Goal: Task Accomplishment & Management: Use online tool/utility

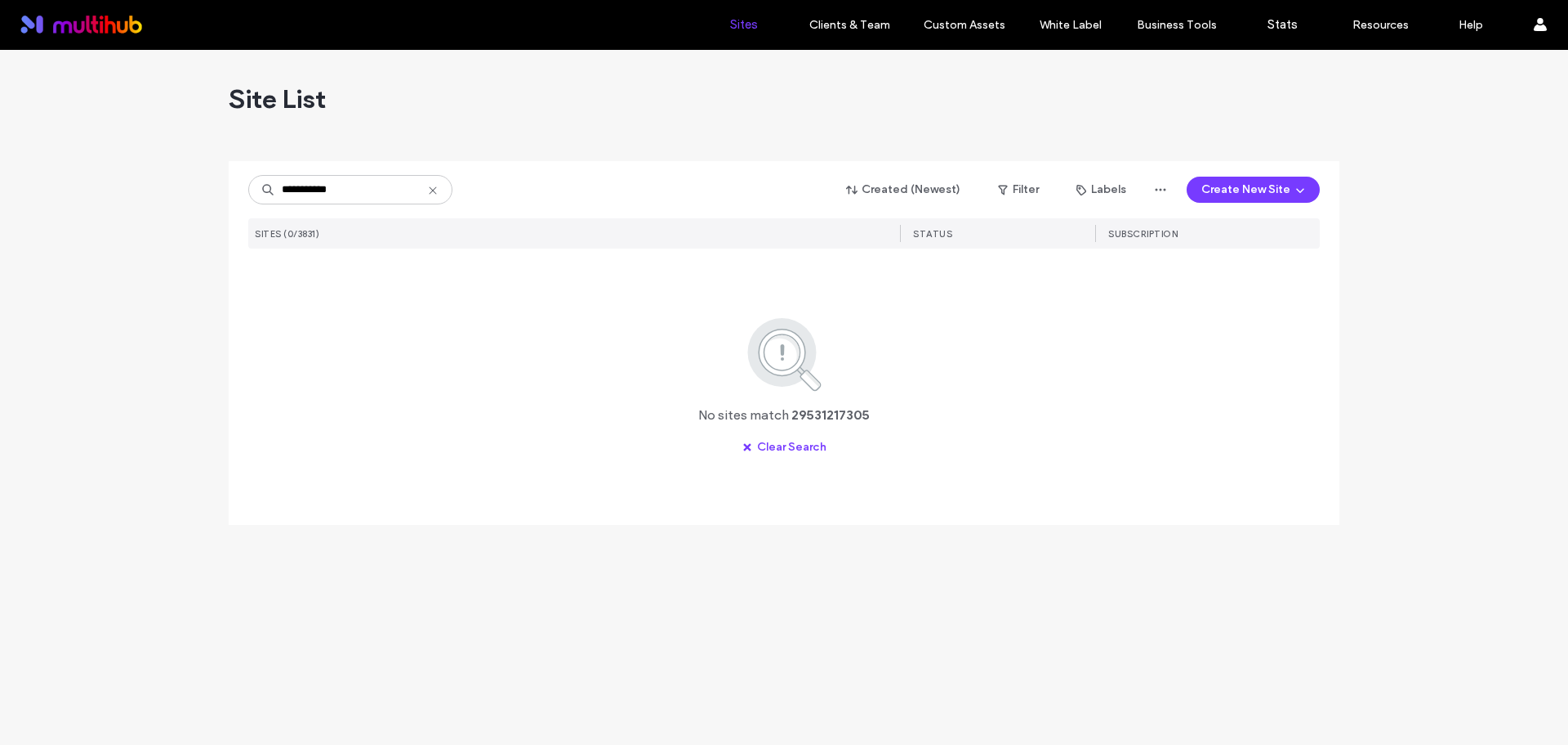
type input "**********"
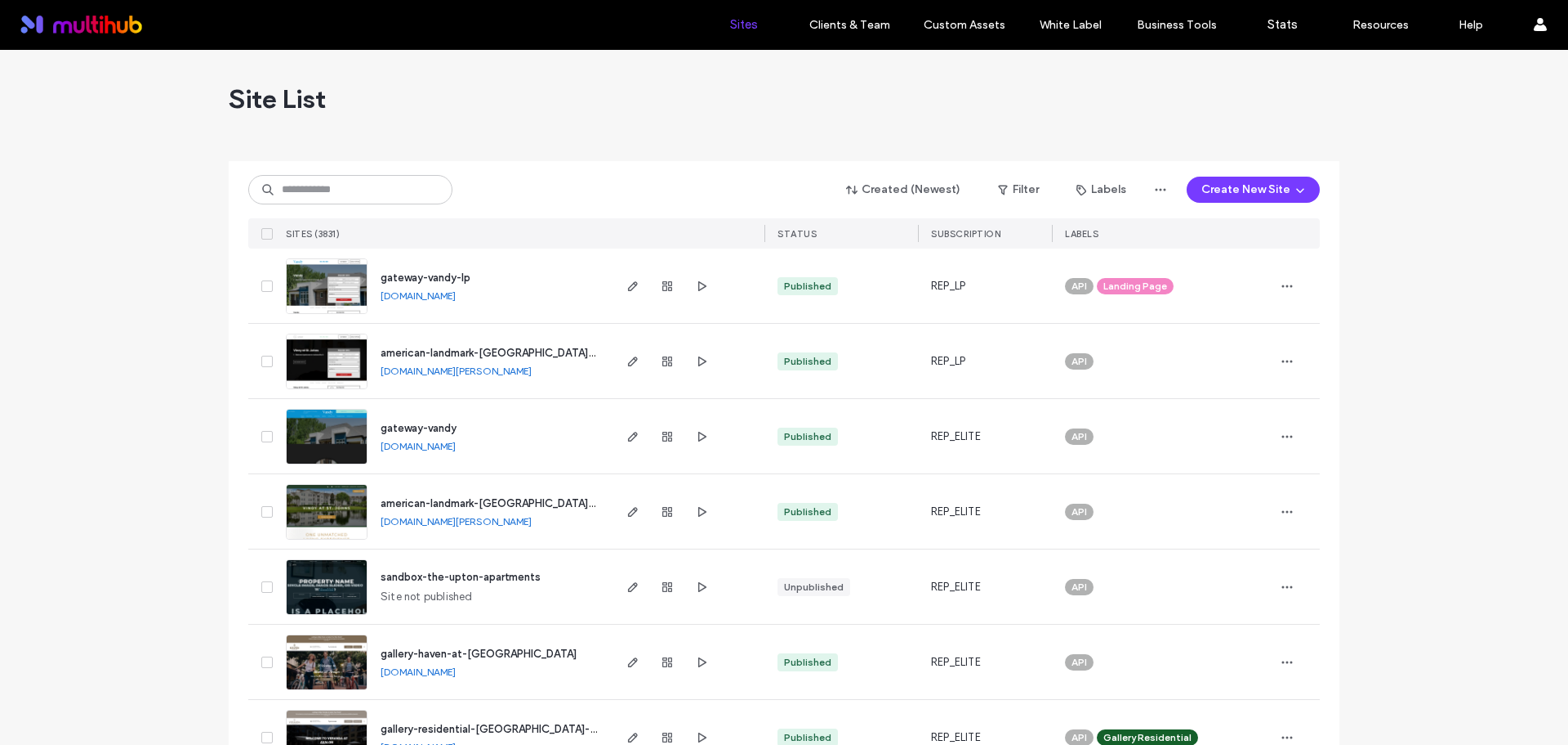
click at [534, 188] on div "Created (Newest) Filter Labels Create New Site" at bounding box center [784, 190] width 1072 height 31
click at [414, 193] on input at bounding box center [350, 190] width 204 height 30
paste input "**********"
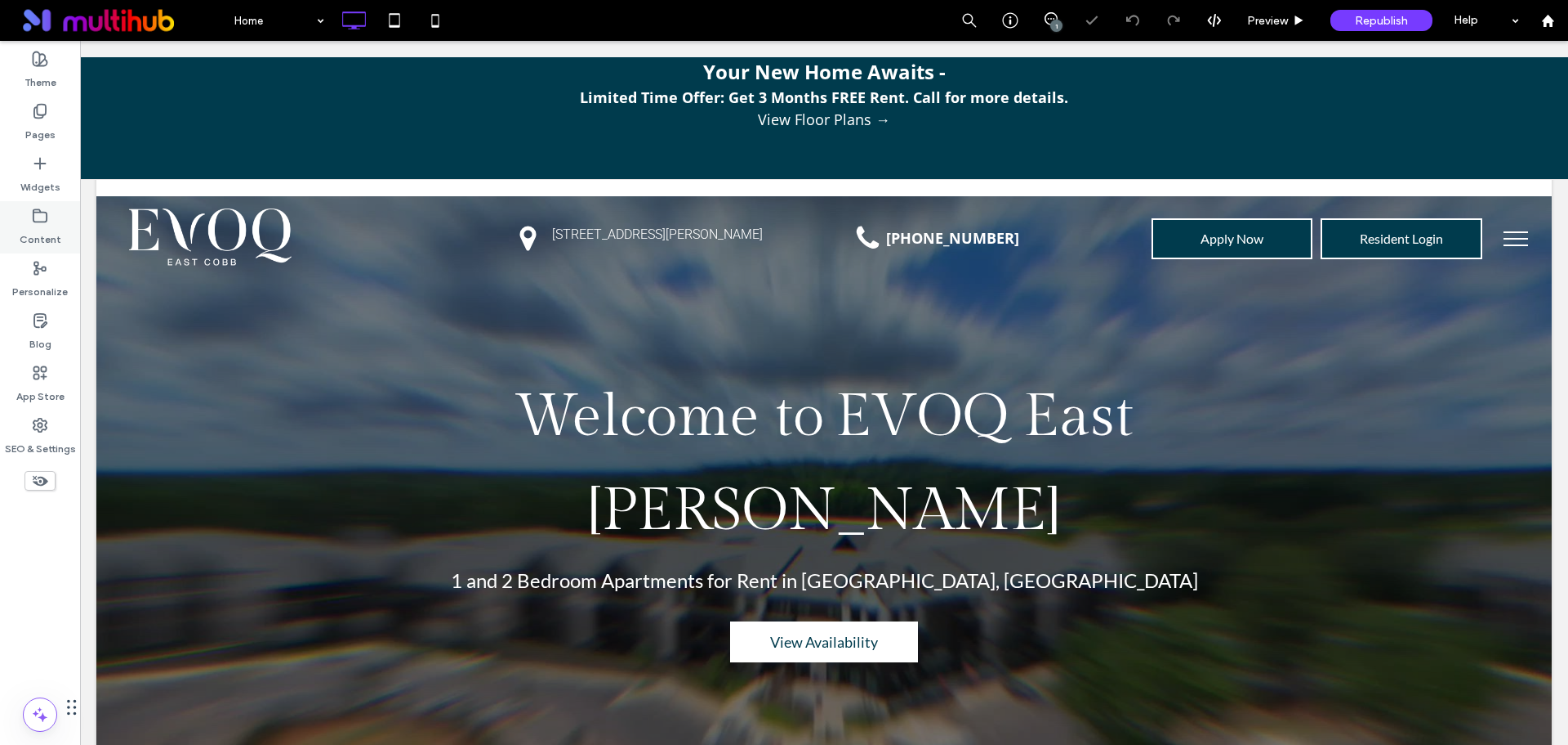
click at [57, 224] on label "Content" at bounding box center [39, 236] width 41 height 23
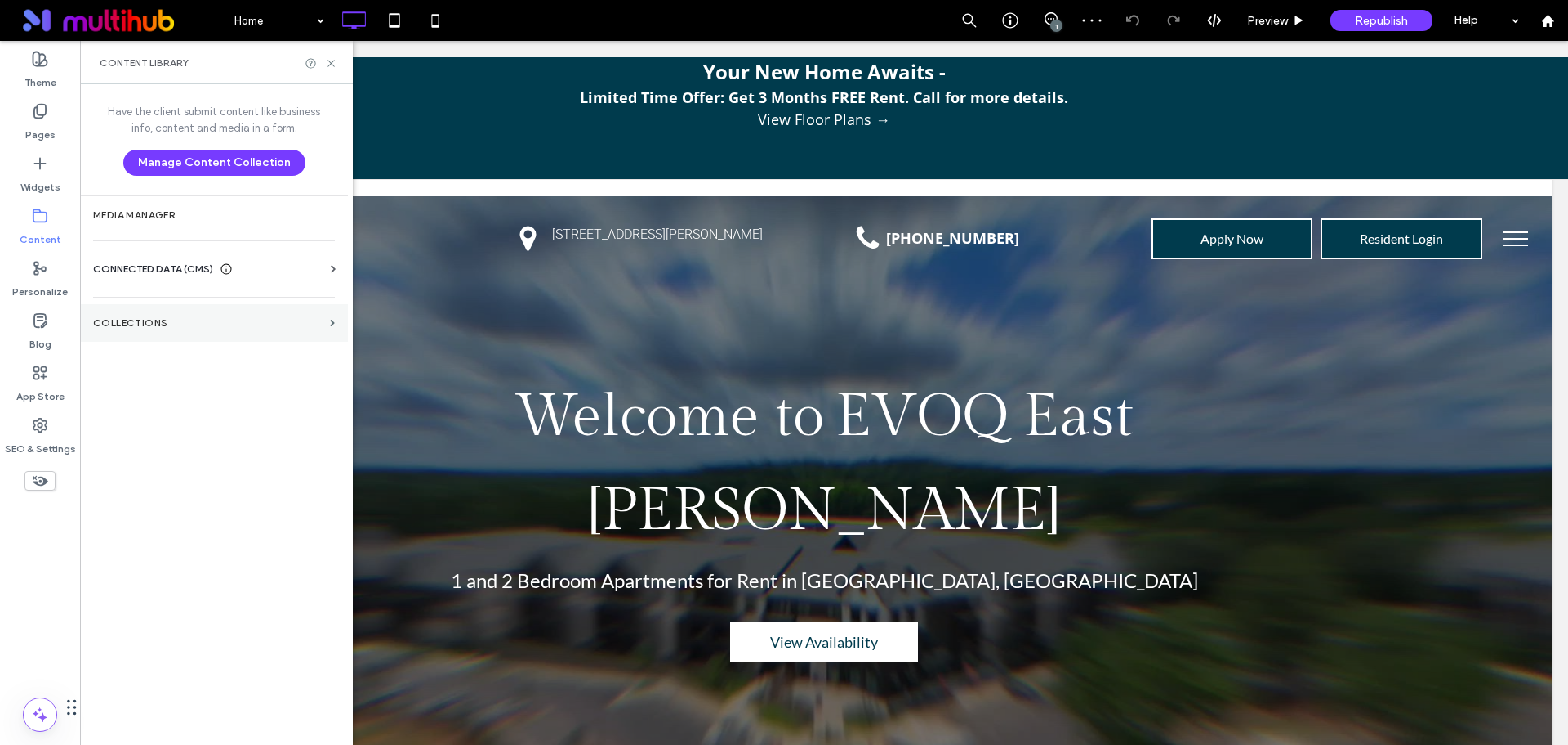
click at [189, 336] on section "Collections" at bounding box center [214, 322] width 268 height 38
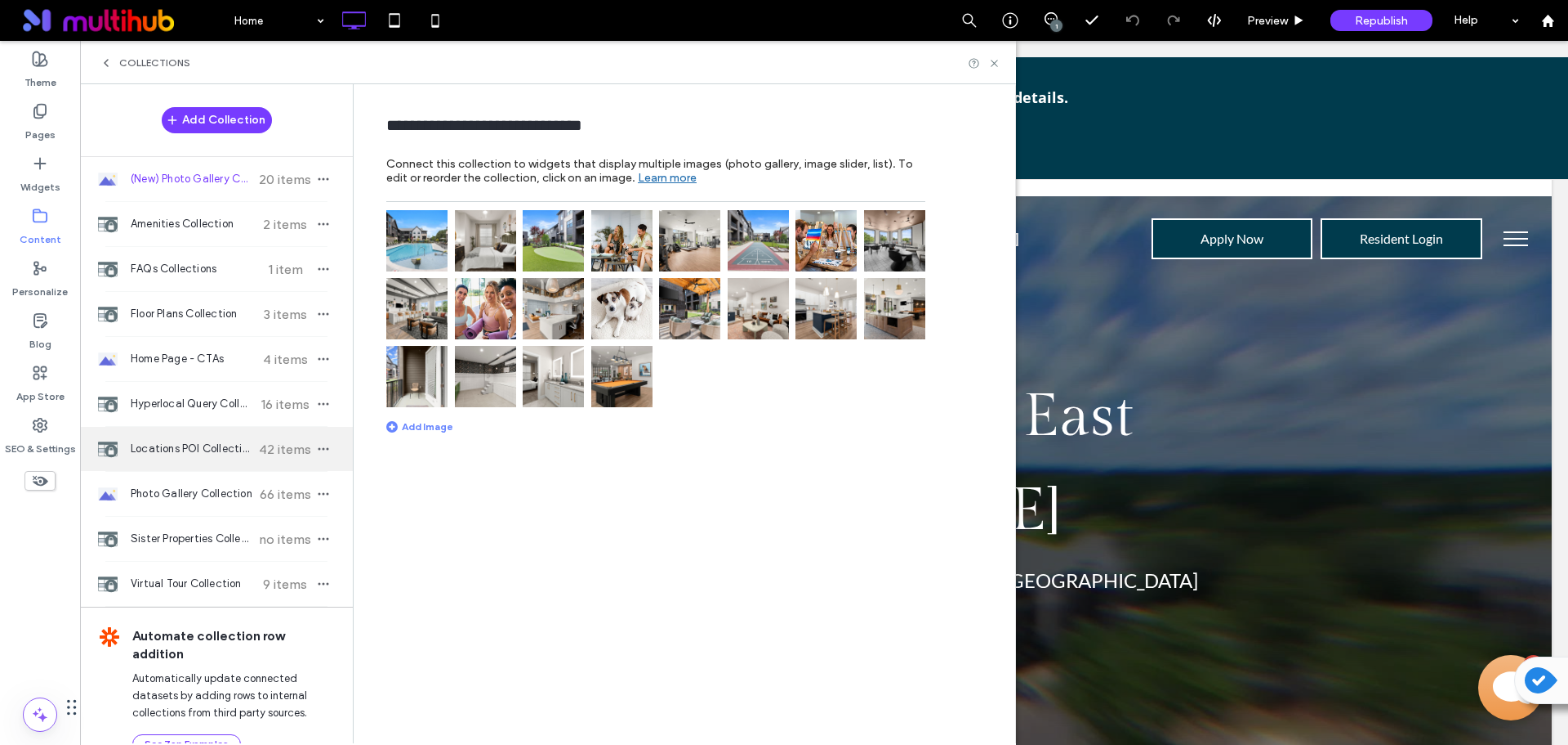
click at [260, 451] on span "42 items" at bounding box center [285, 450] width 57 height 15
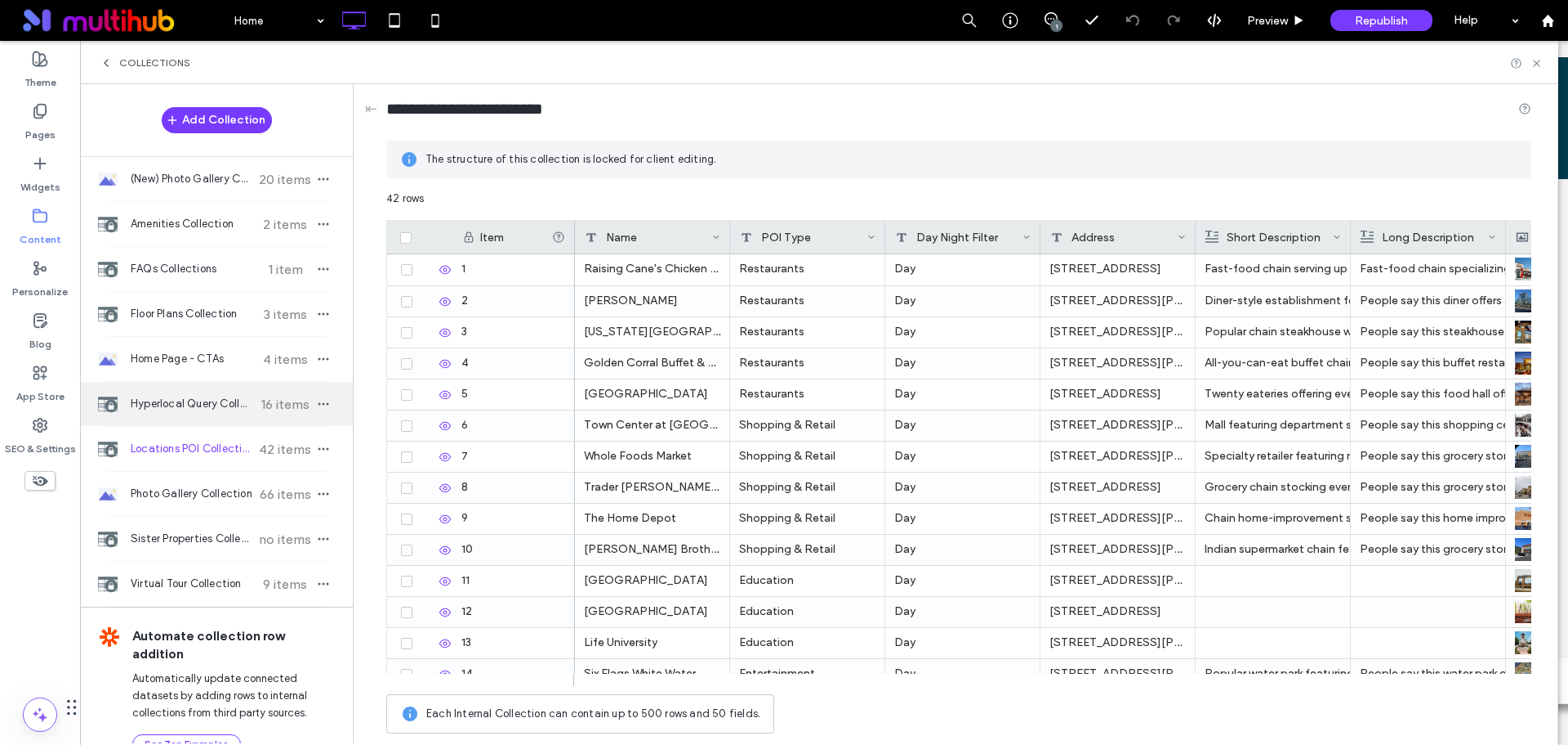
click at [218, 398] on span "Hyperlocal Query Collection" at bounding box center [191, 403] width 122 height 16
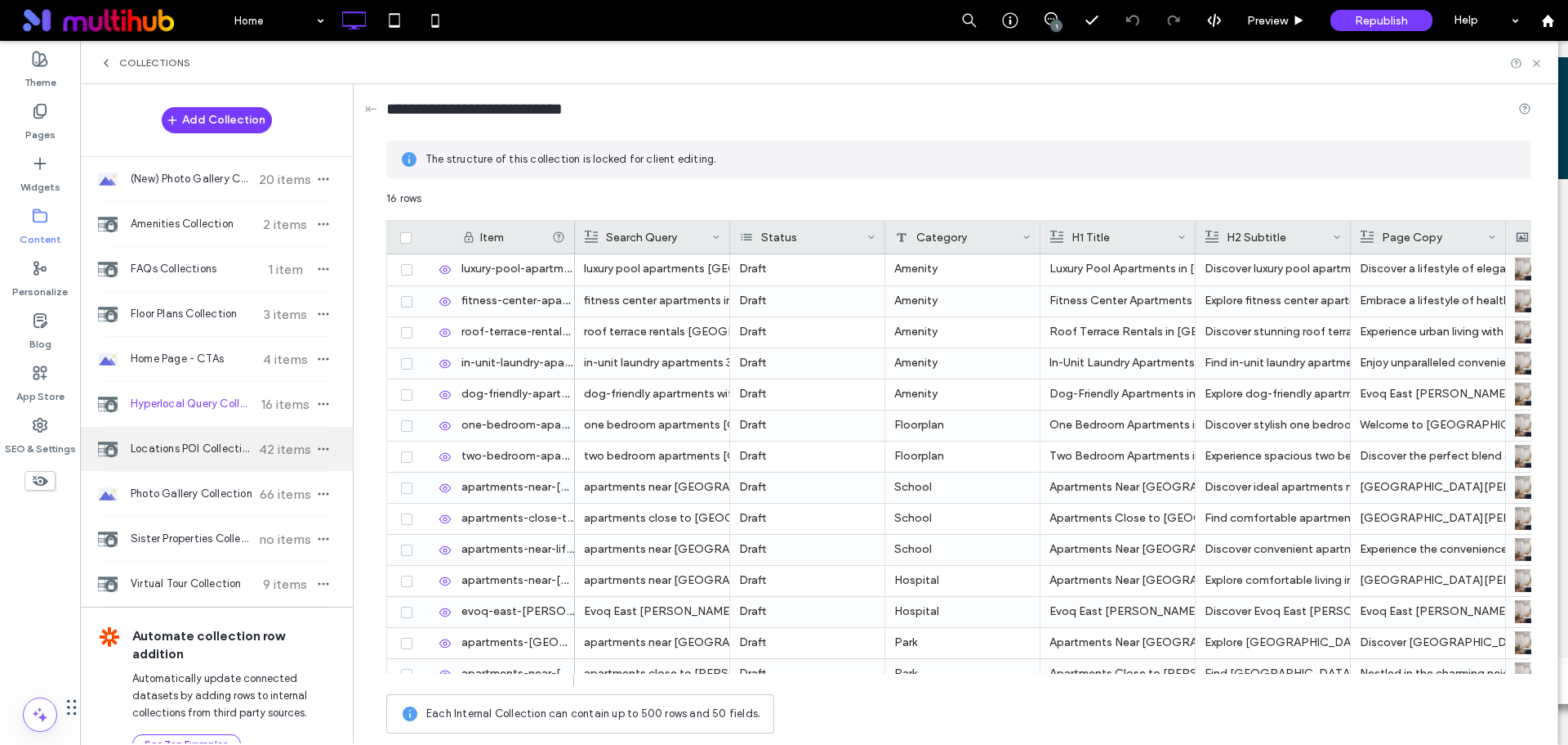
click at [223, 453] on span "Locations POI Collection" at bounding box center [191, 449] width 122 height 16
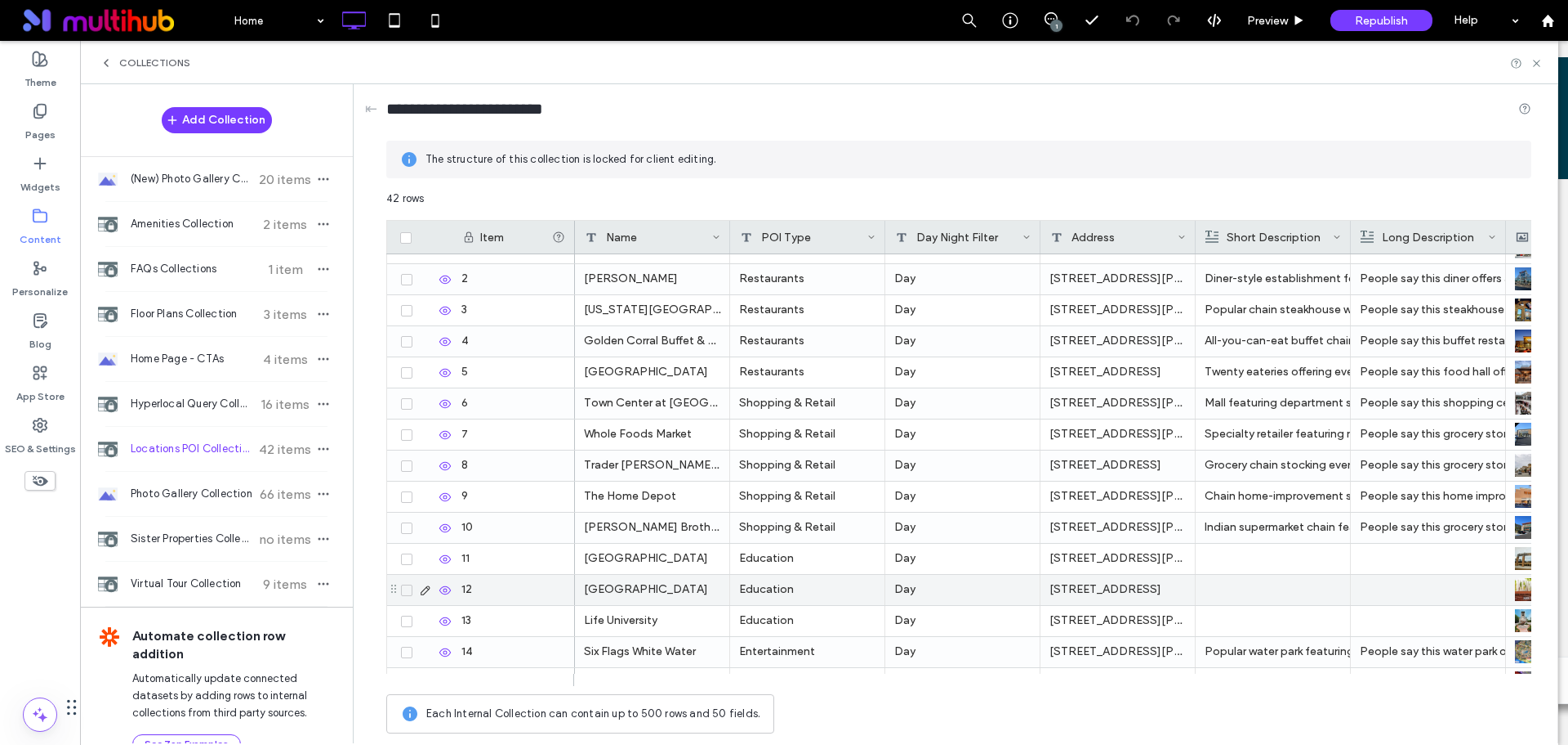
scroll to position [17, 0]
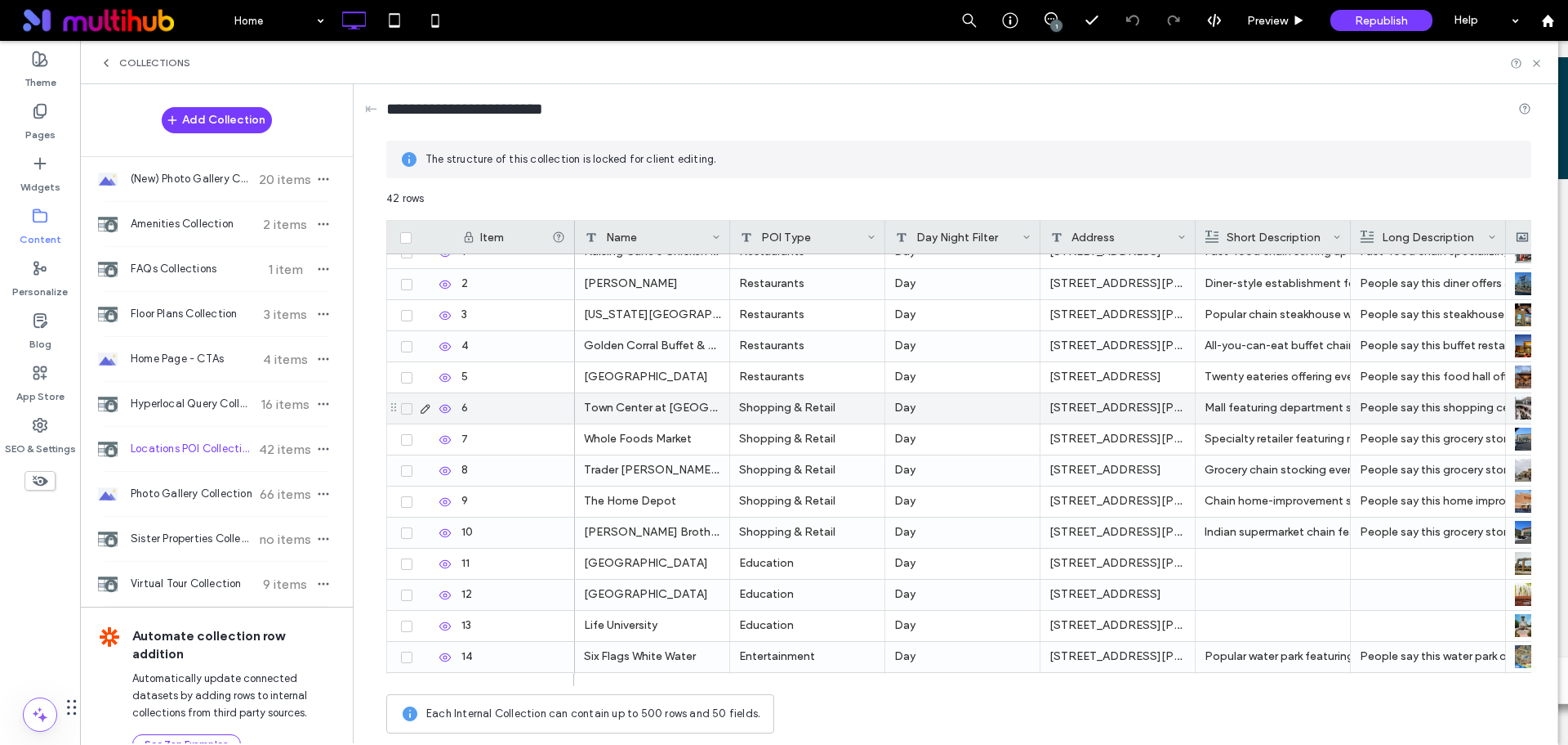
click at [783, 409] on div "Shopping & Retail" at bounding box center [807, 407] width 155 height 30
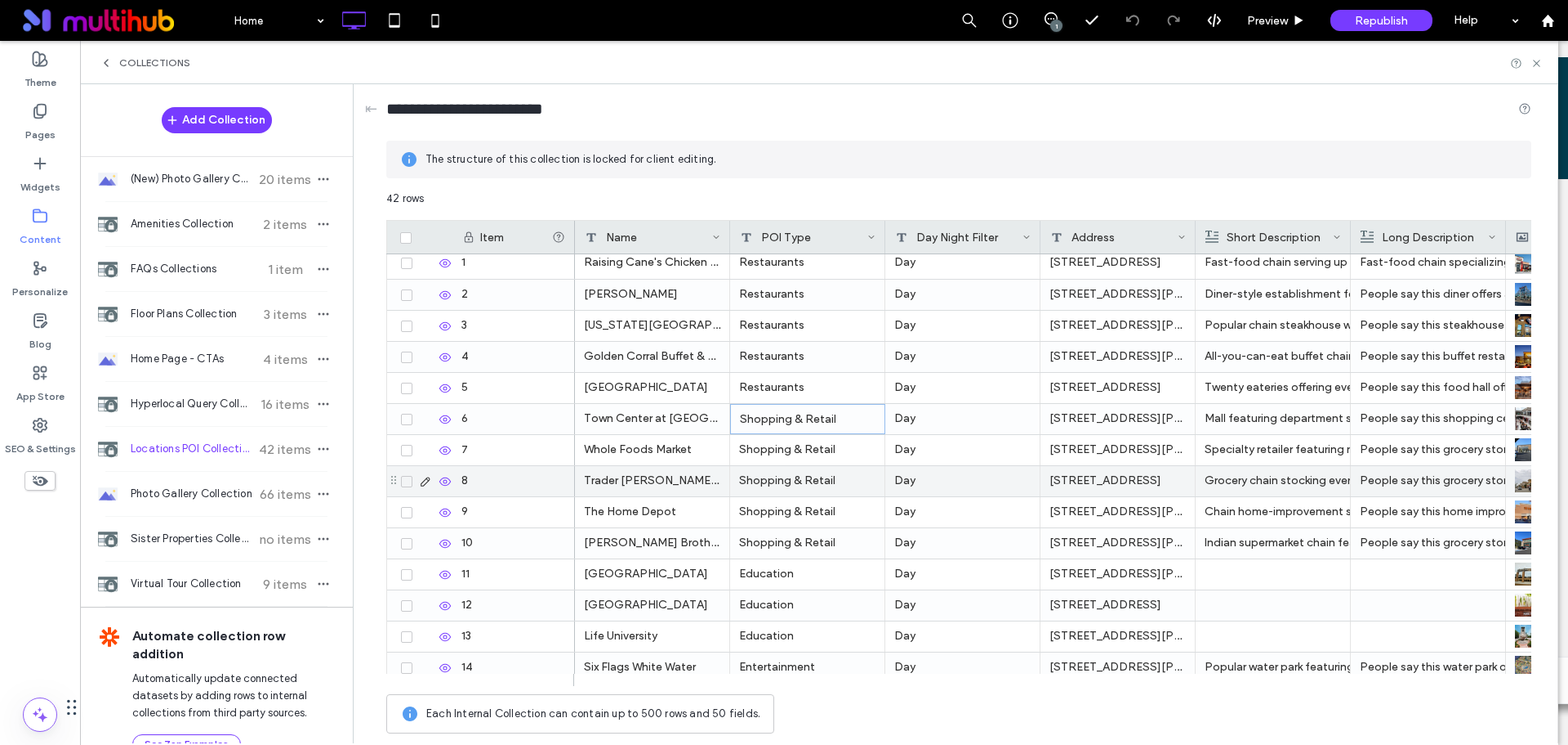
scroll to position [0, 0]
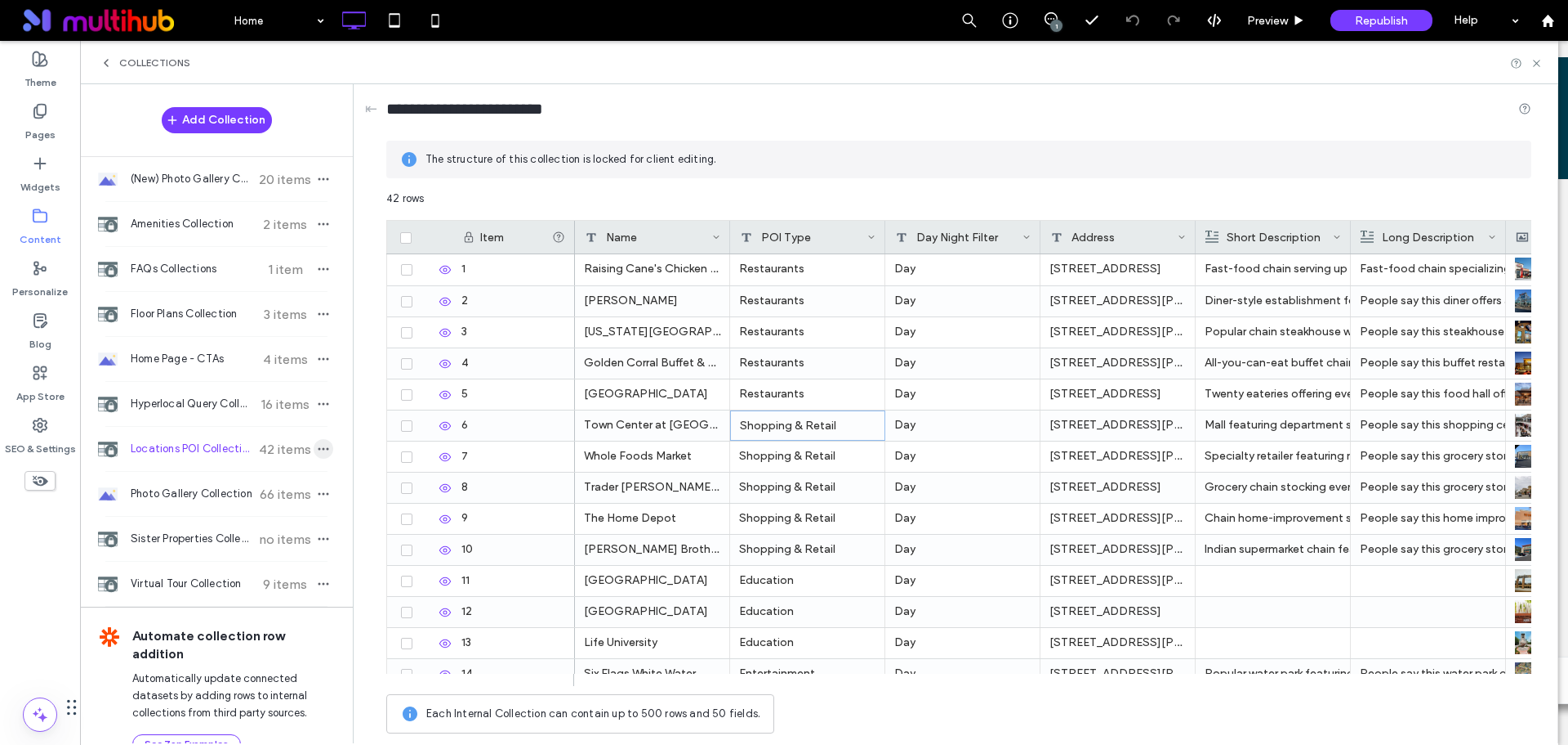
click at [321, 453] on span "button" at bounding box center [323, 449] width 19 height 19
click at [434, 501] on div "Unlock Collection" at bounding box center [416, 490] width 167 height 31
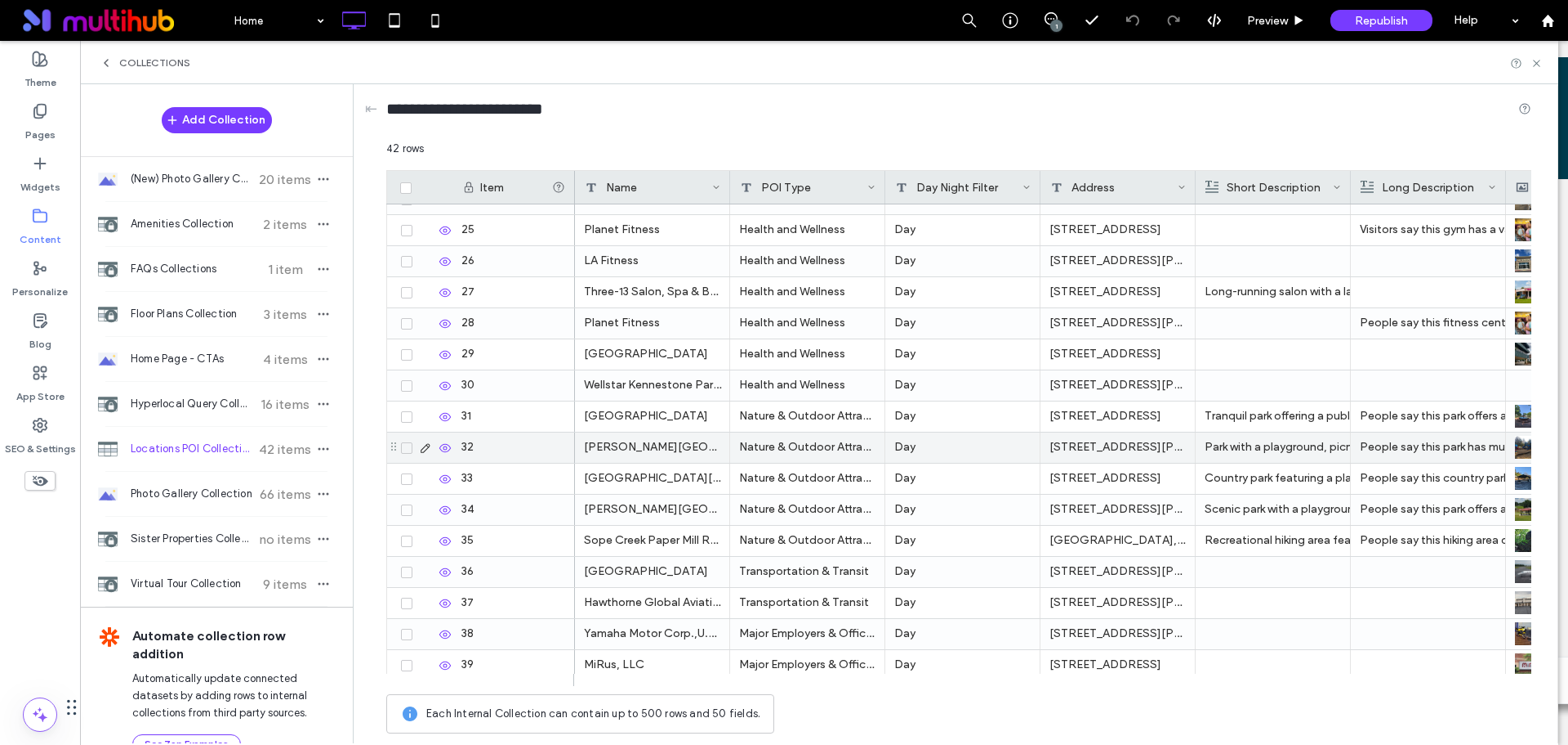
scroll to position [866, 0]
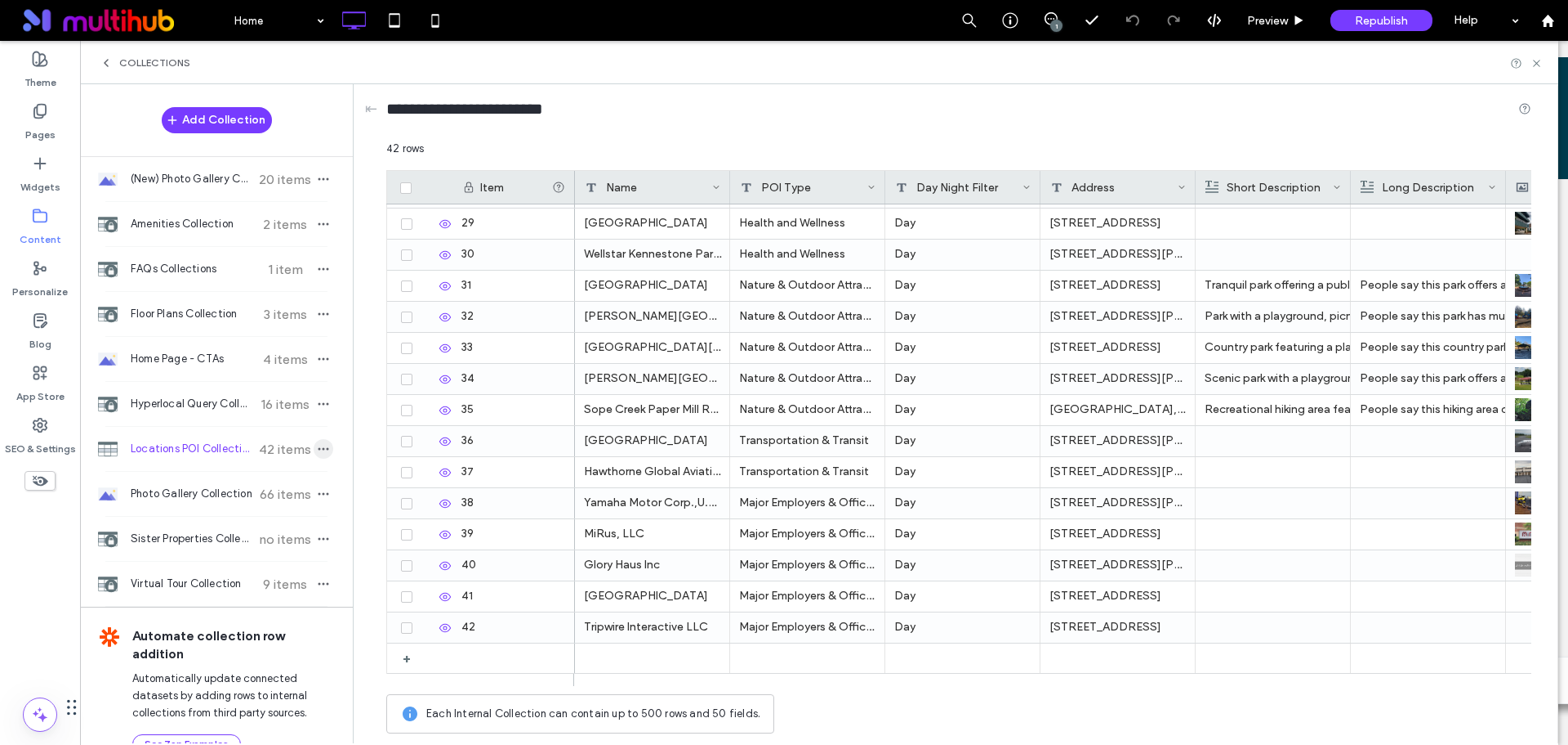
click at [321, 450] on span "button" at bounding box center [323, 449] width 19 height 19
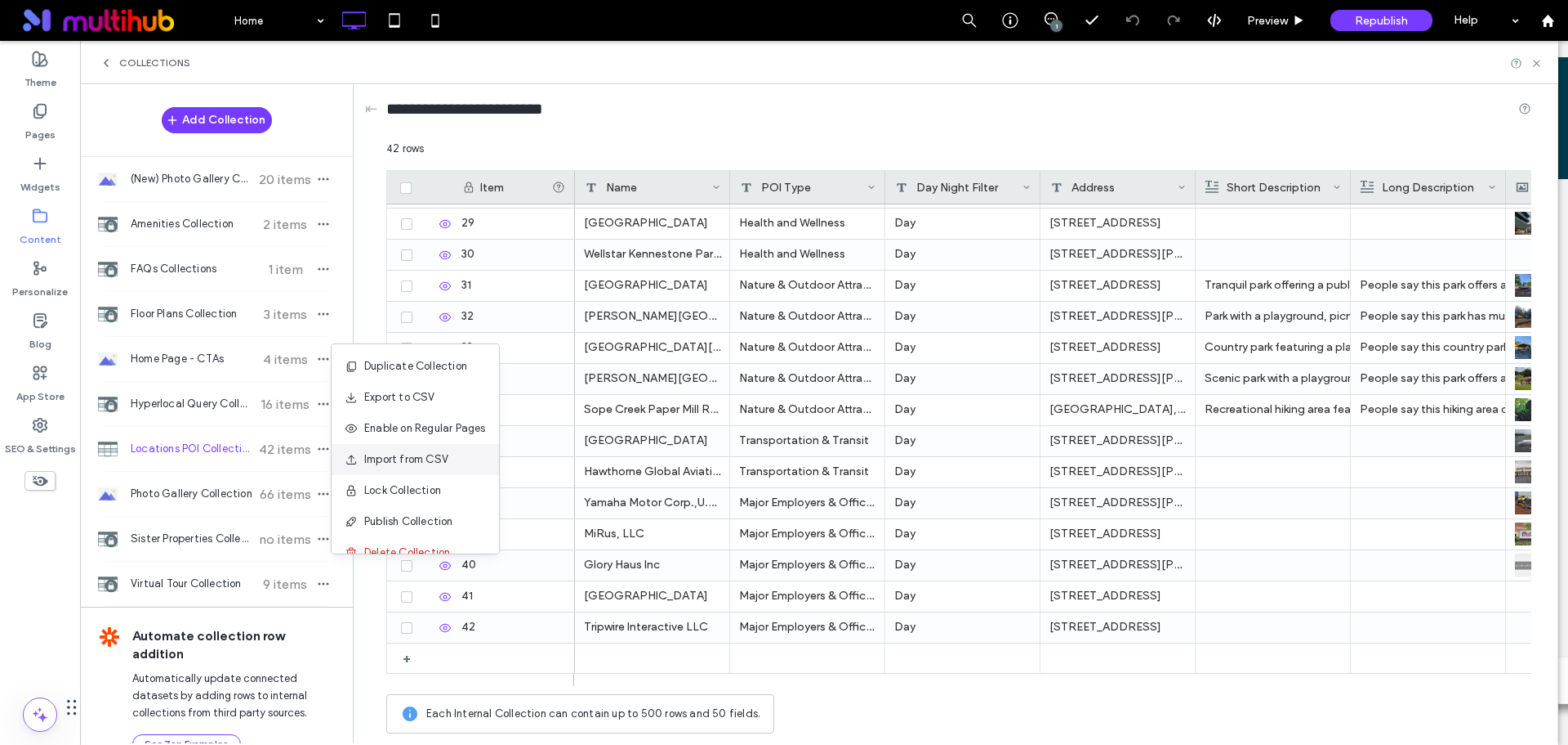
click at [438, 470] on div "Import from CSV" at bounding box center [416, 459] width 167 height 31
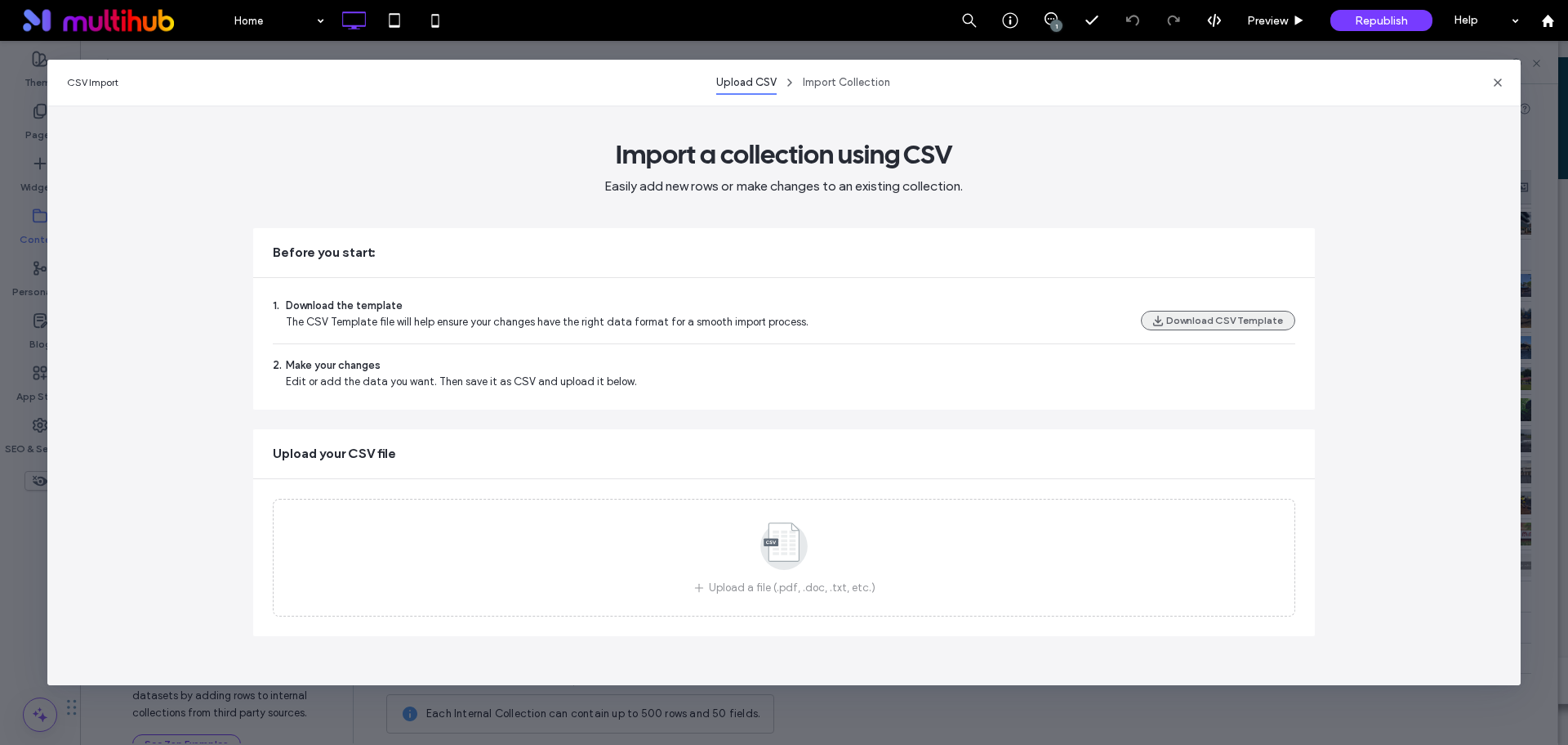
click at [1238, 324] on button "Download CSV Template" at bounding box center [1218, 321] width 154 height 19
click at [1503, 84] on icon "button" at bounding box center [1499, 83] width 13 height 13
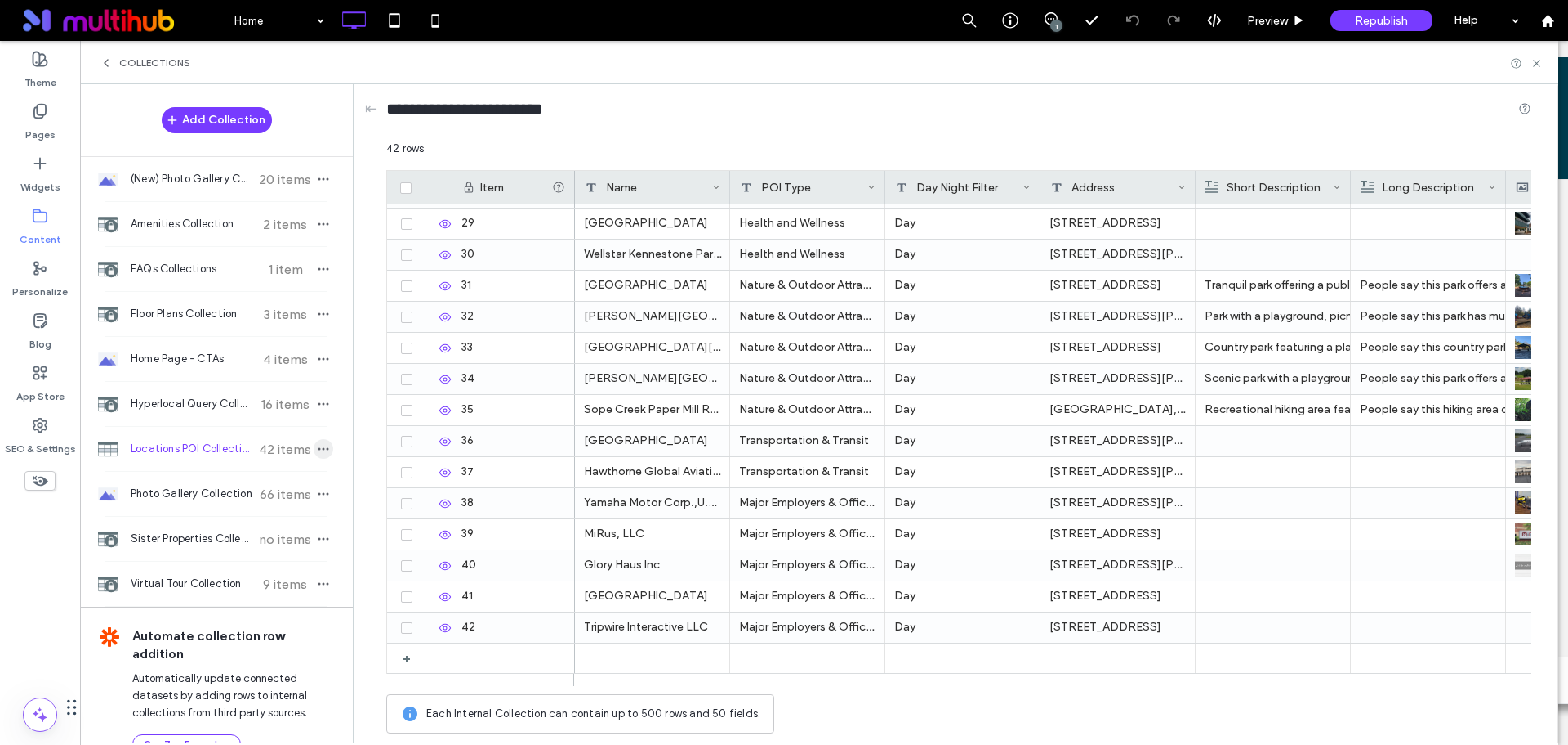
click at [316, 454] on icon "button" at bounding box center [323, 449] width 13 height 13
click at [509, 57] on div "Collections" at bounding box center [820, 64] width 1439 height 13
click at [316, 447] on icon "button" at bounding box center [323, 449] width 13 height 13
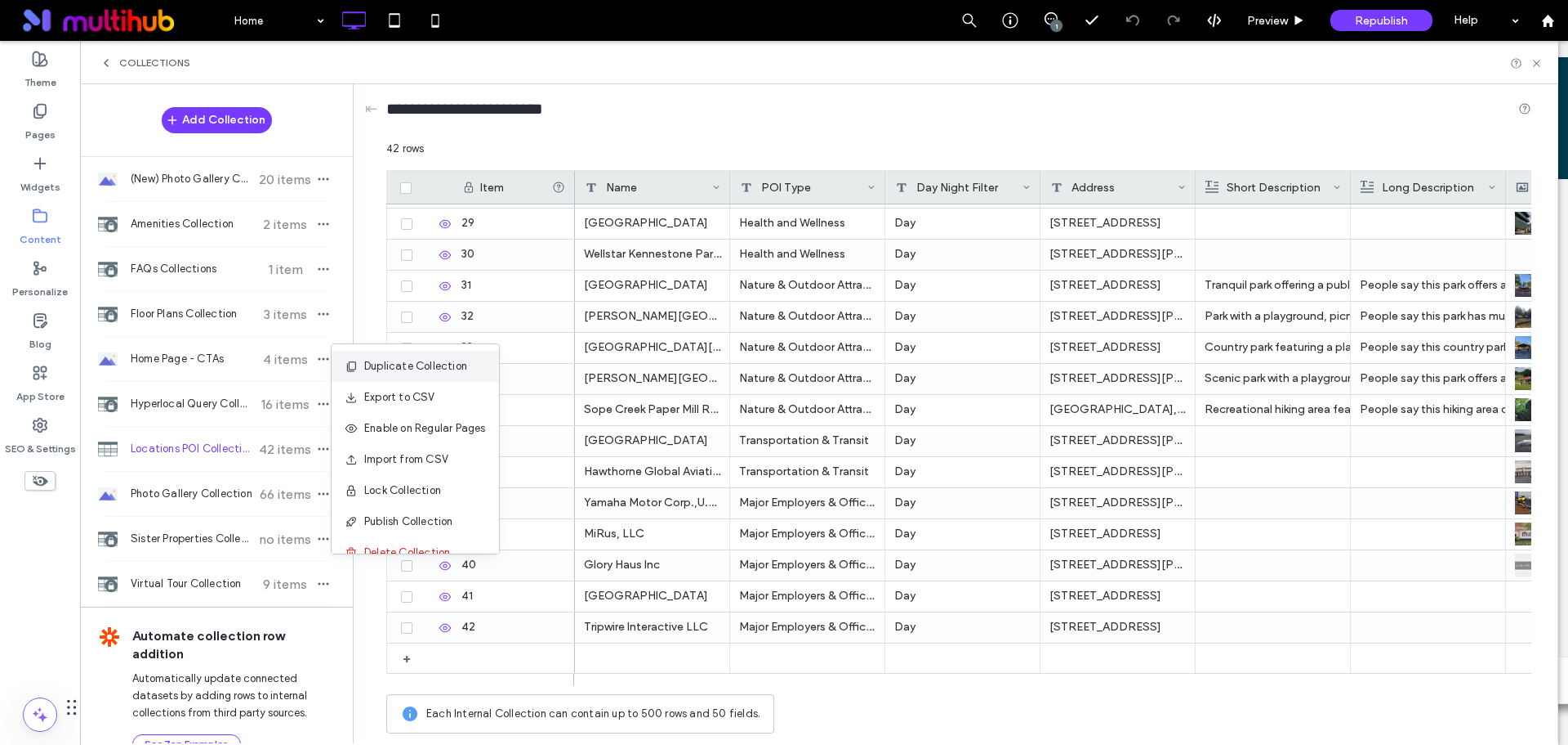
click at [453, 376] on div "Duplicate Collection" at bounding box center [416, 366] width 167 height 31
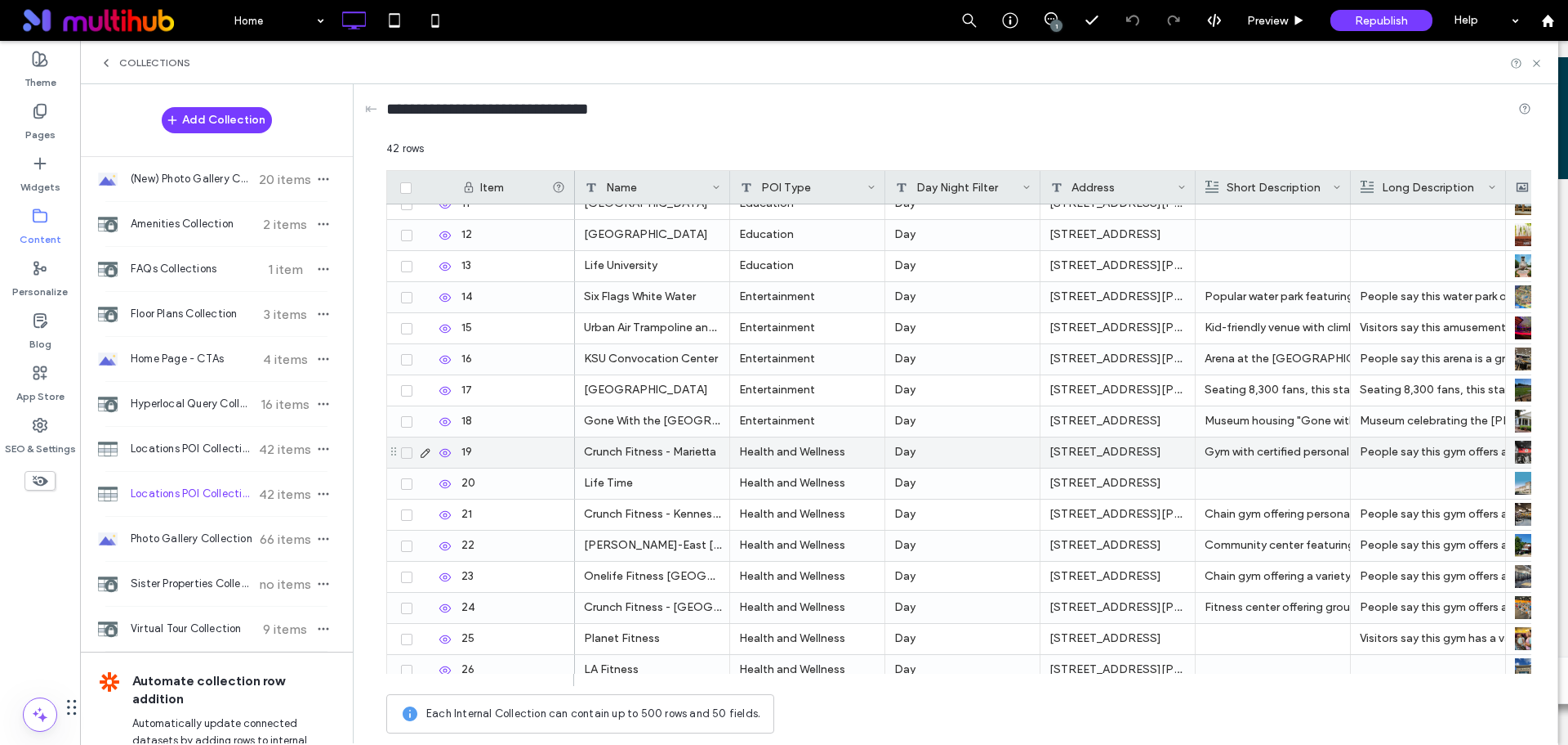
scroll to position [409, 0]
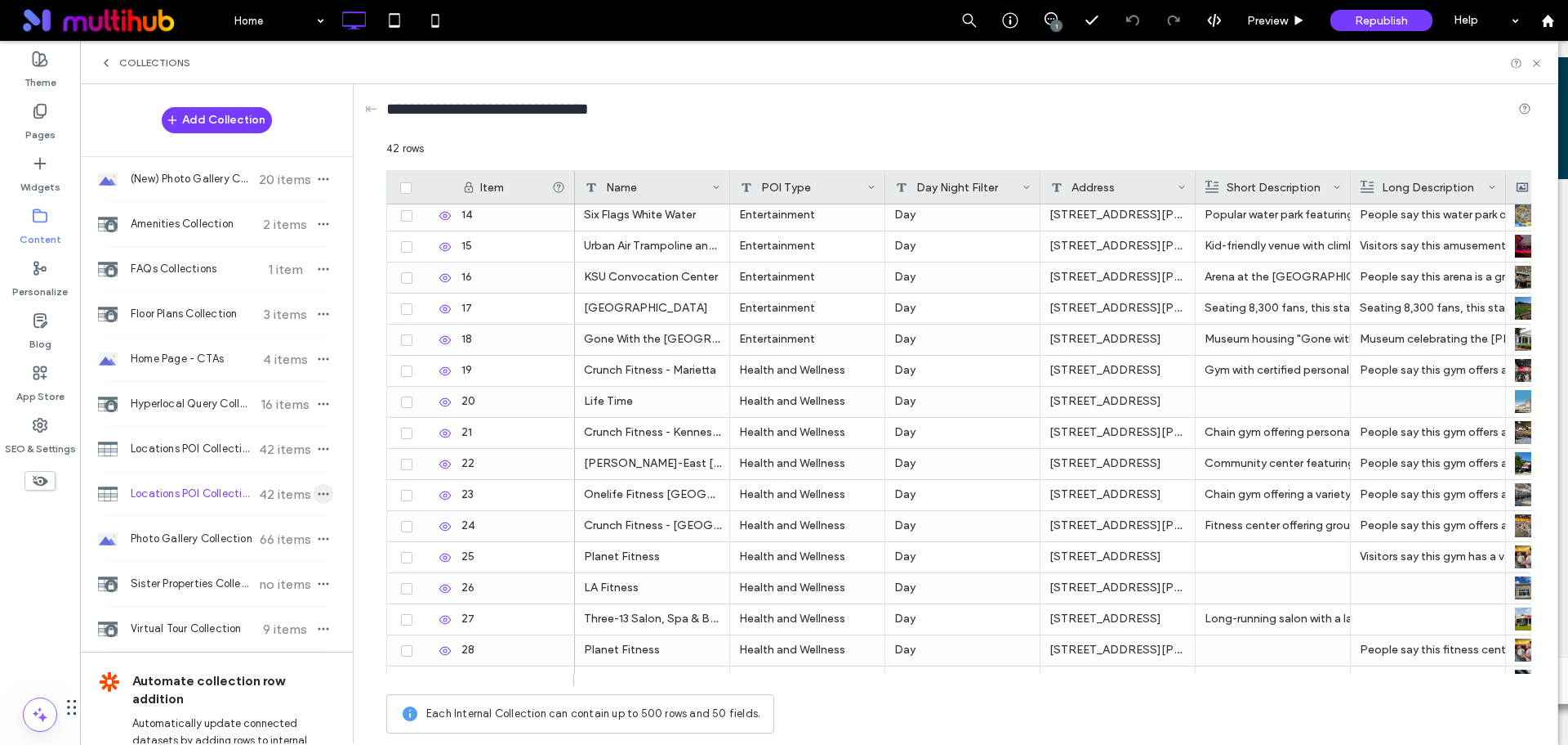
click at [322, 498] on span "button" at bounding box center [323, 494] width 19 height 19
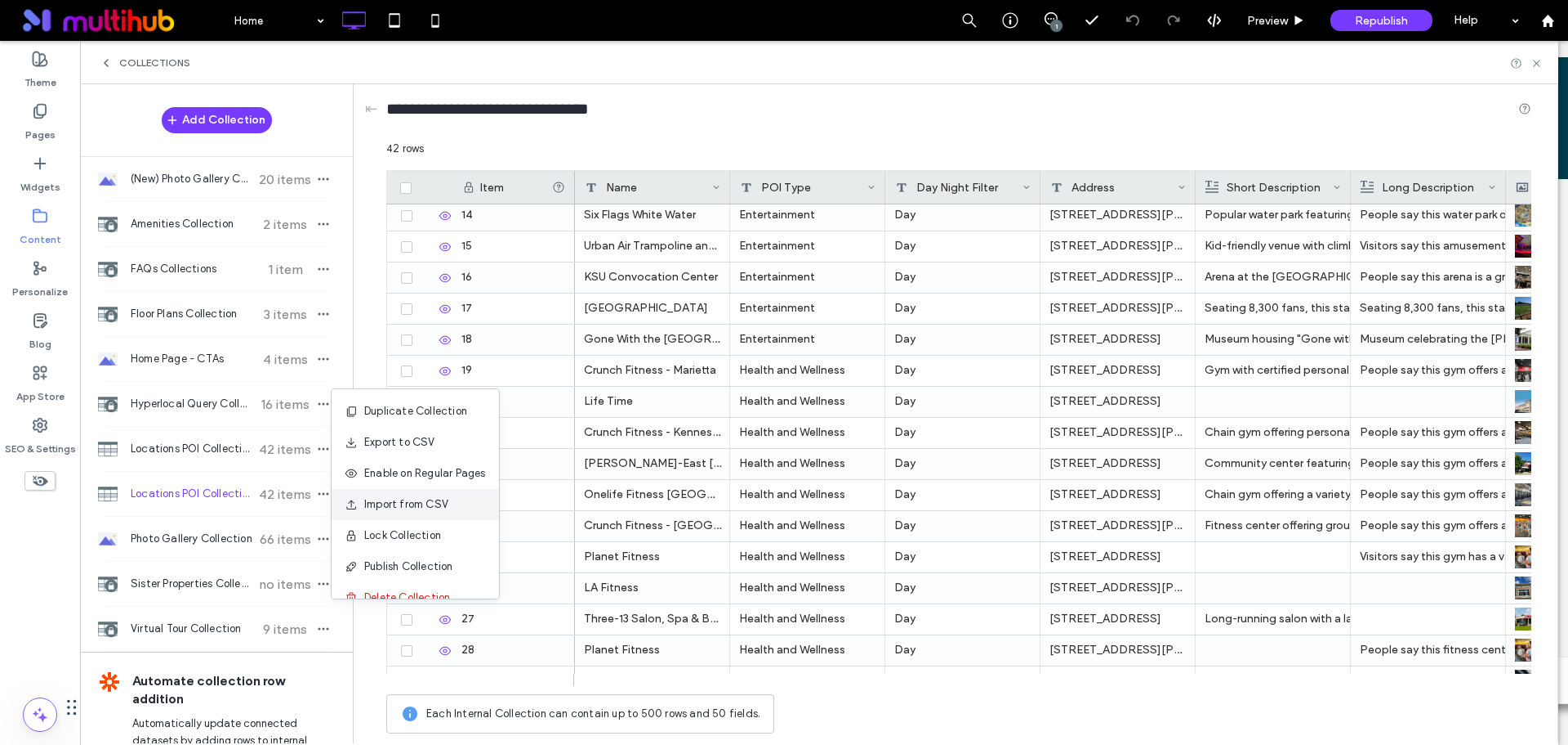
click at [446, 515] on div "Import from CSV" at bounding box center [416, 504] width 167 height 31
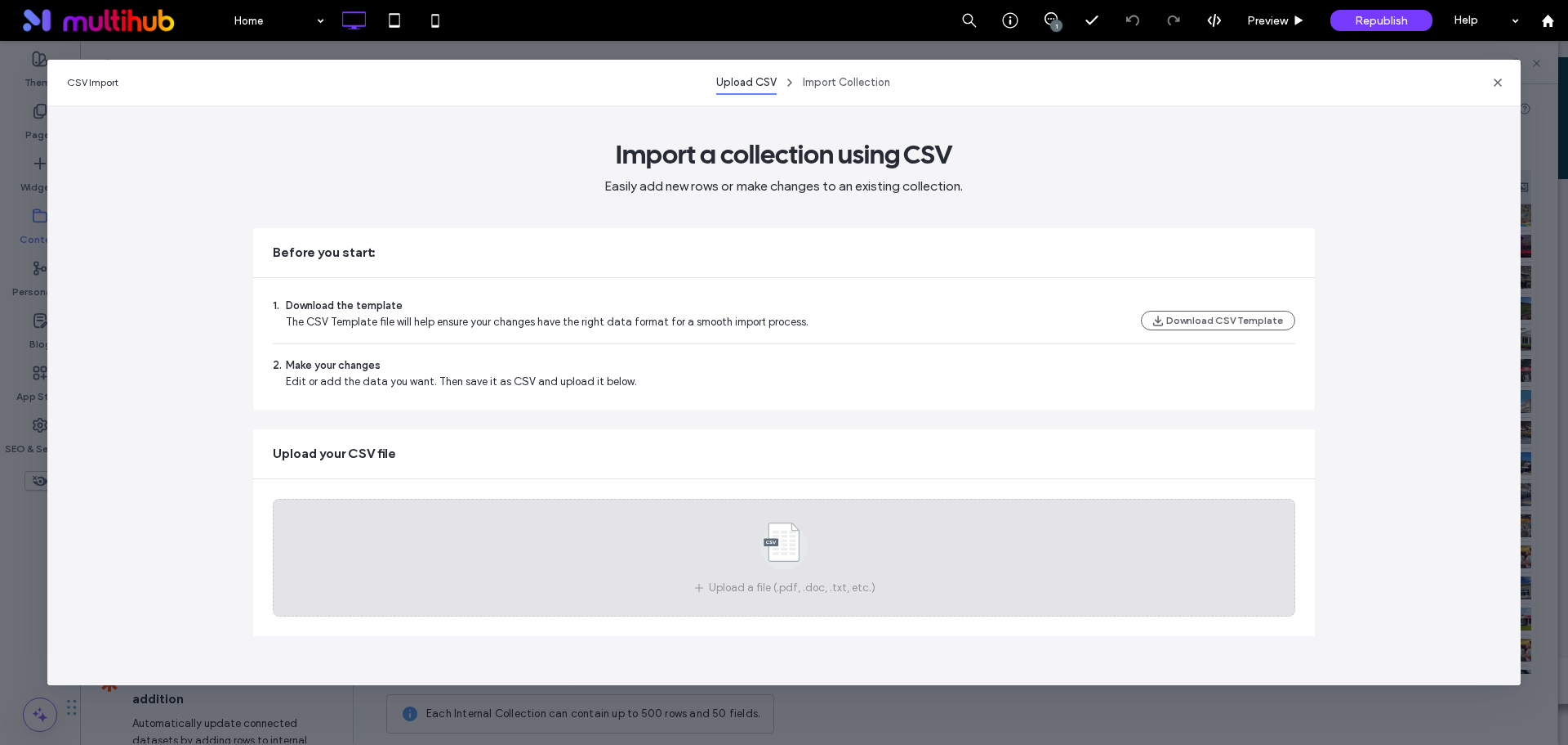
click at [760, 528] on icon at bounding box center [784, 546] width 82 height 54
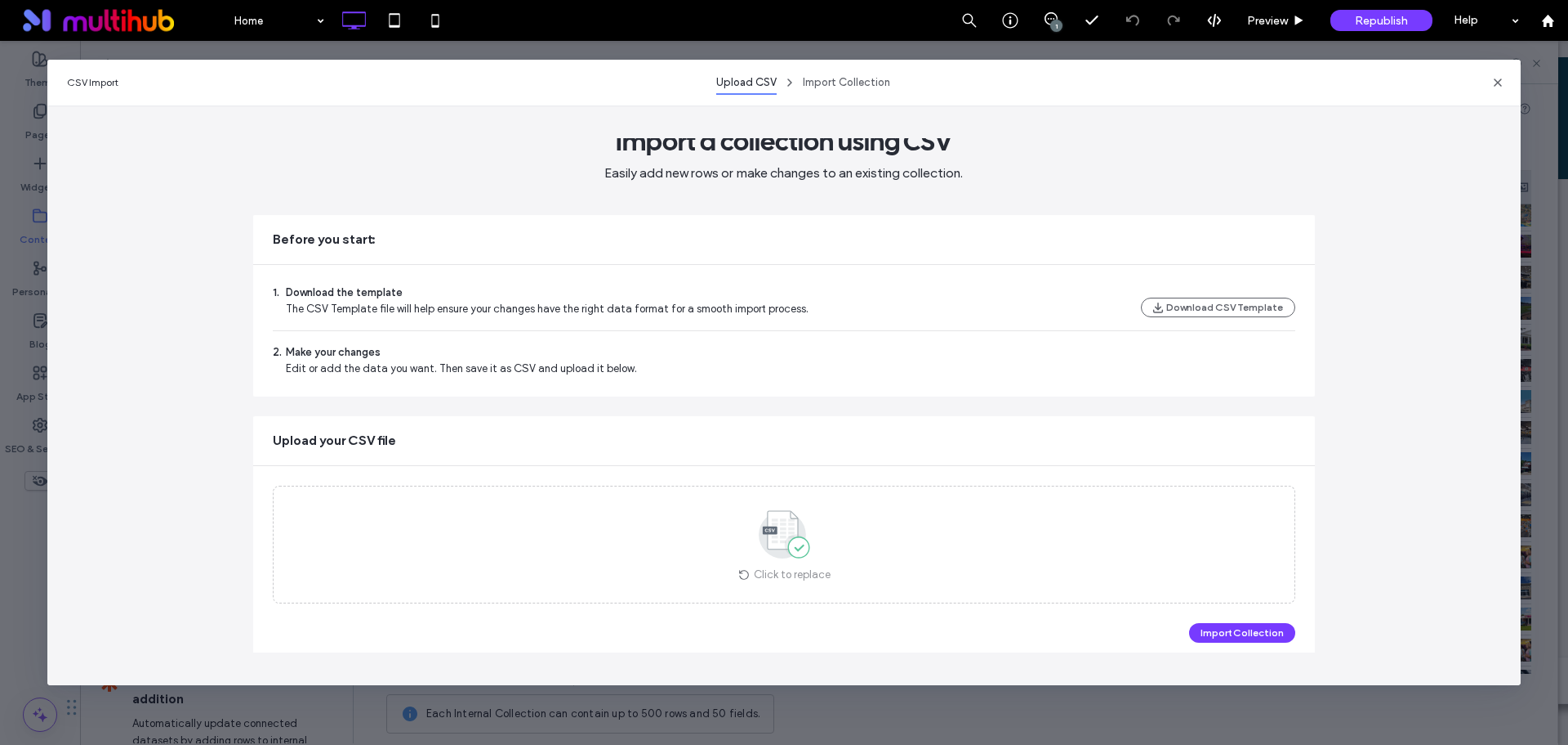
scroll to position [23, 0]
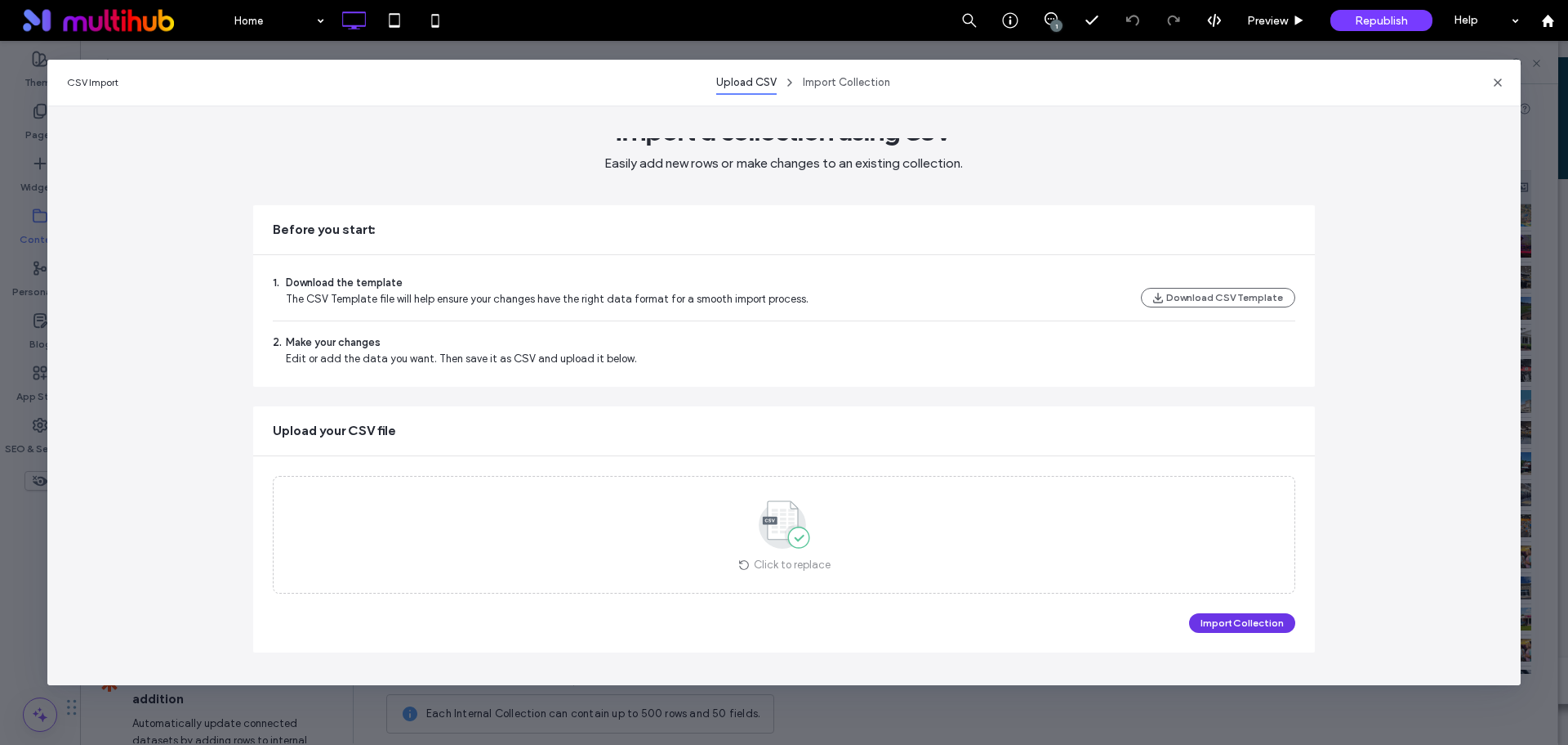
click at [1255, 621] on button "Import Collection" at bounding box center [1242, 623] width 106 height 19
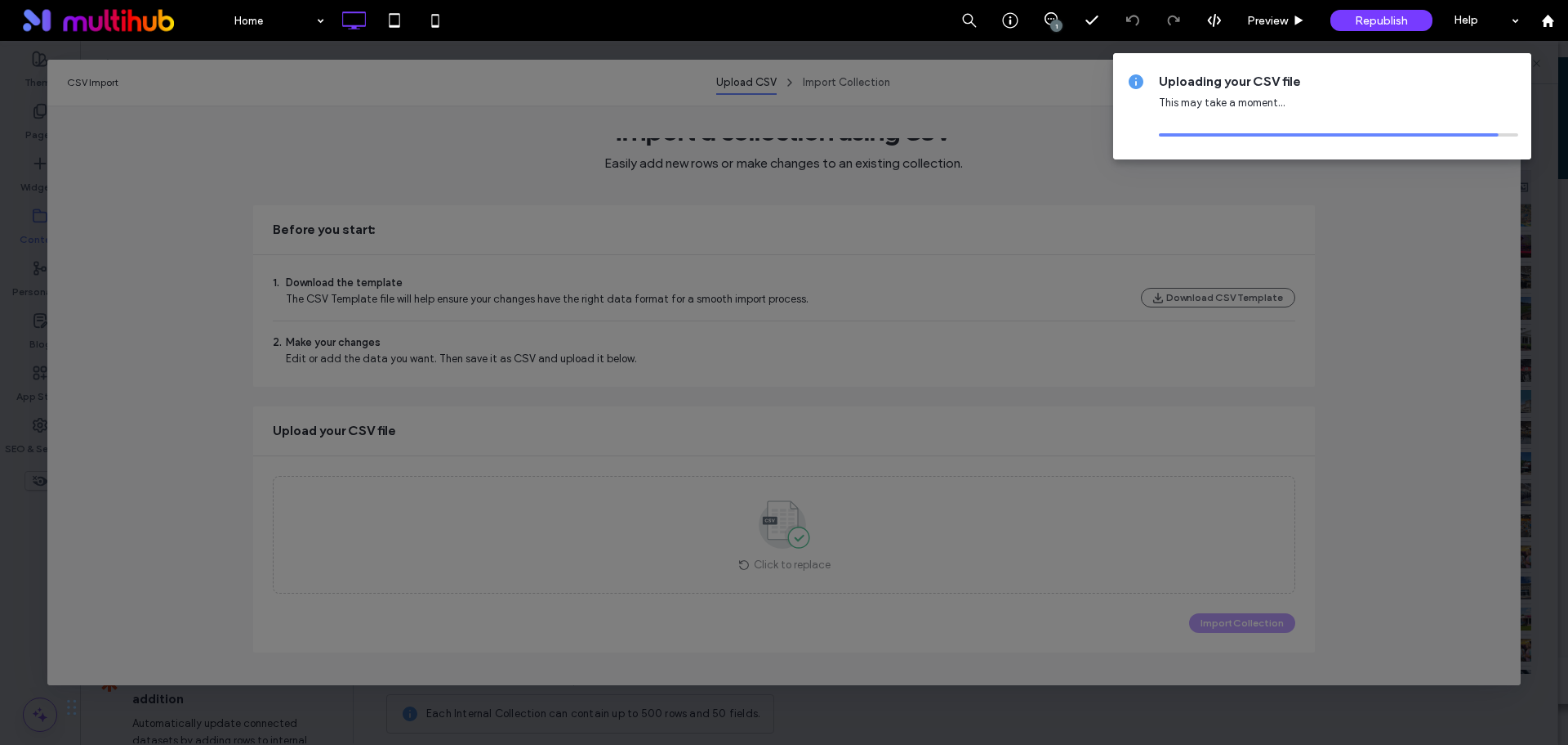
scroll to position [0, 0]
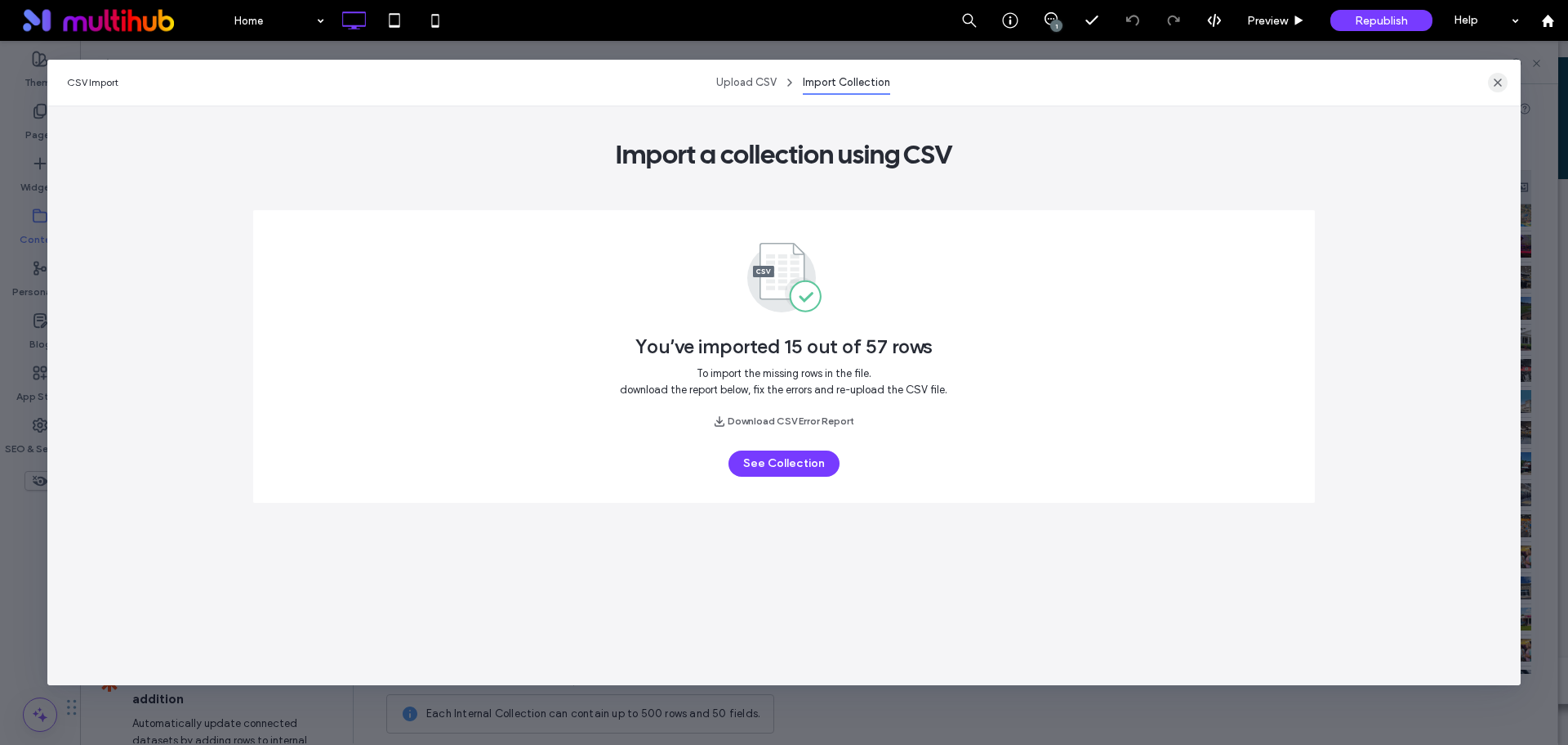
click at [1494, 83] on icon "button" at bounding box center [1499, 83] width 13 height 13
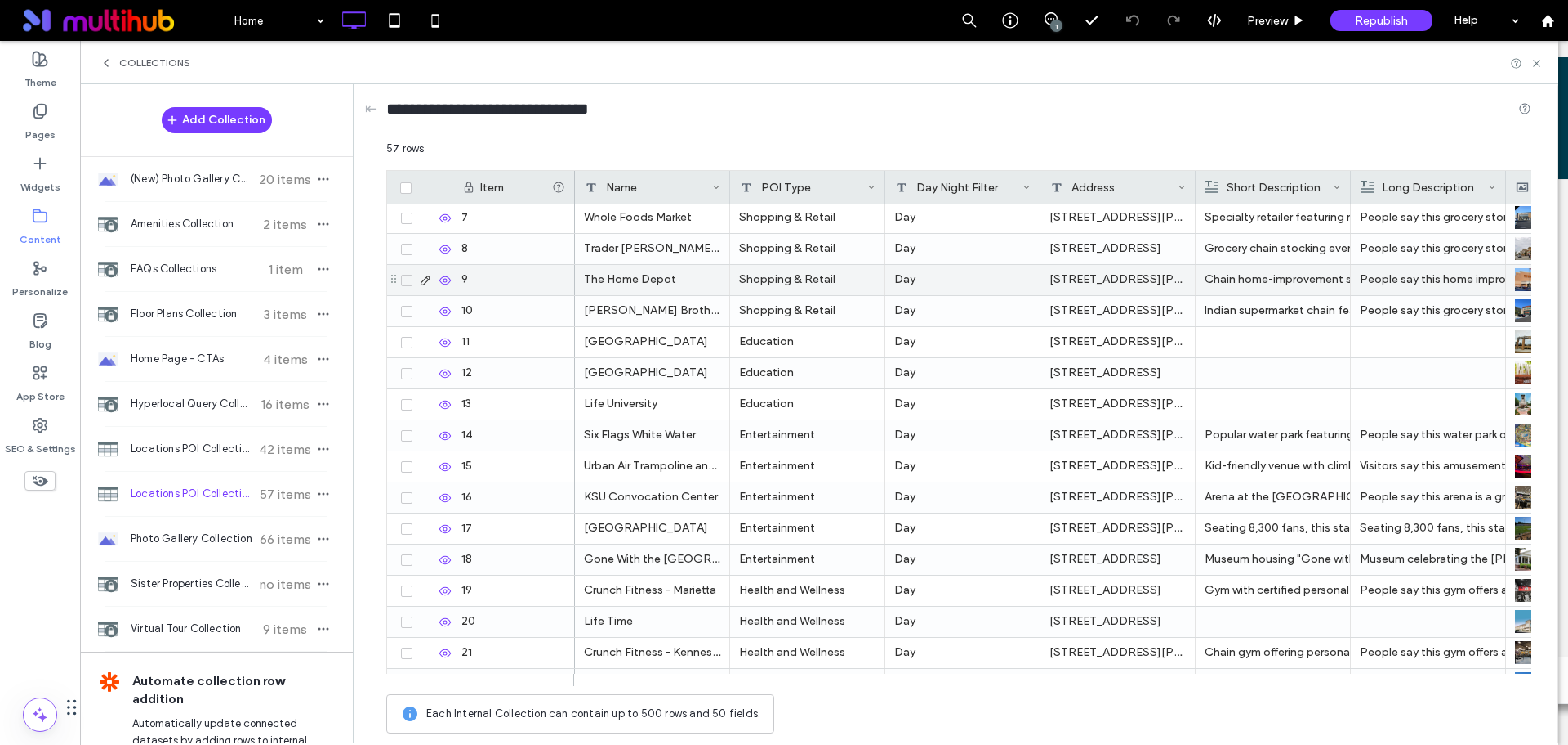
scroll to position [188, 0]
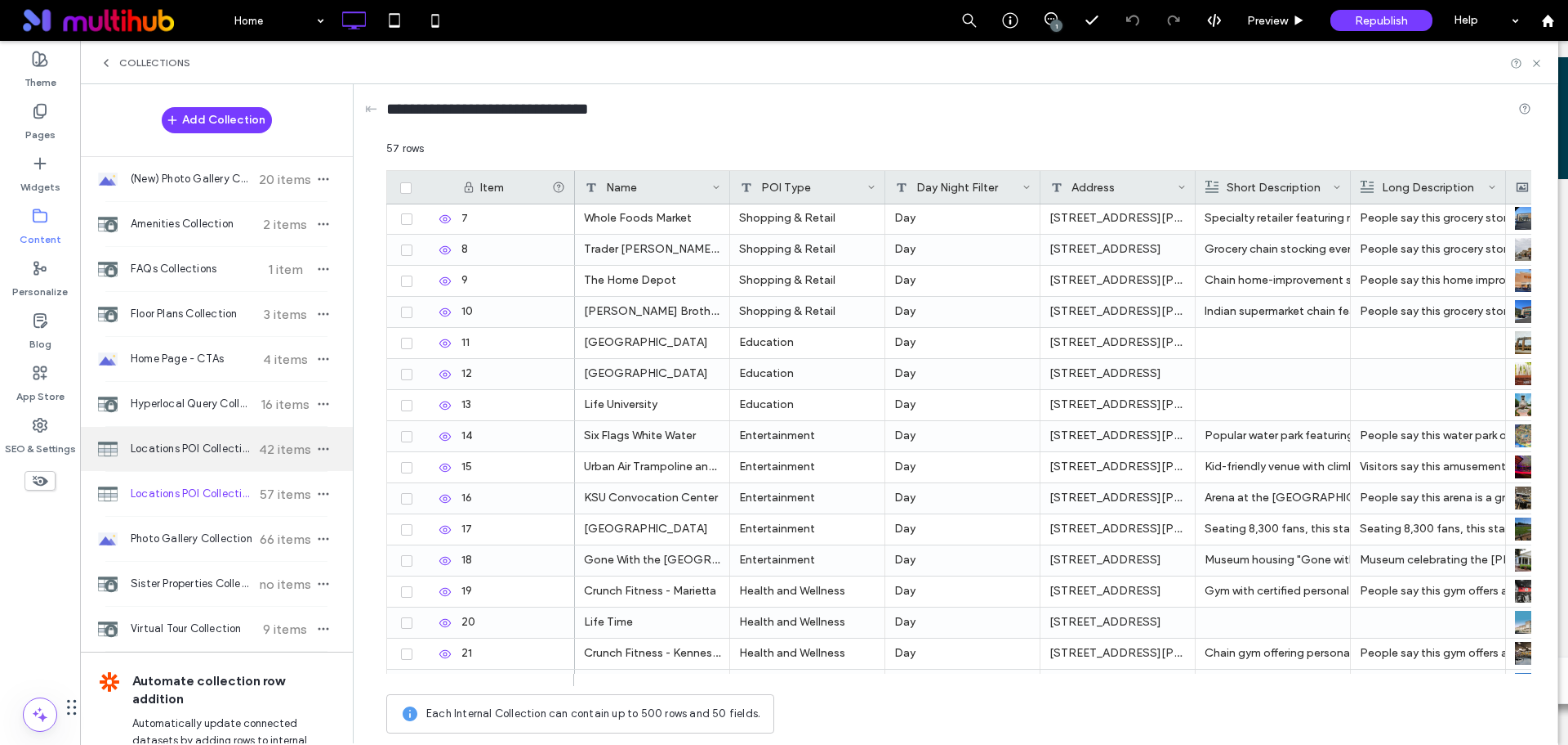
click at [225, 442] on span "Locations POI Collection" at bounding box center [191, 449] width 122 height 16
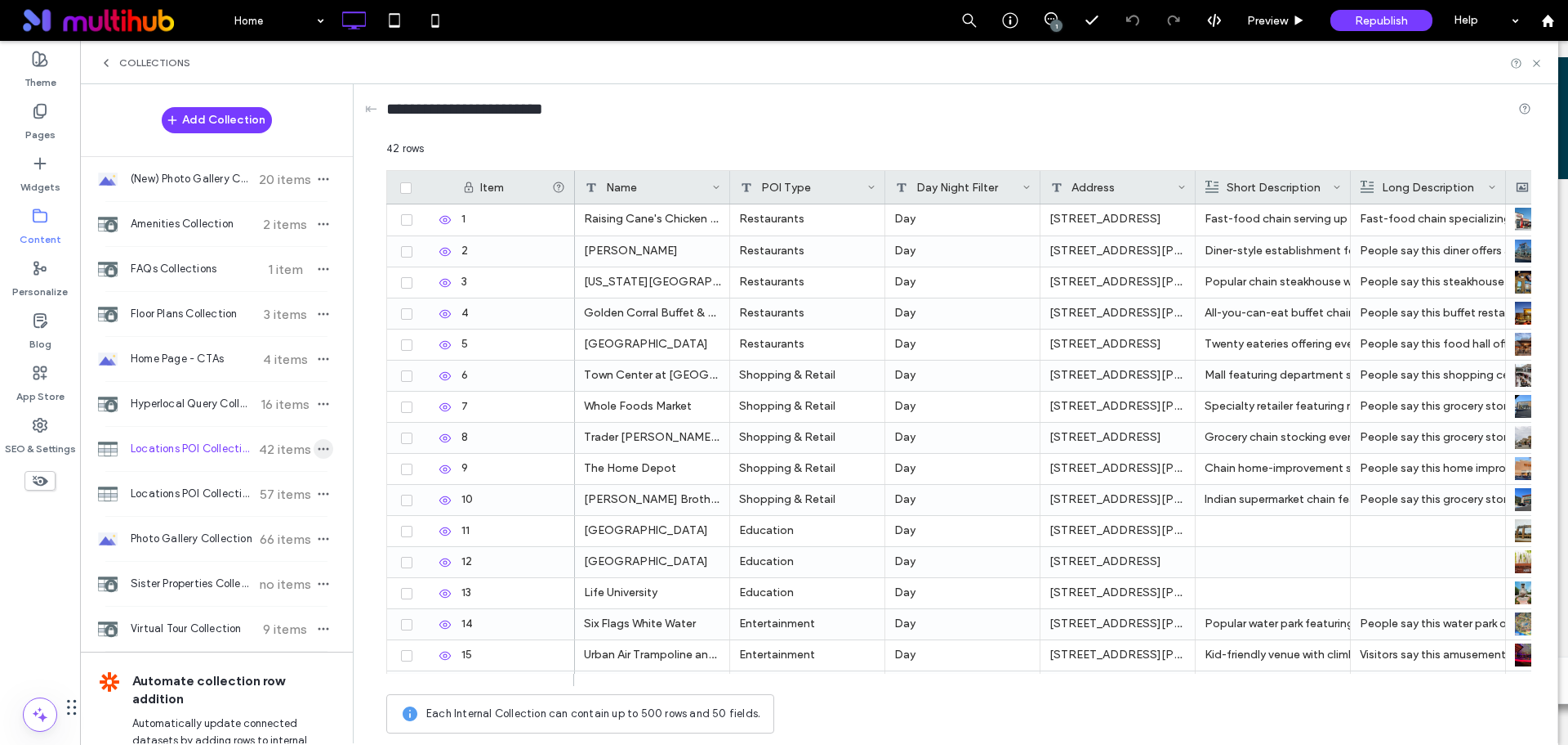
click at [319, 448] on use "button" at bounding box center [323, 449] width 11 height 3
click at [417, 457] on span "Import from CSV" at bounding box center [406, 459] width 84 height 16
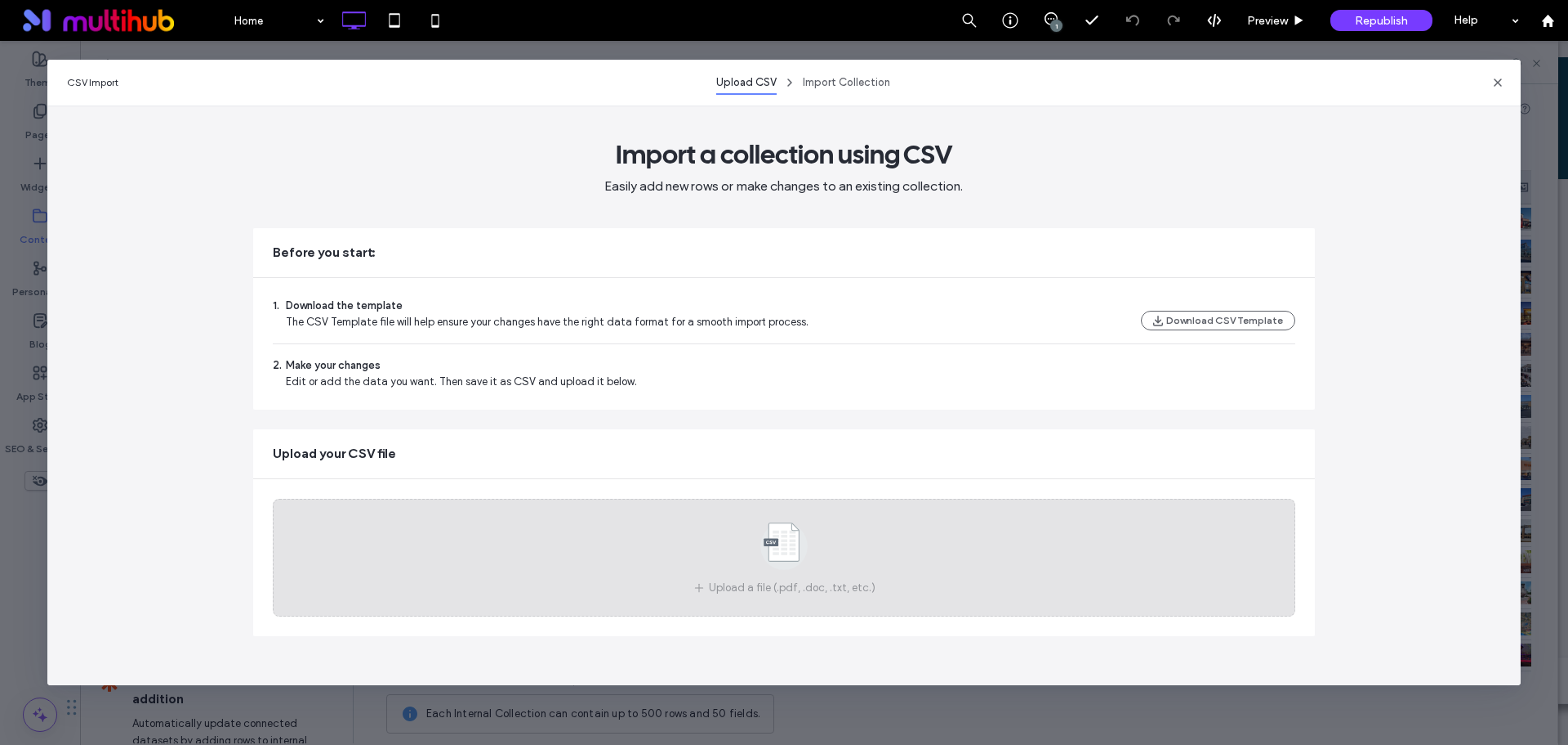
click at [777, 552] on use at bounding box center [784, 546] width 47 height 47
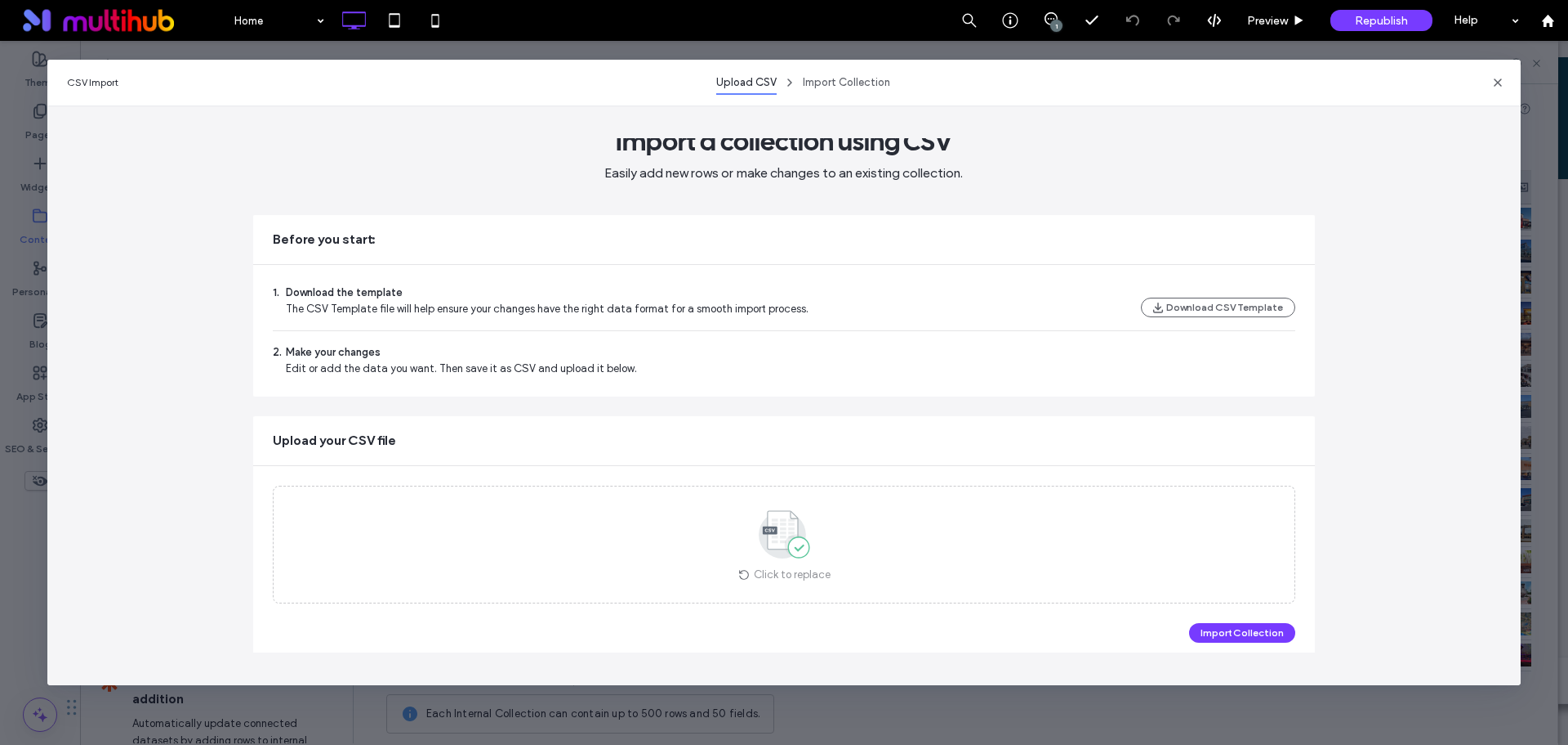
scroll to position [23, 0]
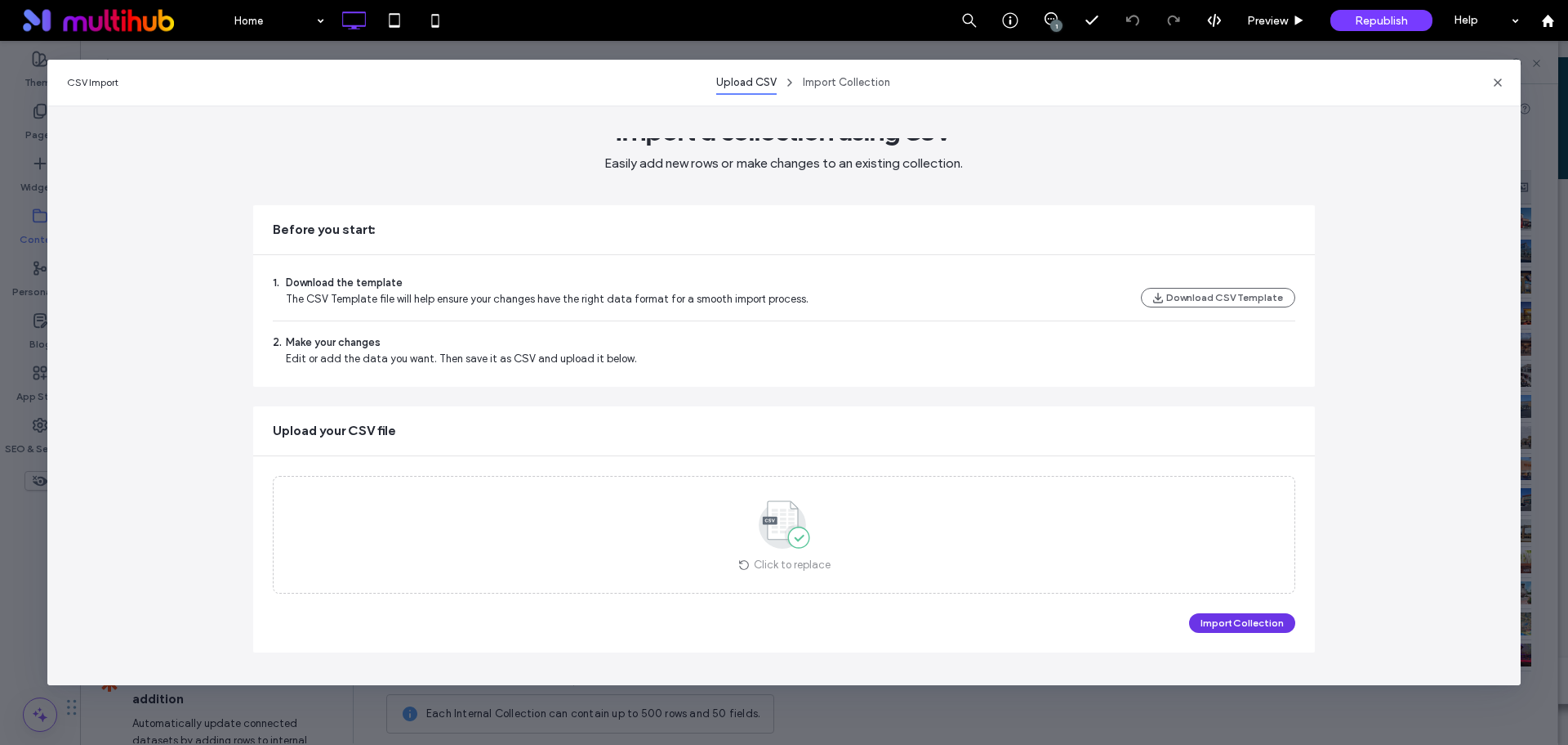
click at [1260, 619] on button "Import Collection" at bounding box center [1242, 623] width 106 height 19
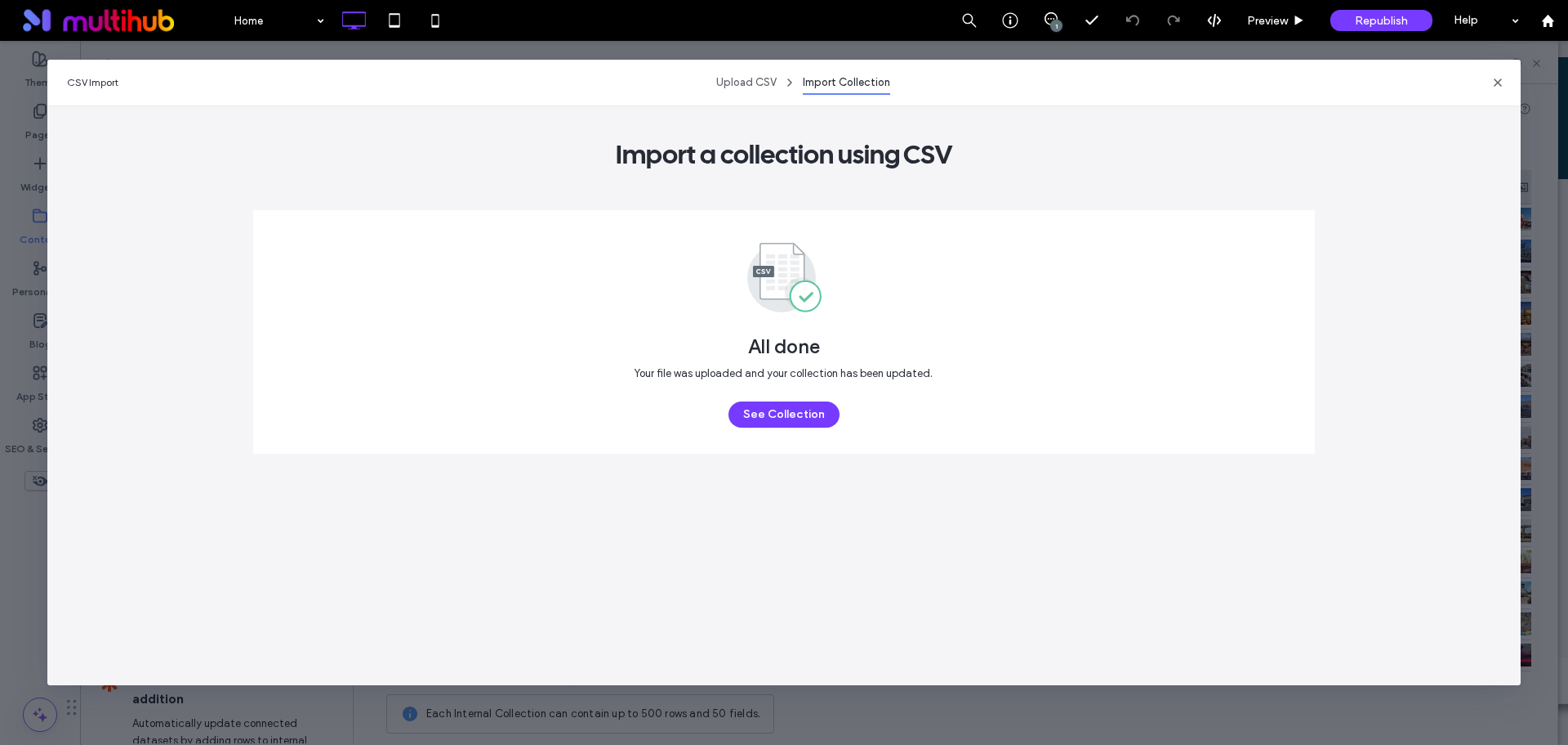
scroll to position [0, 0]
click at [815, 404] on button "See Collection" at bounding box center [783, 414] width 111 height 26
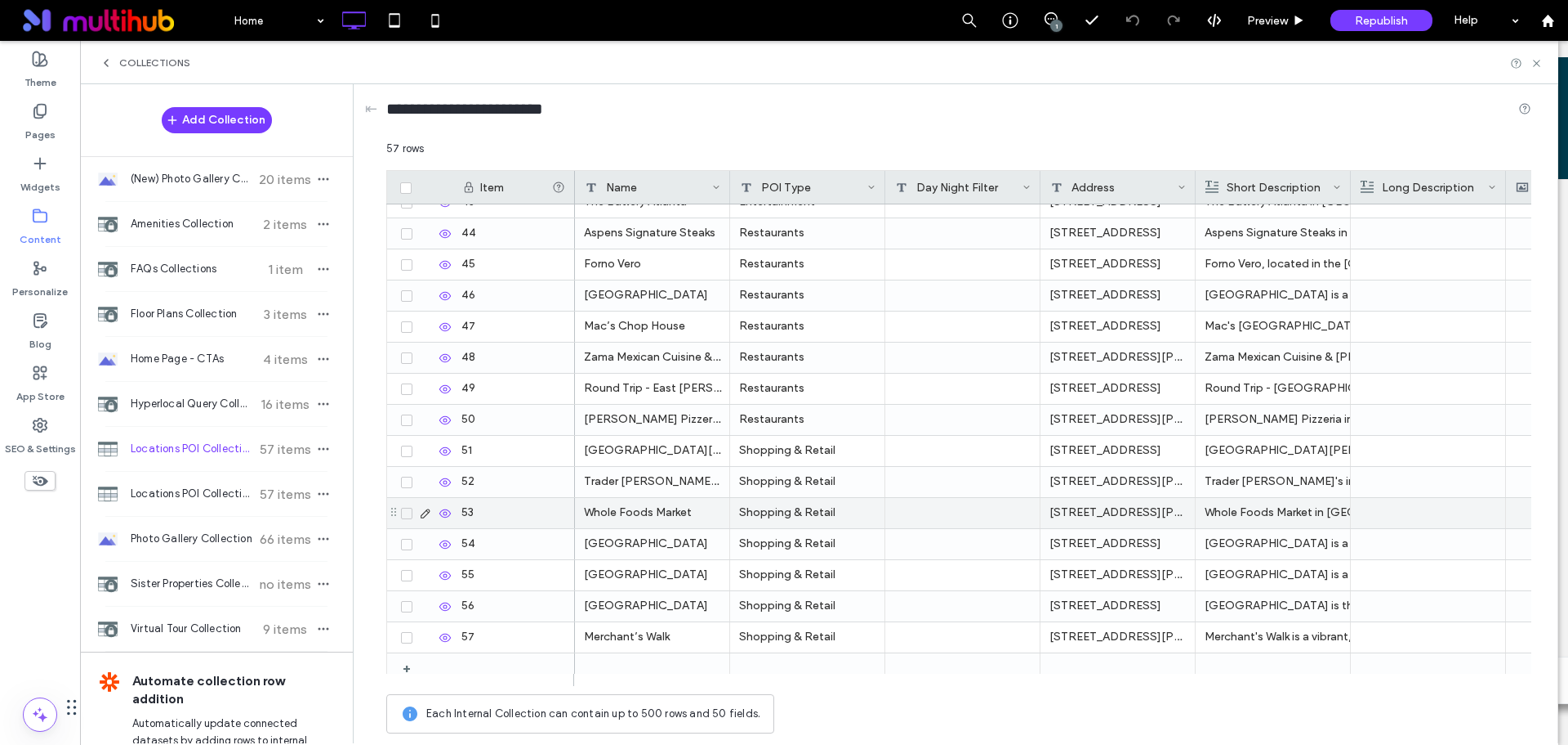
scroll to position [1332, 0]
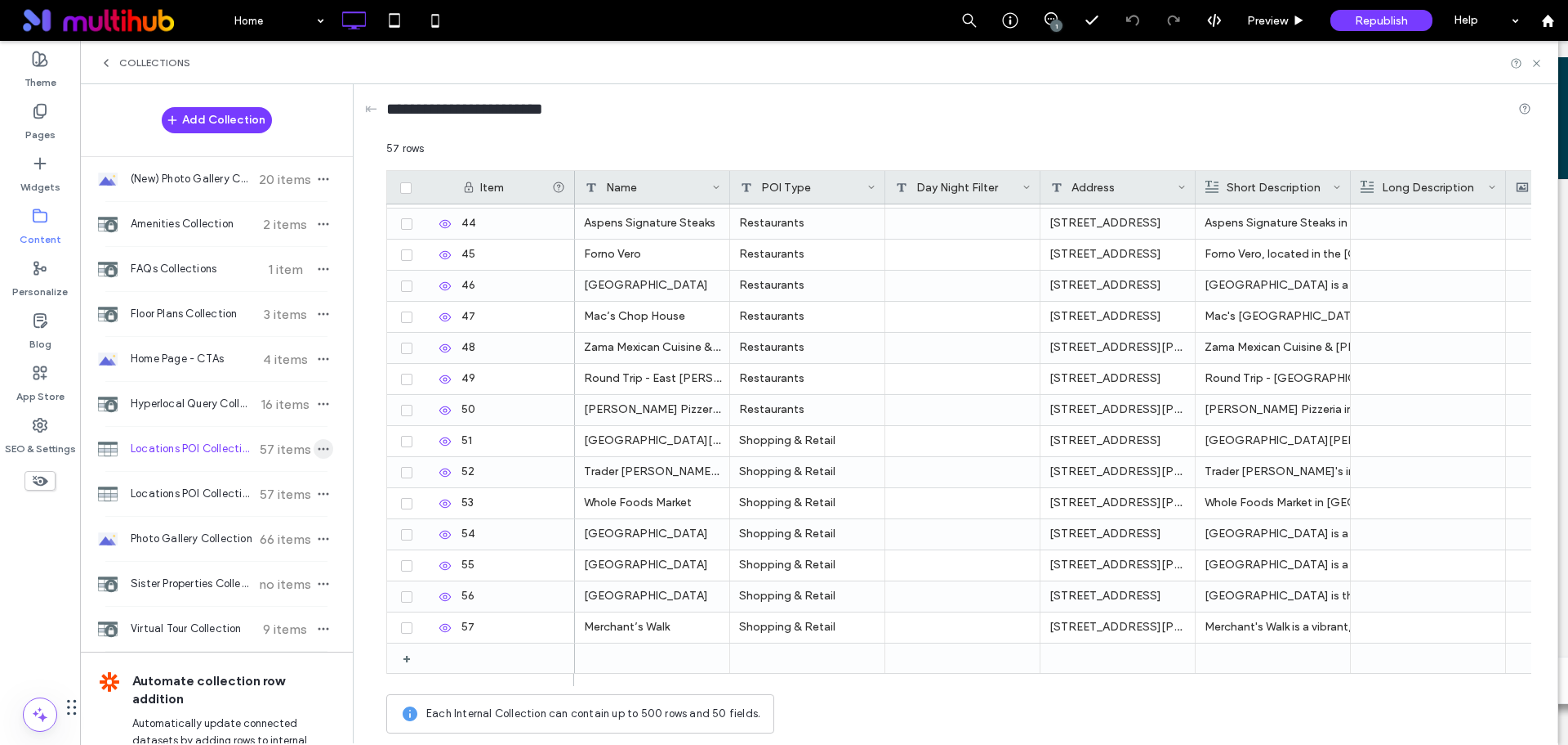
click at [319, 447] on icon "button" at bounding box center [323, 449] width 13 height 13
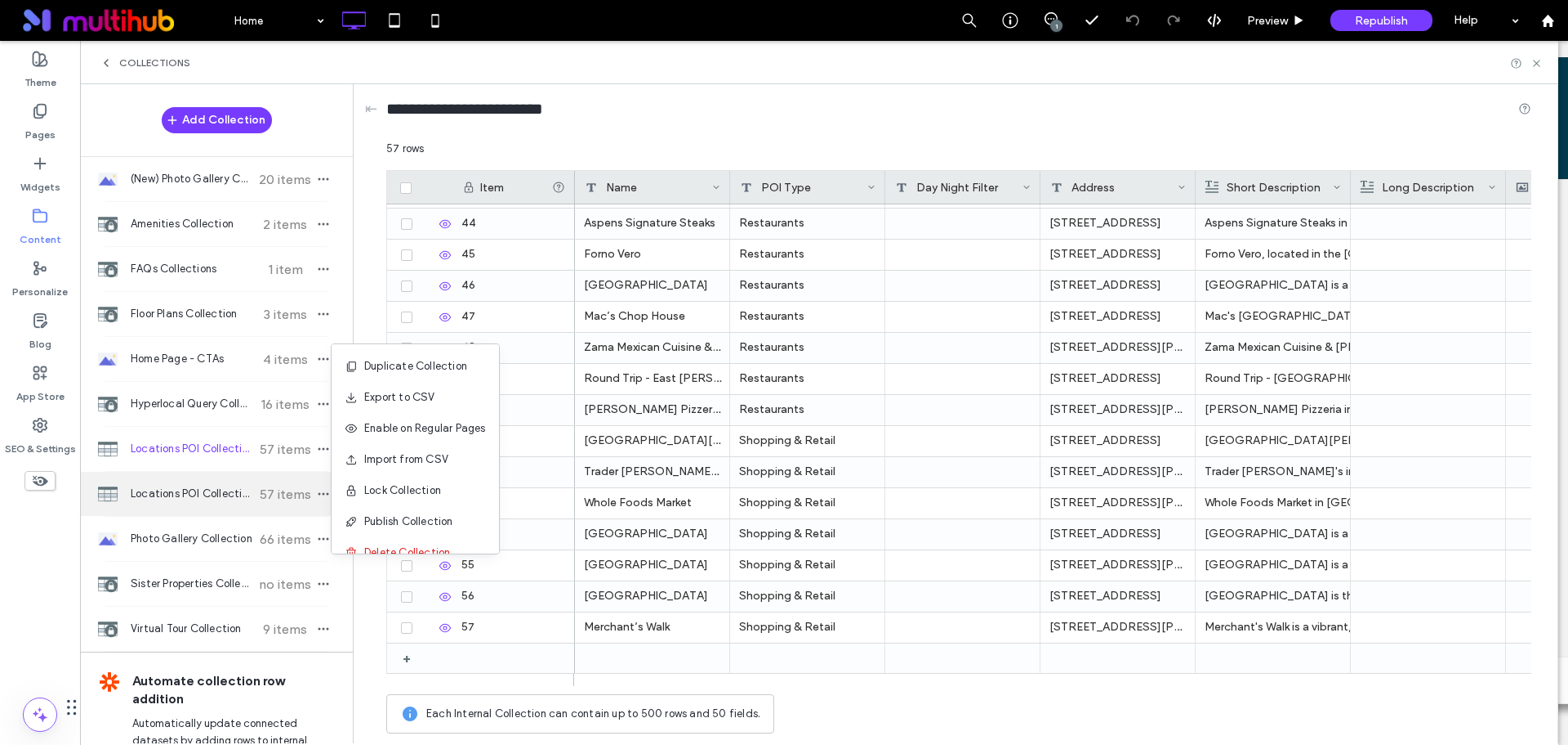
click at [224, 498] on span "Locations POI Collection (copy)" at bounding box center [191, 493] width 122 height 16
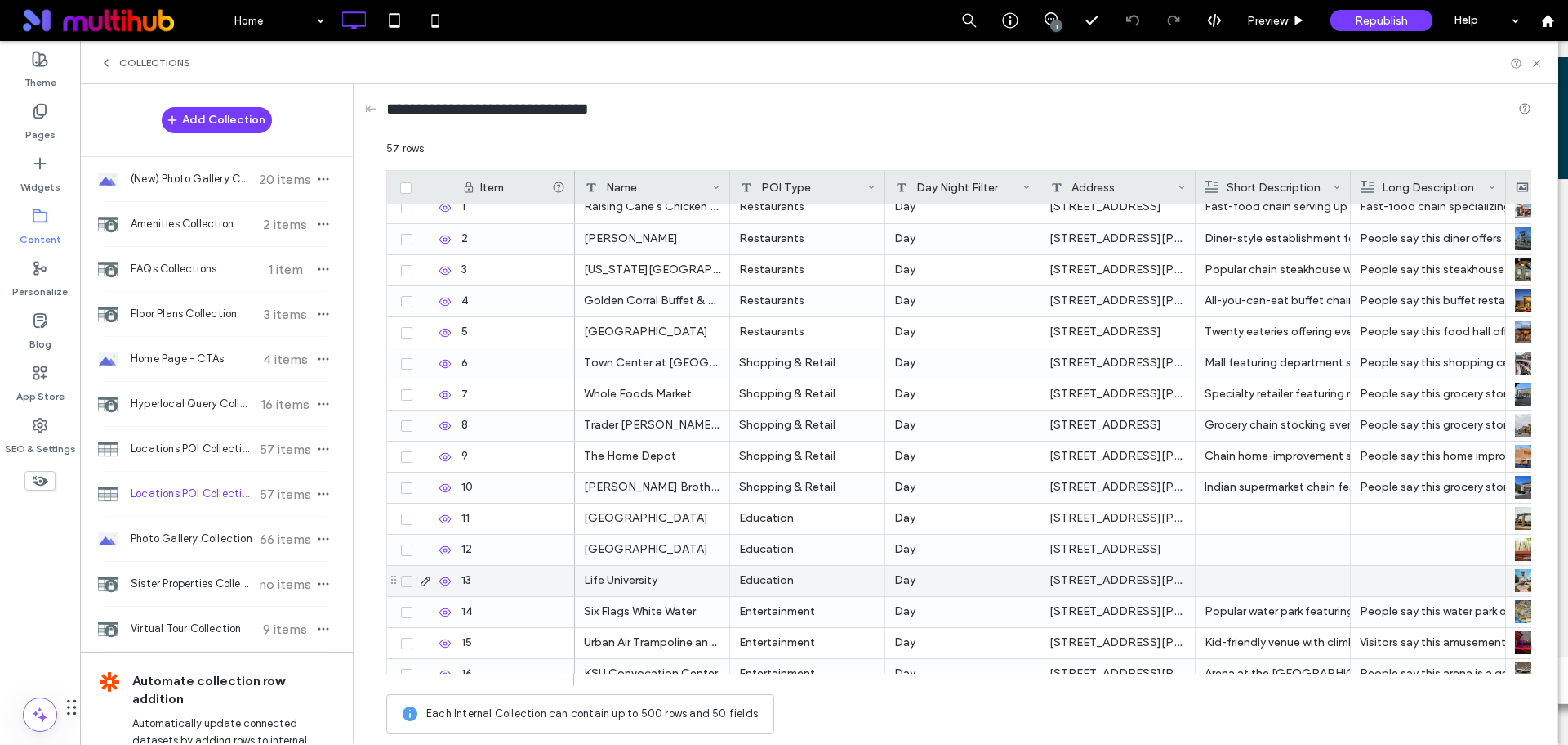
scroll to position [0, 0]
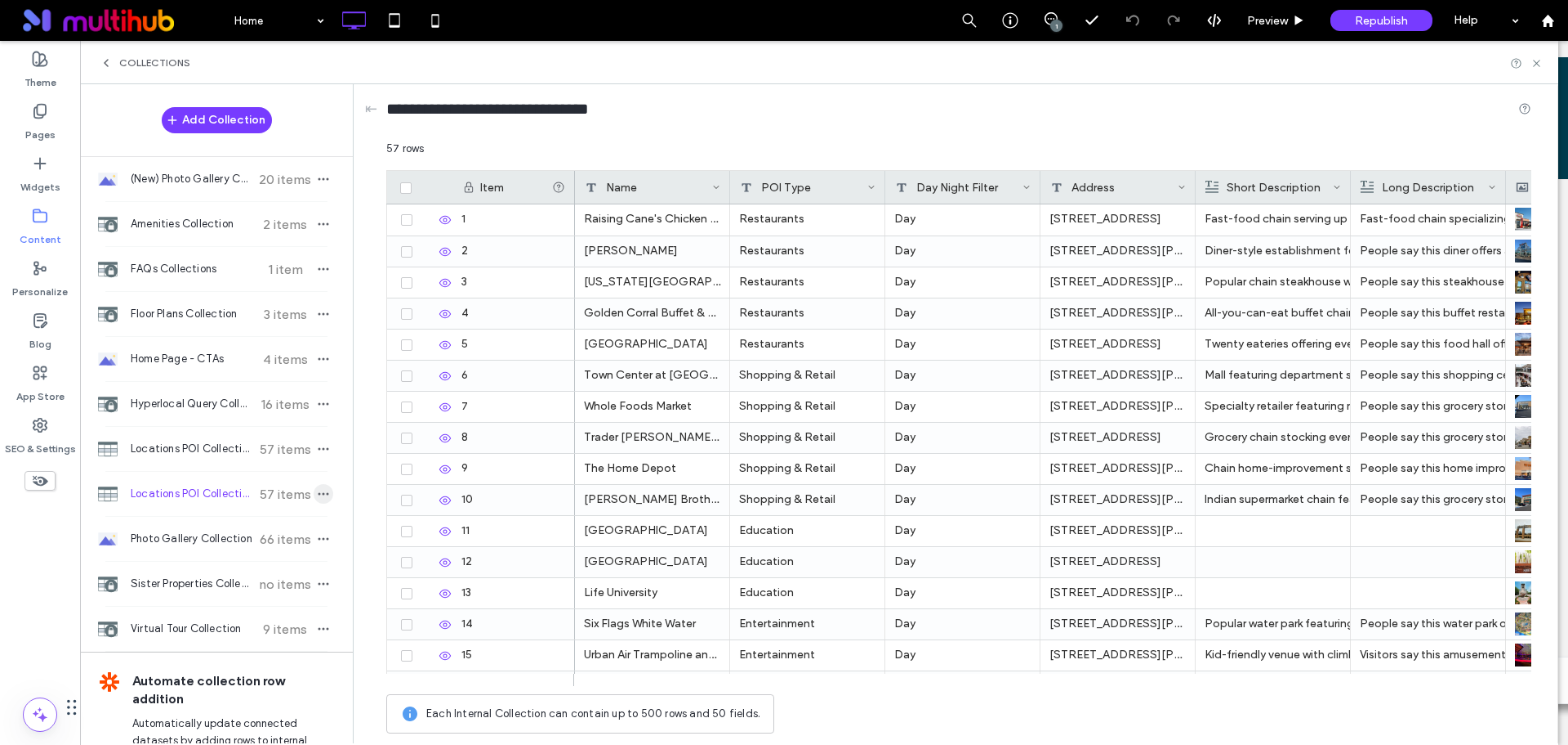
click at [323, 494] on span "button" at bounding box center [323, 494] width 19 height 19
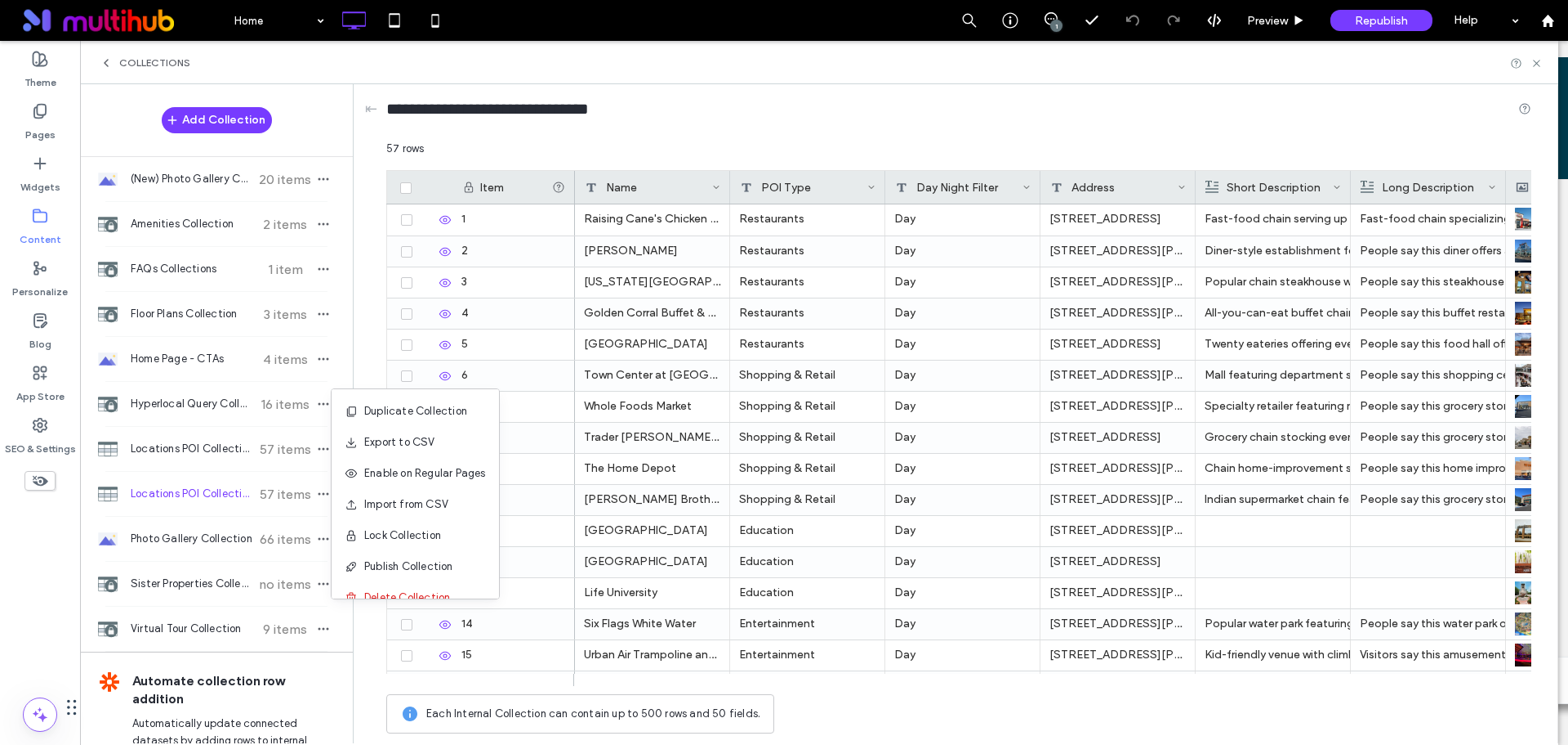
drag, startPoint x: 526, startPoint y: 141, endPoint x: 516, endPoint y: 142, distance: 10.0
click at [525, 141] on div "57 rows" at bounding box center [959, 155] width 1146 height 30
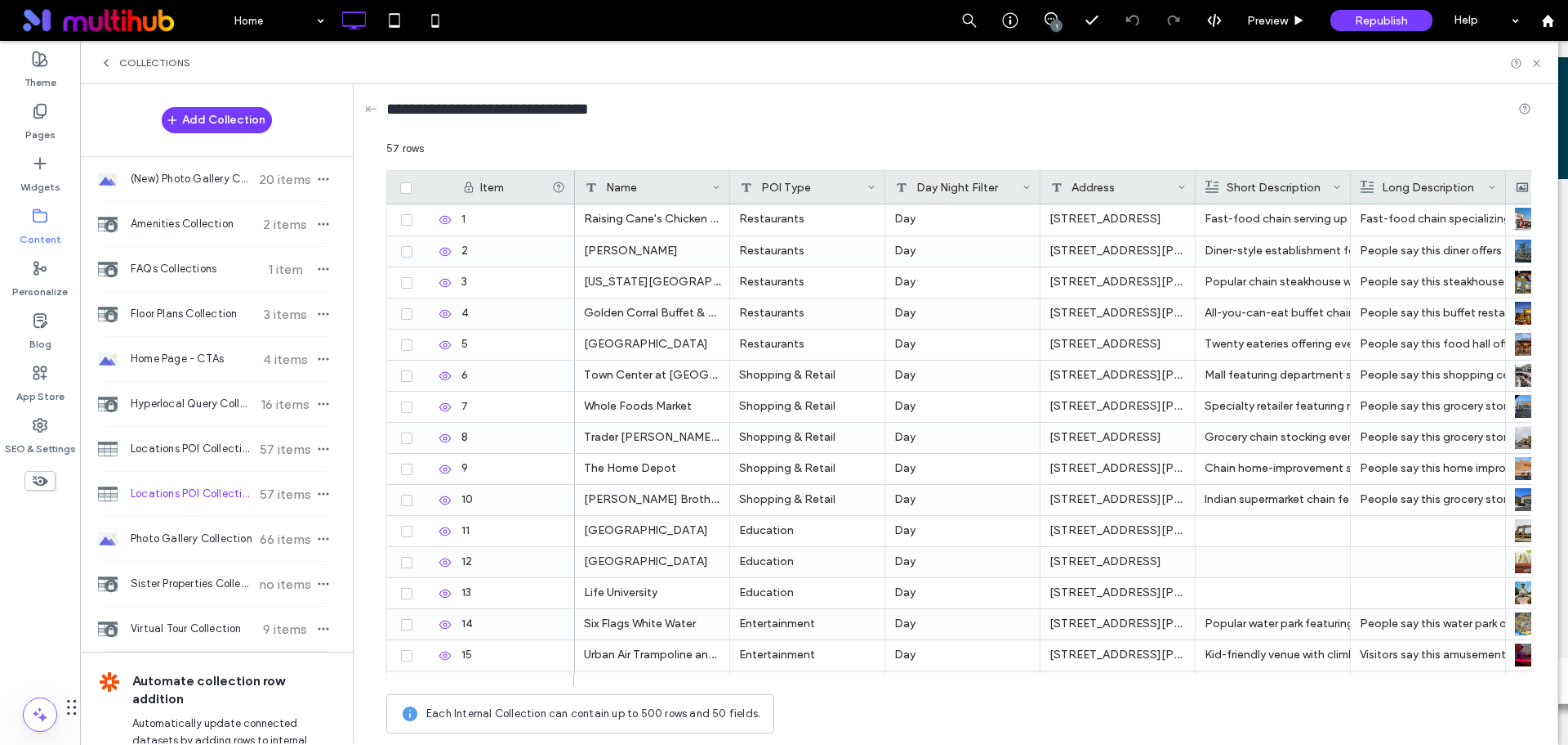
click at [407, 188] on icon at bounding box center [405, 188] width 5 height 0
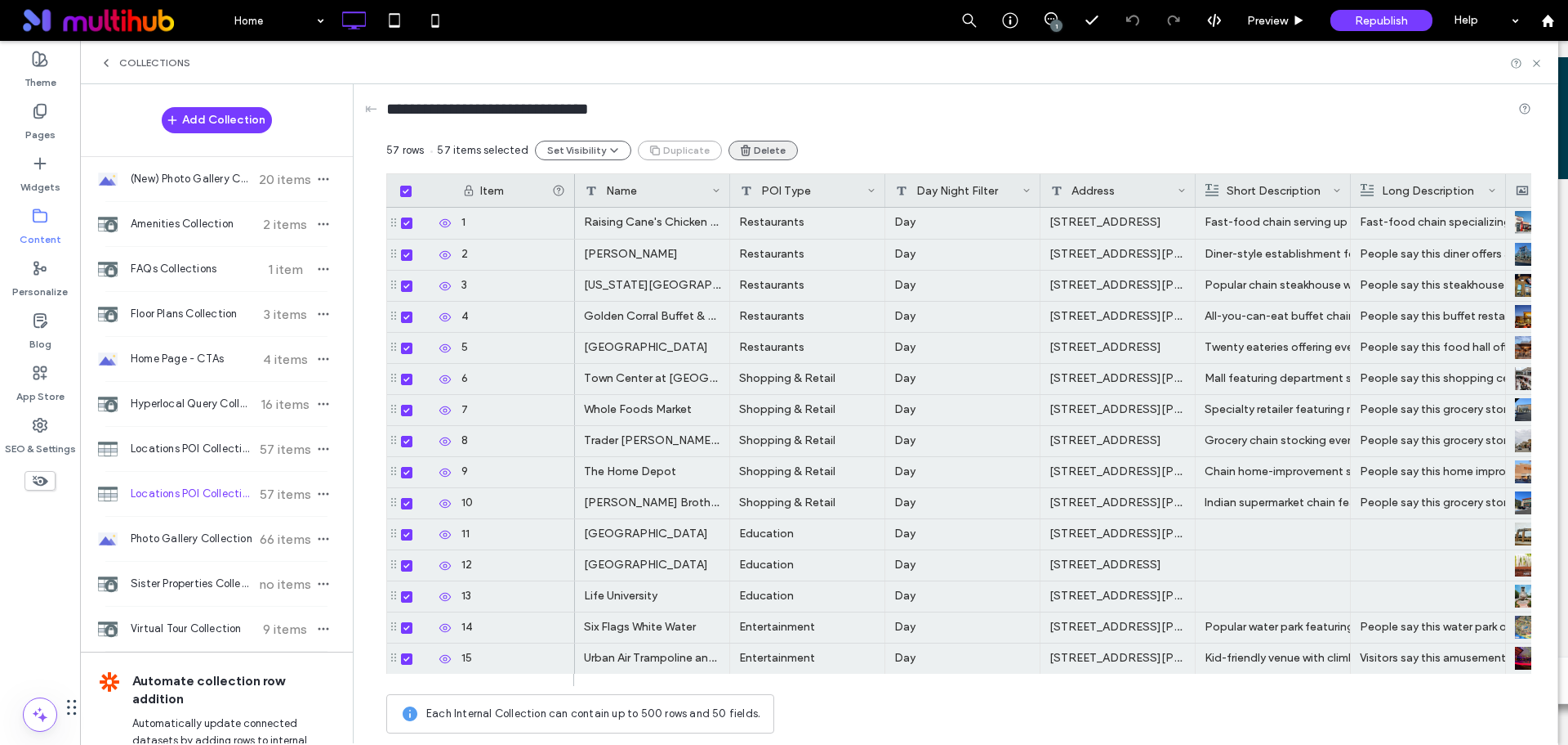
click at [777, 150] on button "Delete" at bounding box center [763, 150] width 69 height 19
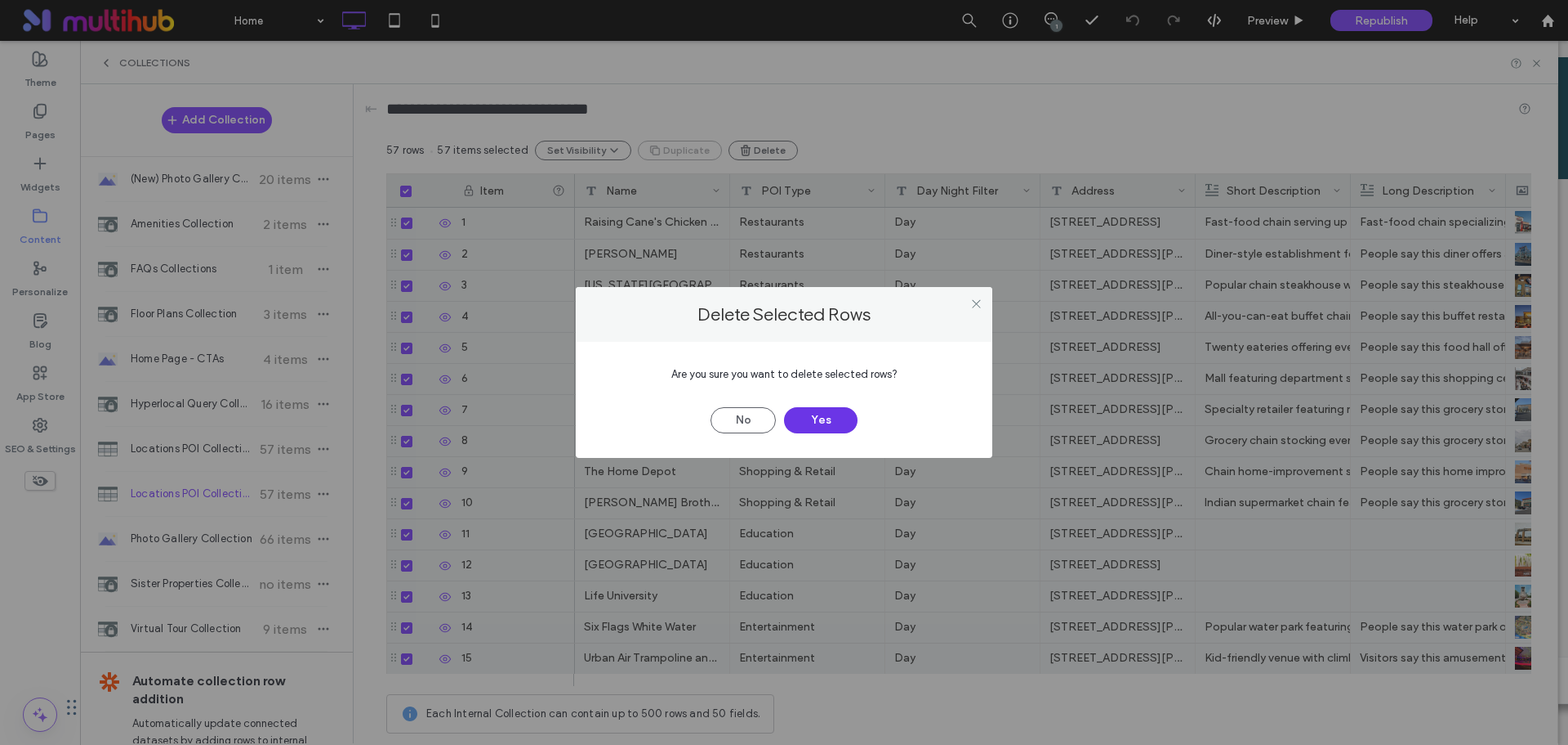
click at [802, 425] on button "Yes" at bounding box center [821, 420] width 73 height 26
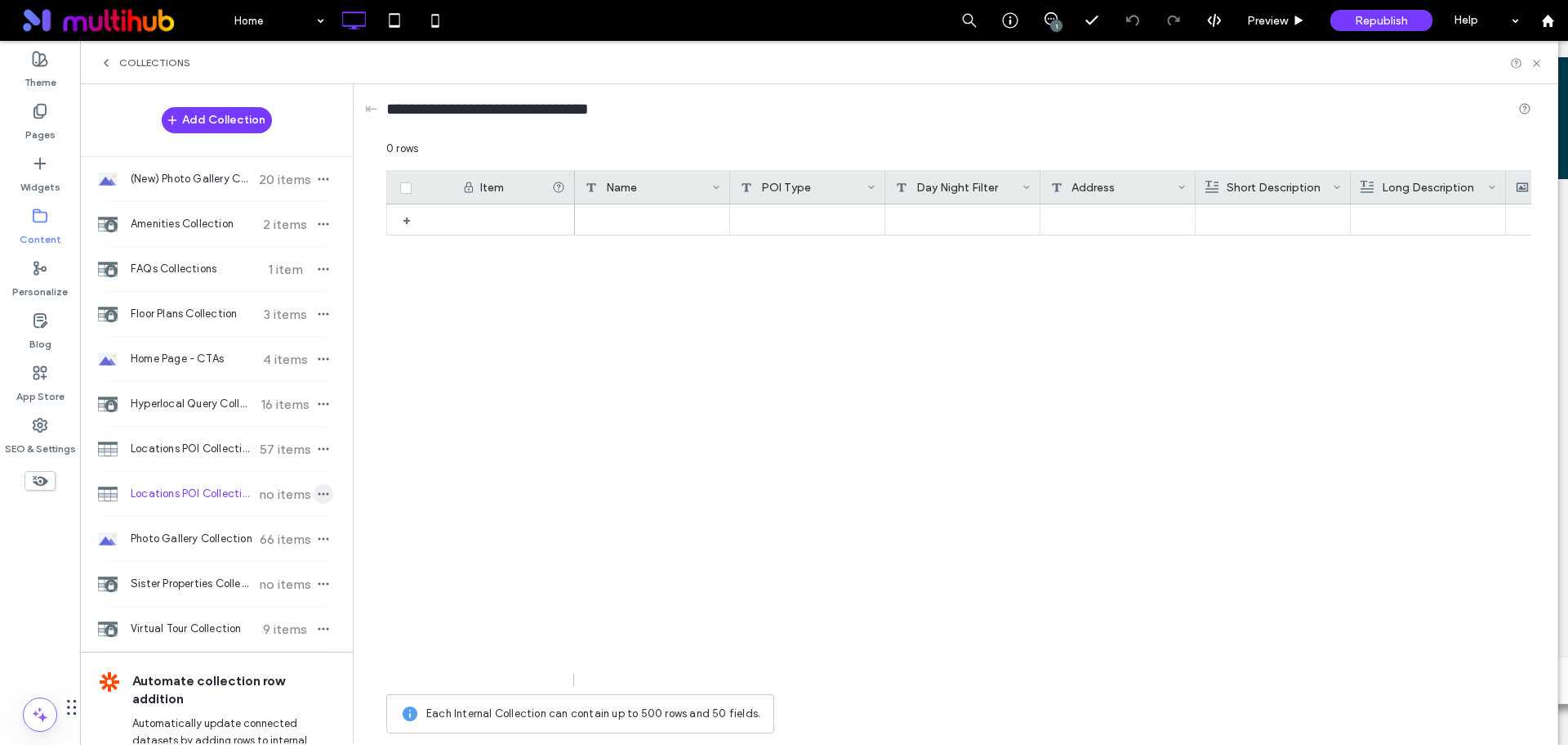
click at [322, 494] on span "button" at bounding box center [323, 494] width 19 height 19
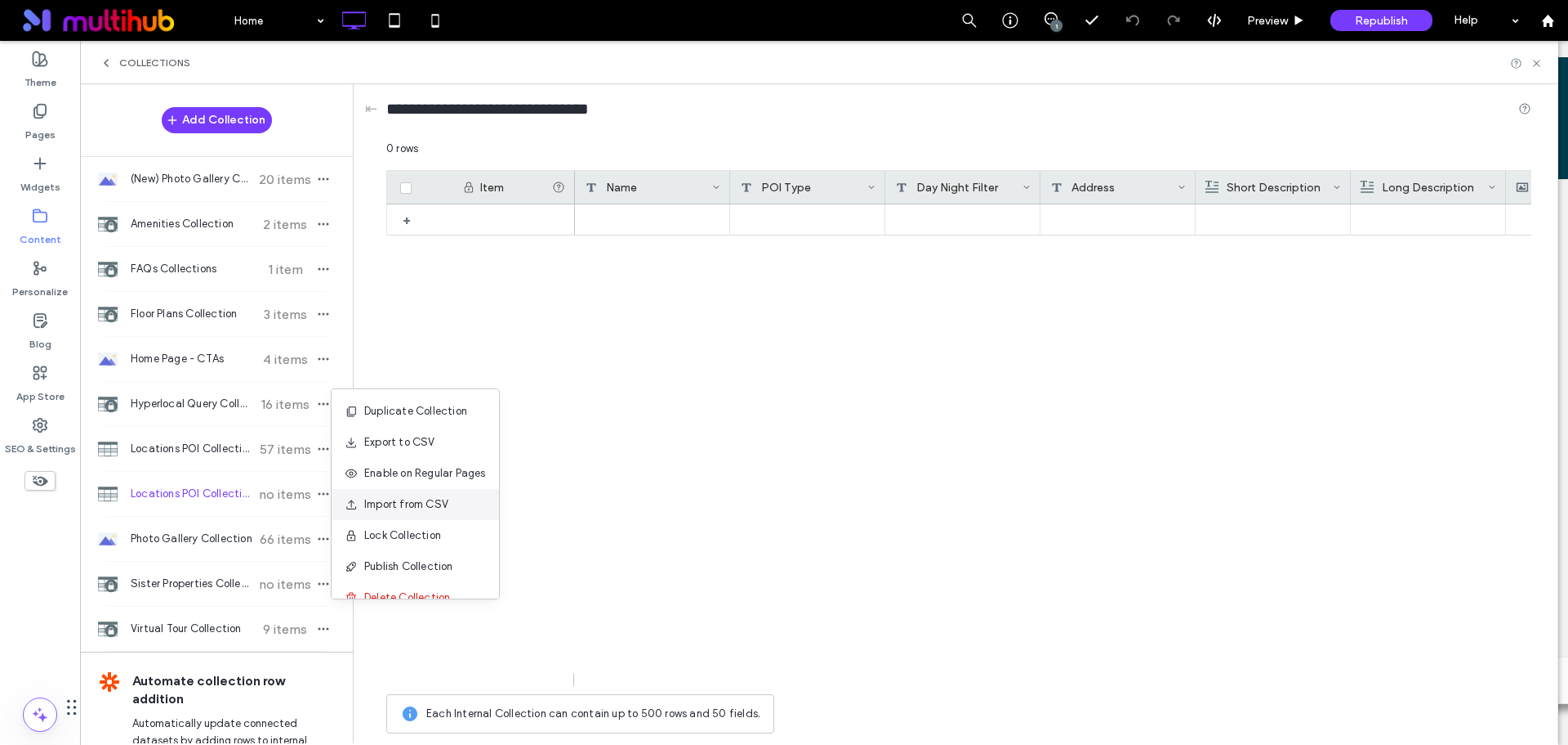
click at [462, 507] on div "Import from CSV" at bounding box center [416, 504] width 167 height 31
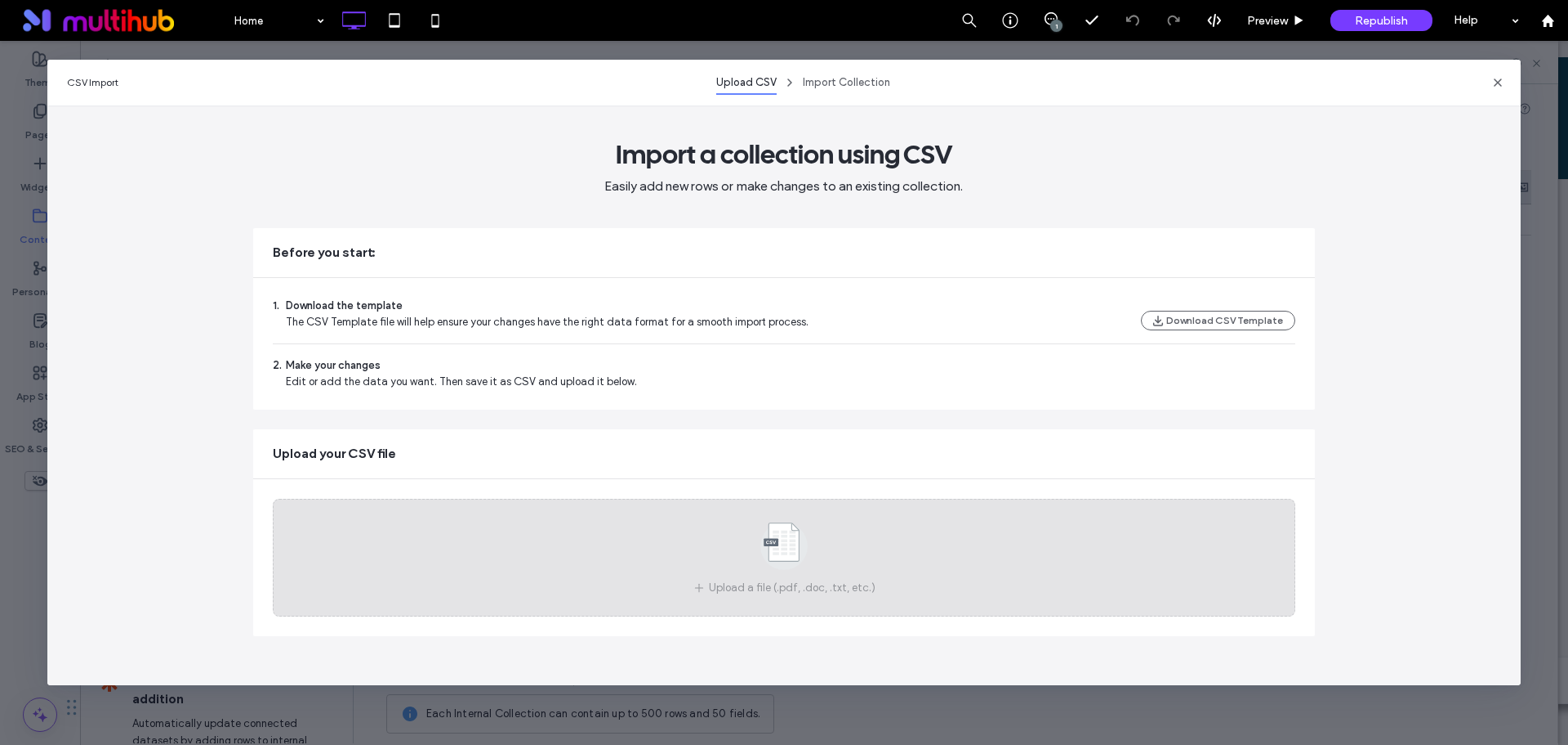
click at [796, 528] on use at bounding box center [784, 546] width 47 height 47
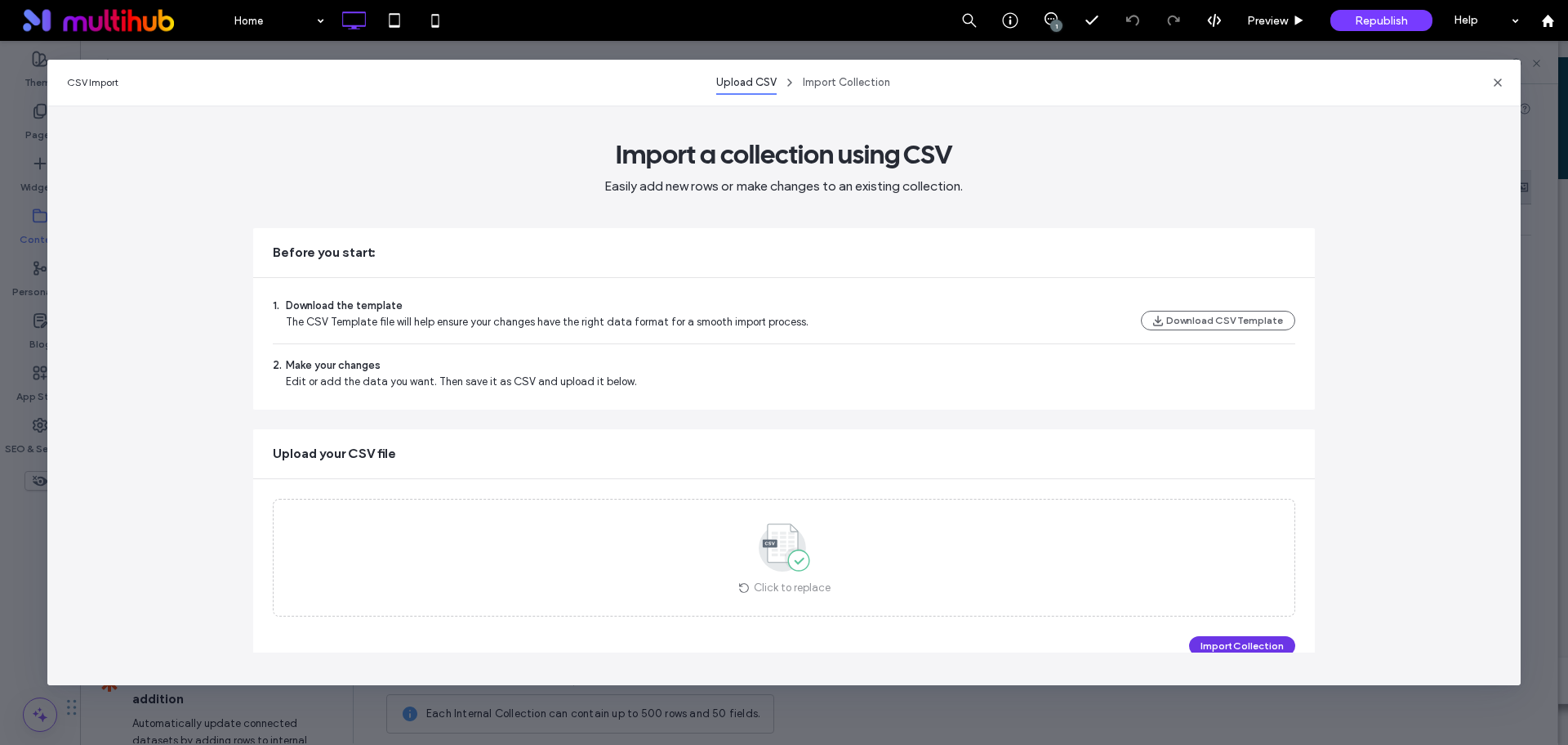
click at [1225, 648] on button "Import Collection" at bounding box center [1242, 646] width 106 height 19
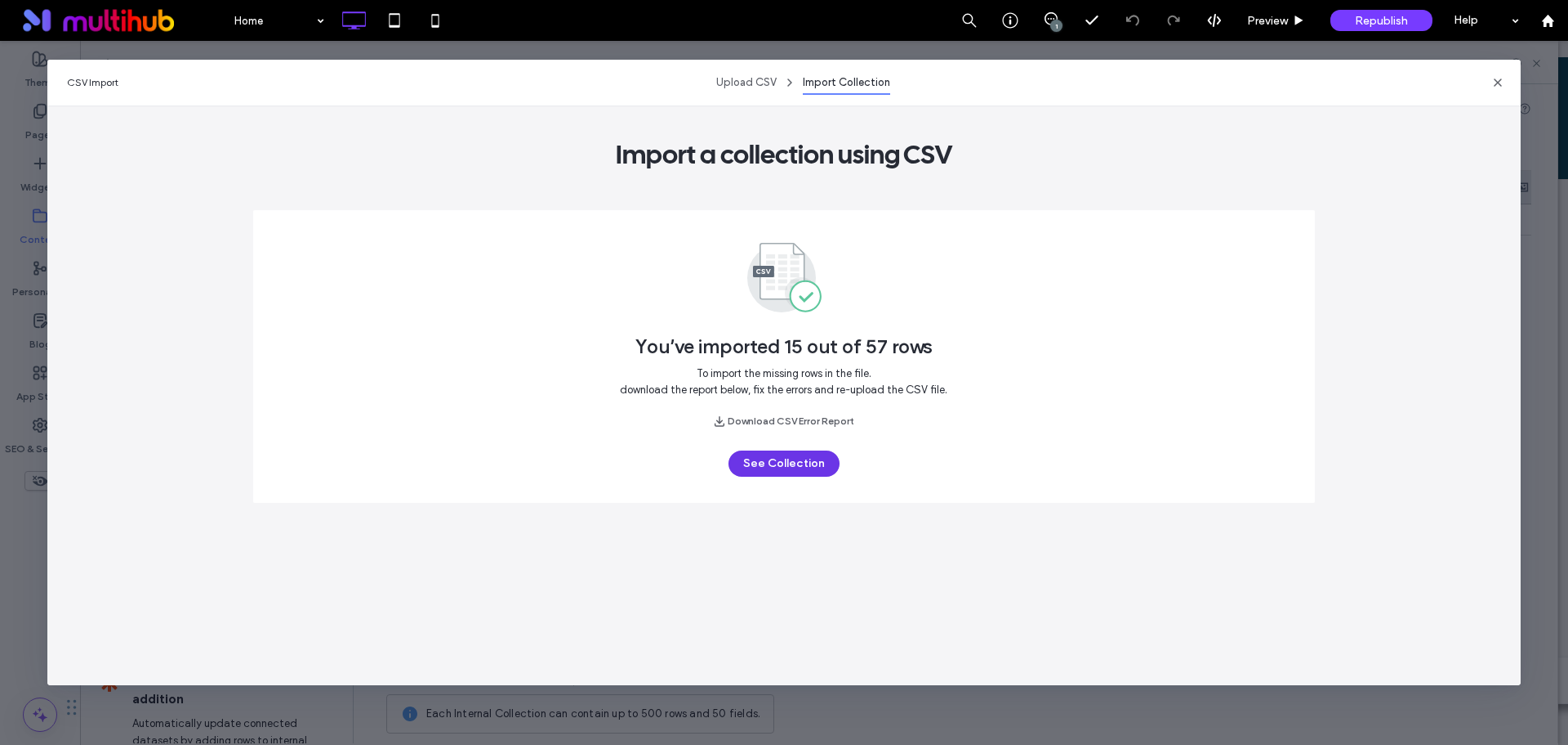
click at [804, 463] on button "See Collection" at bounding box center [783, 463] width 111 height 26
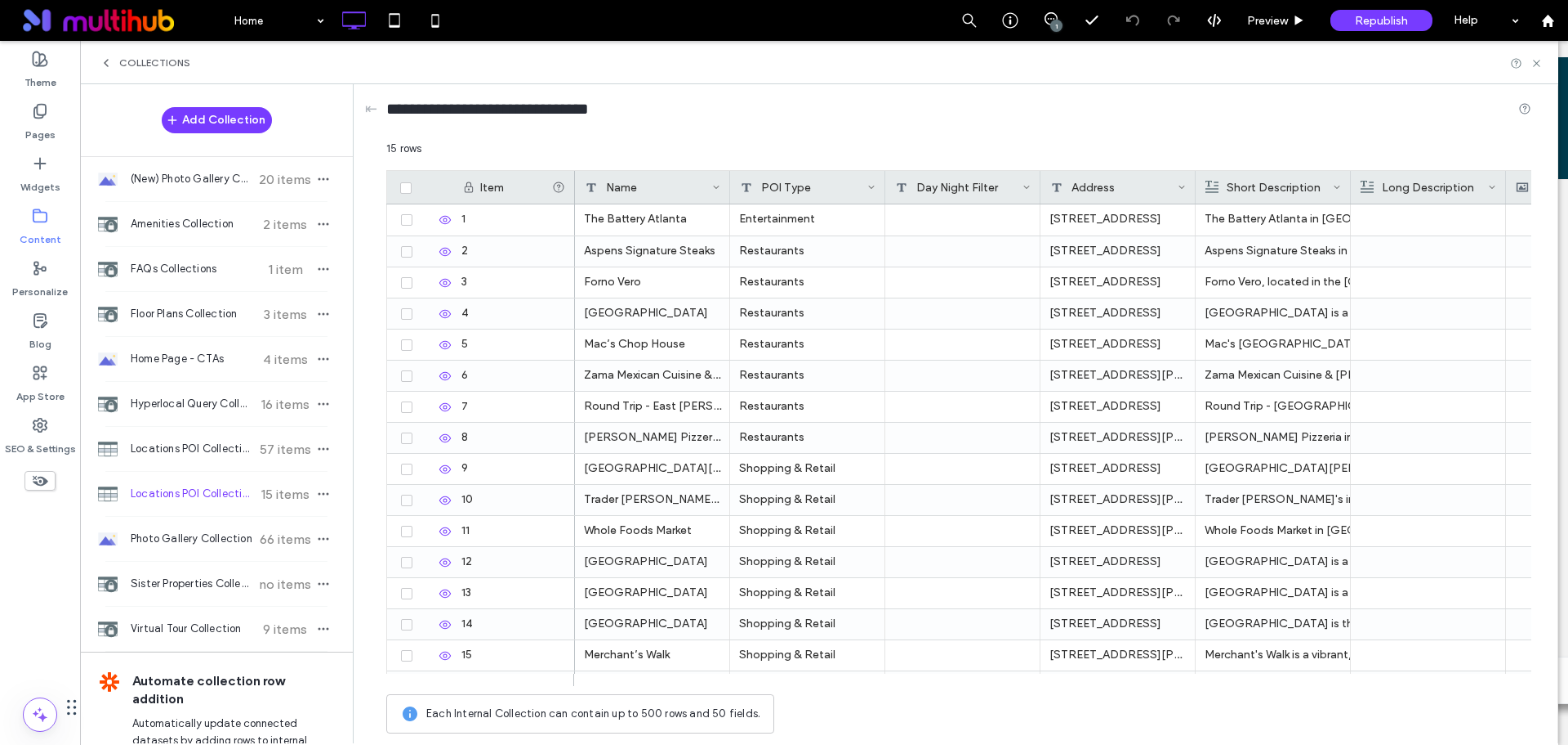
click at [872, 189] on use at bounding box center [872, 187] width 6 height 3
click at [851, 135] on div "**********" at bounding box center [959, 112] width 1146 height 57
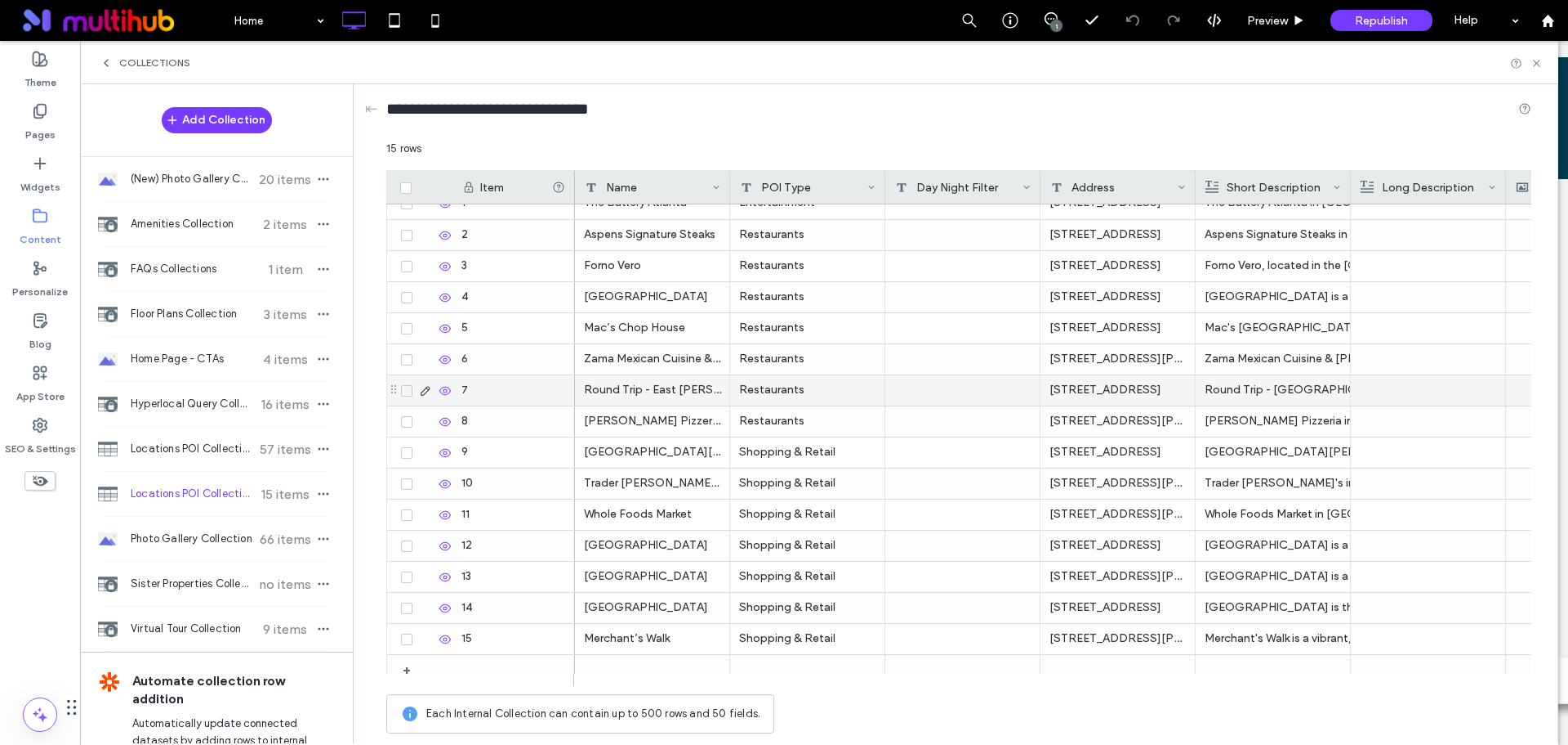
scroll to position [28, 0]
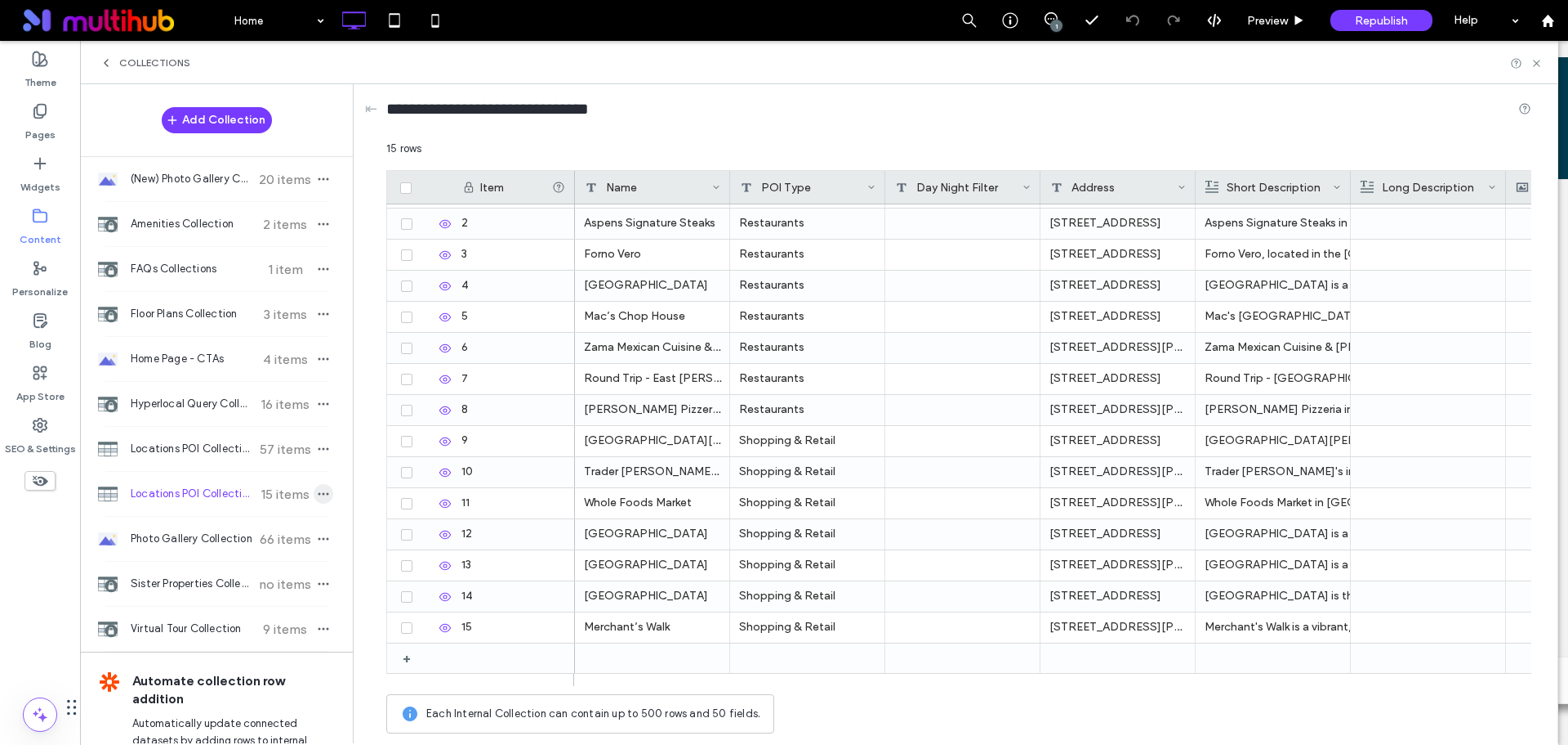
click at [316, 491] on icon "button" at bounding box center [323, 494] width 13 height 13
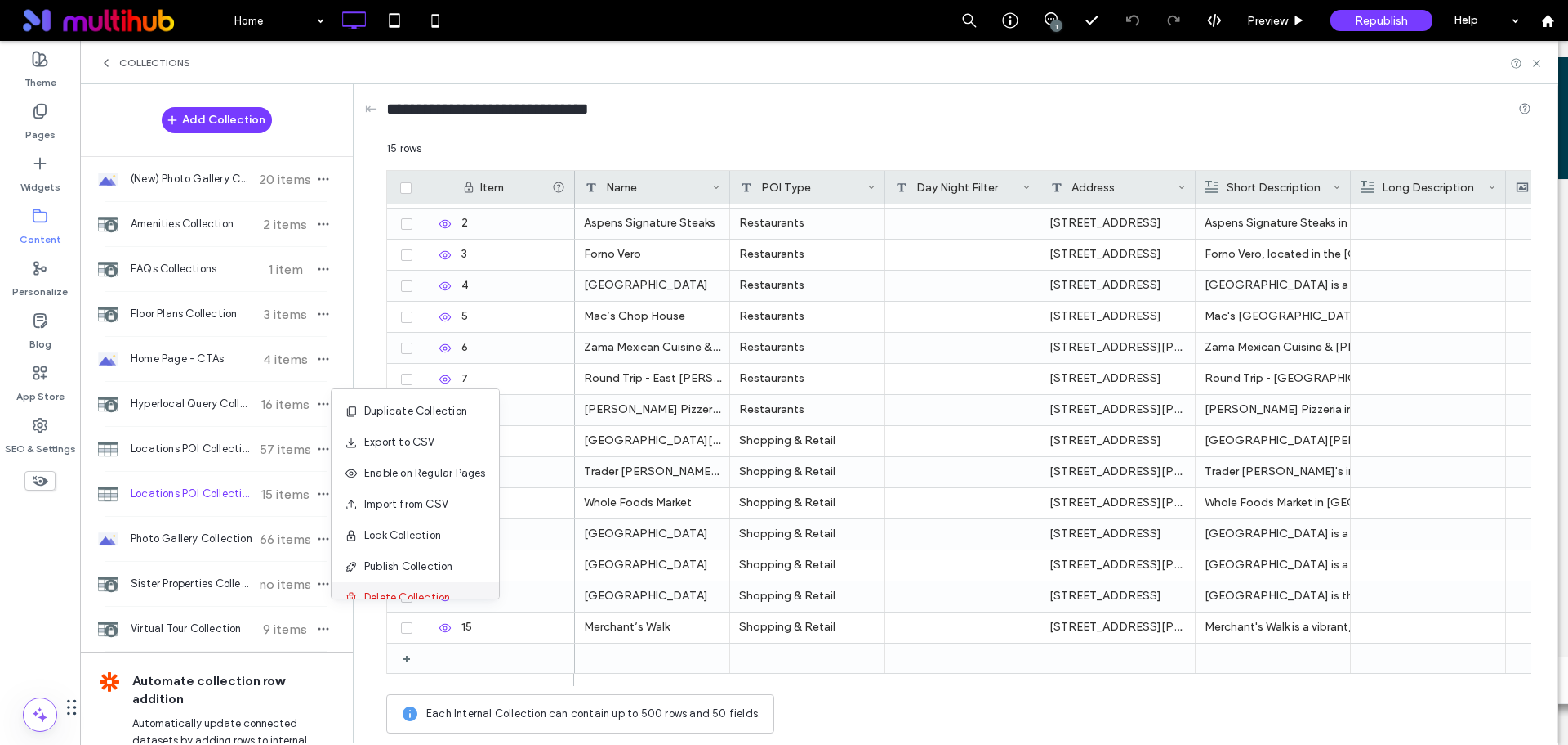
click at [391, 591] on span "Delete Collection" at bounding box center [407, 597] width 86 height 16
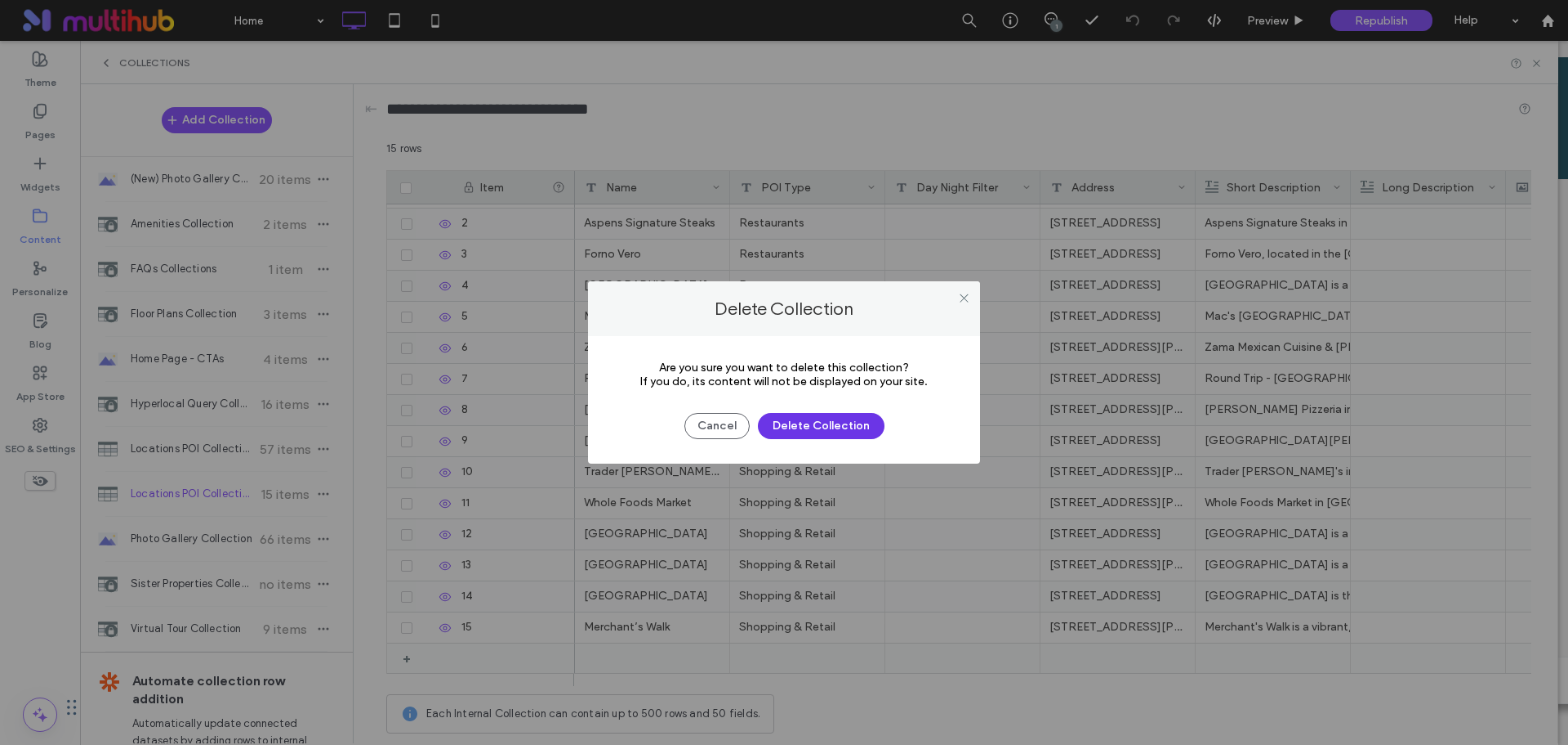
click at [849, 430] on button "Delete Collection" at bounding box center [822, 425] width 127 height 26
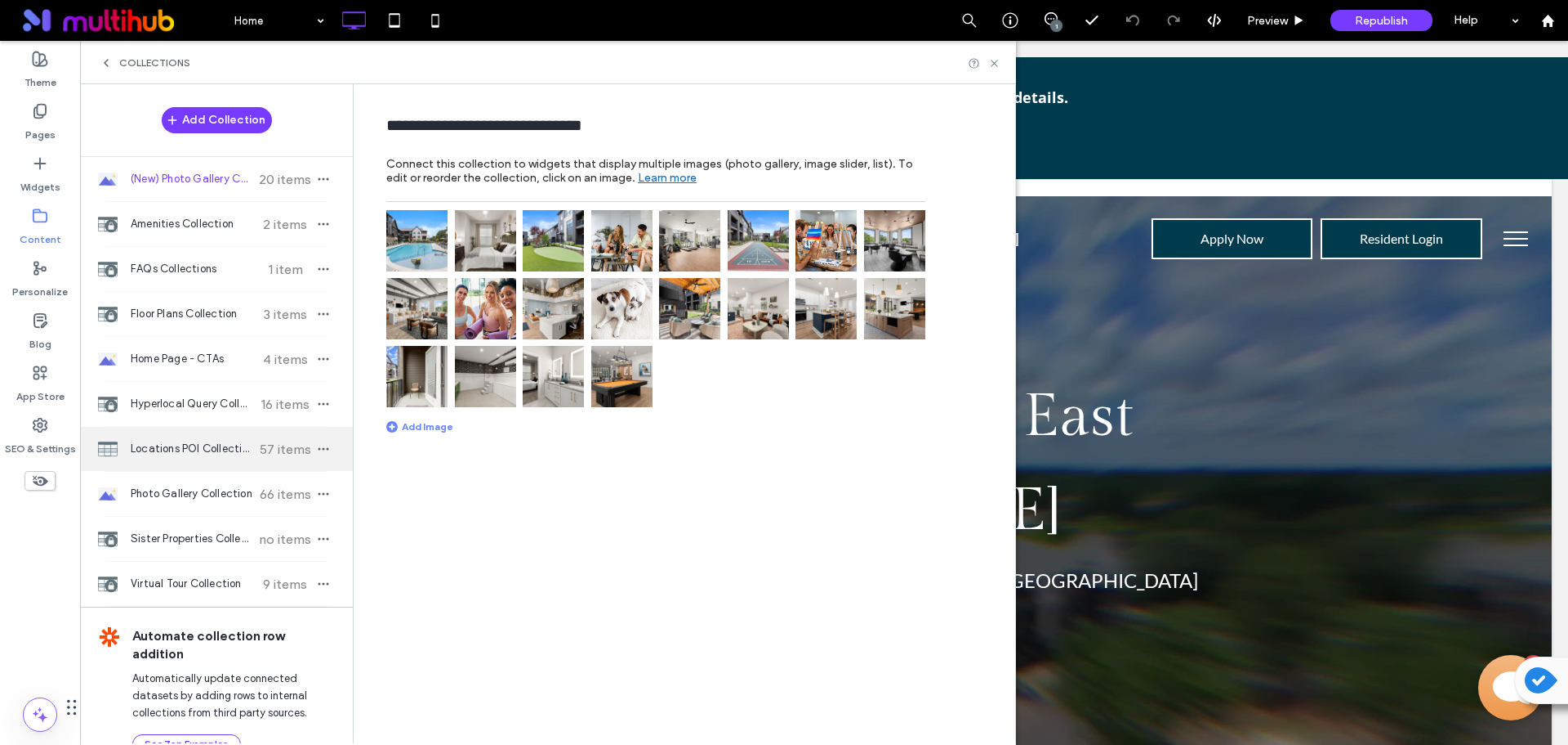
click at [273, 457] on div "Locations POI Collection 57 items" at bounding box center [216, 449] width 273 height 44
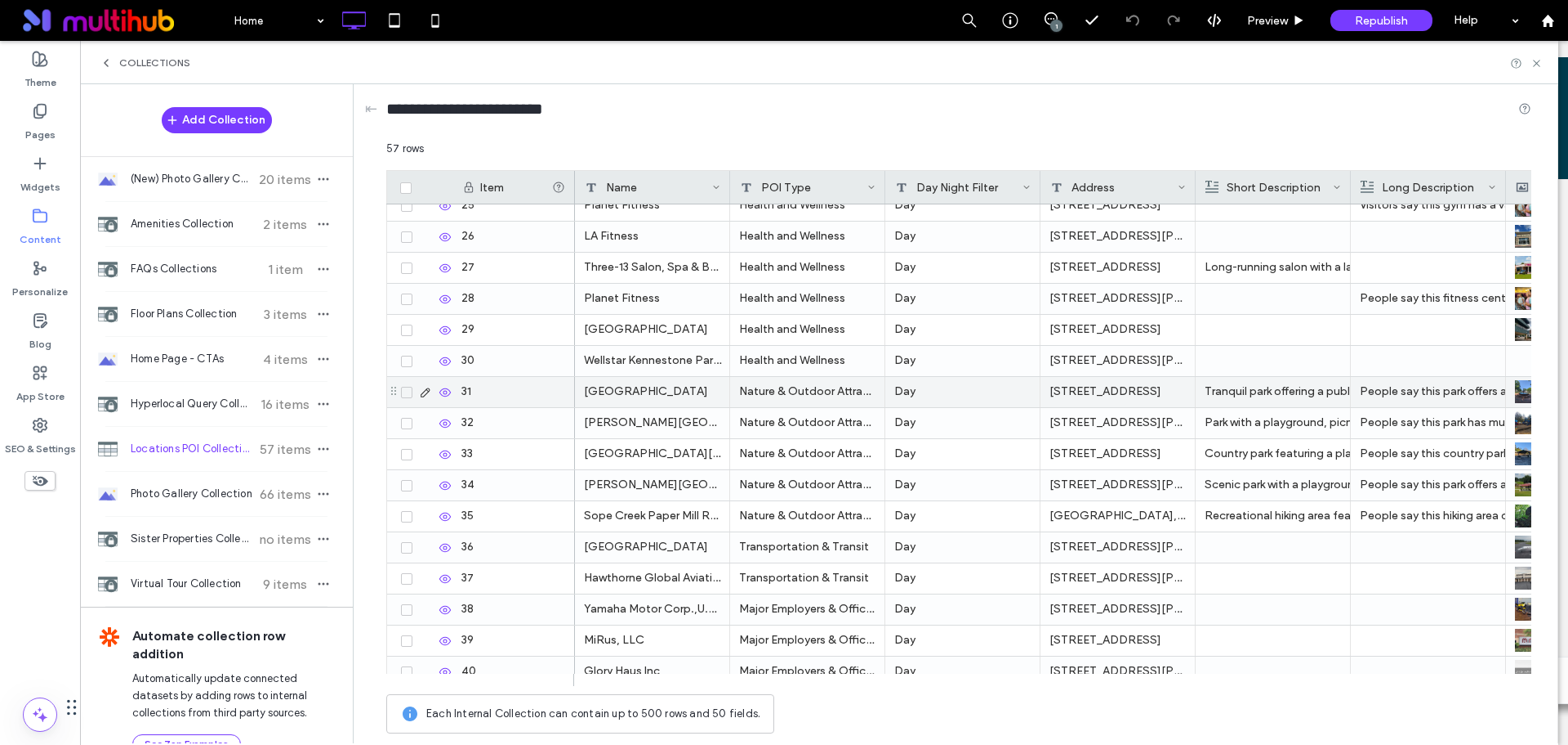
scroll to position [1167, 0]
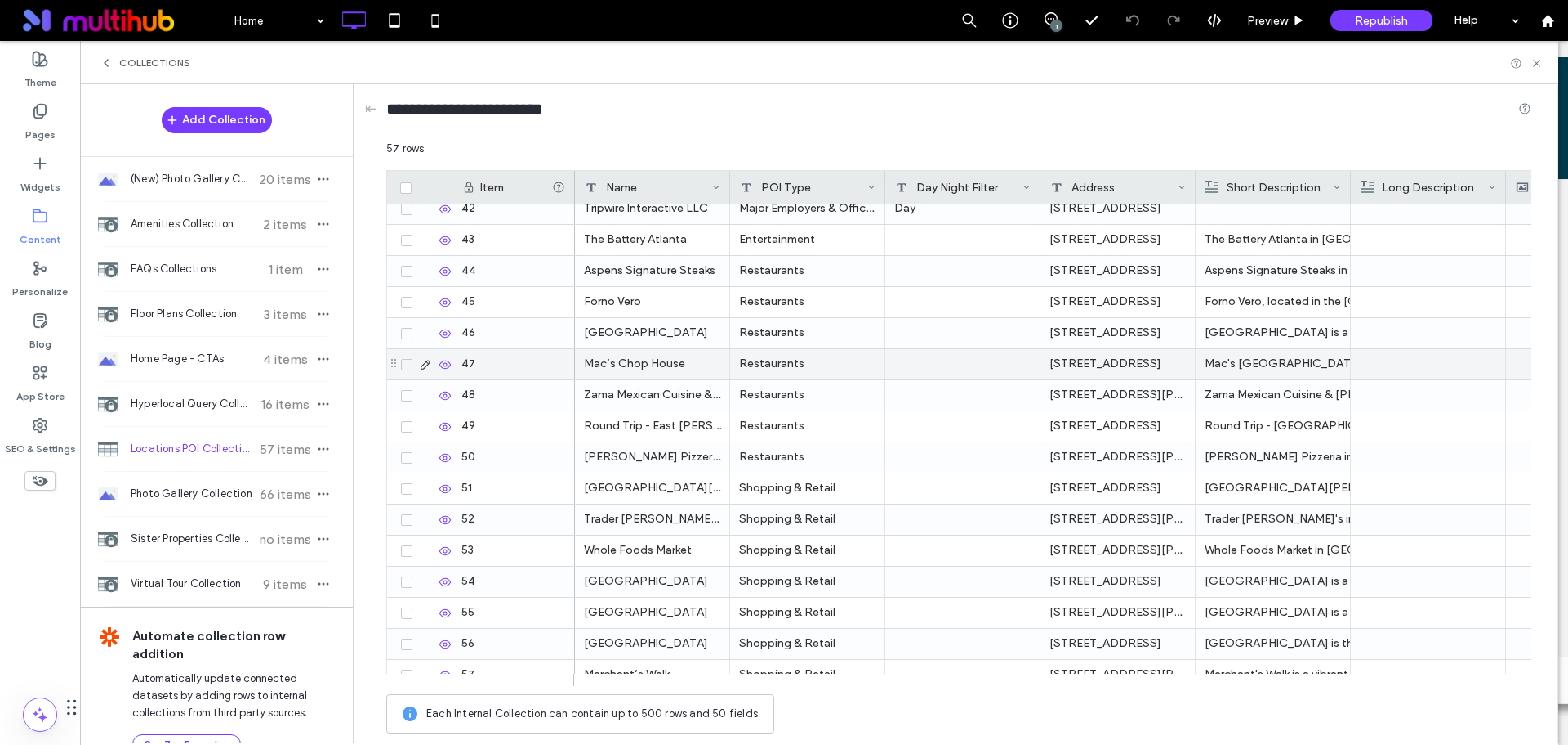
scroll to position [1250, 0]
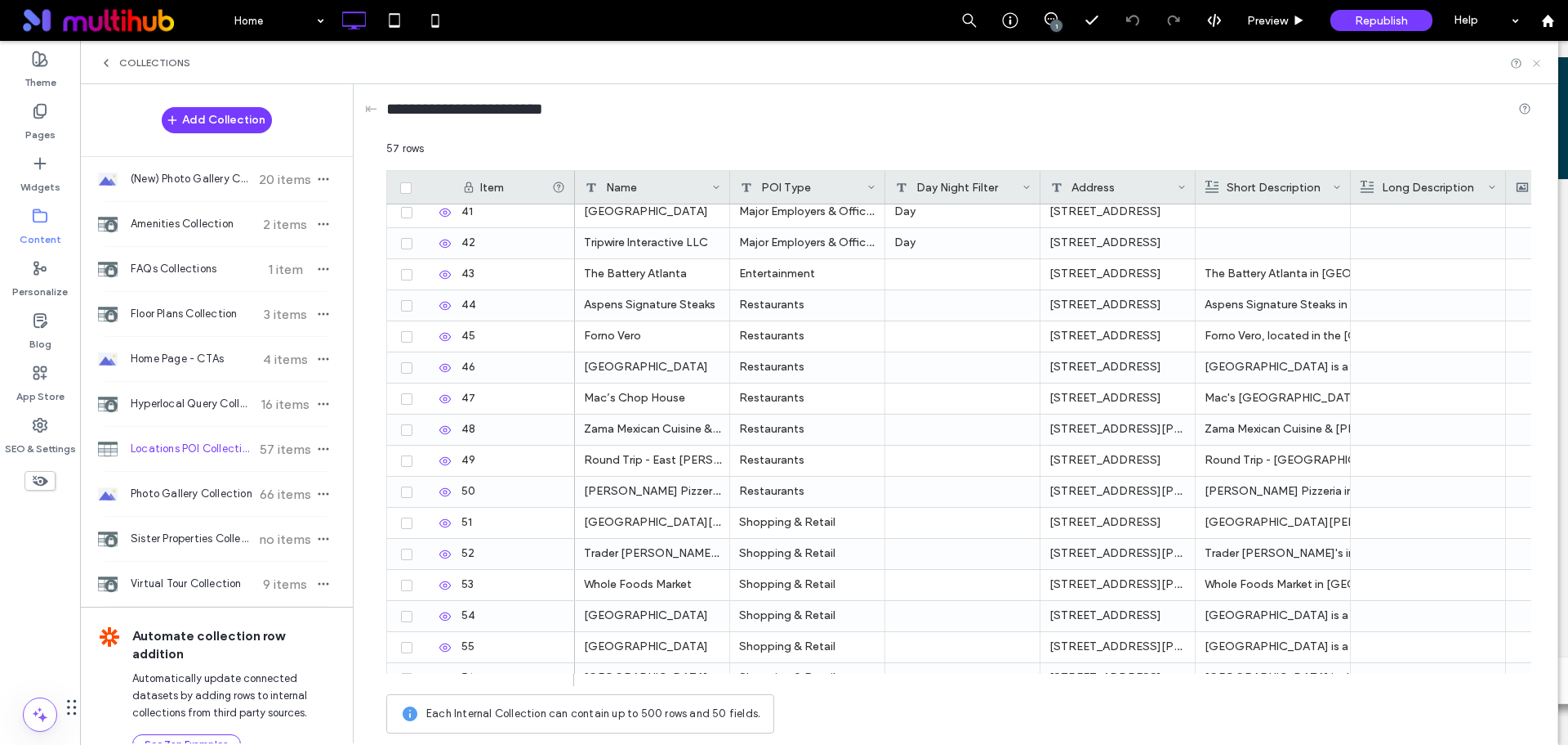
click at [1537, 65] on icon at bounding box center [1536, 63] width 13 height 13
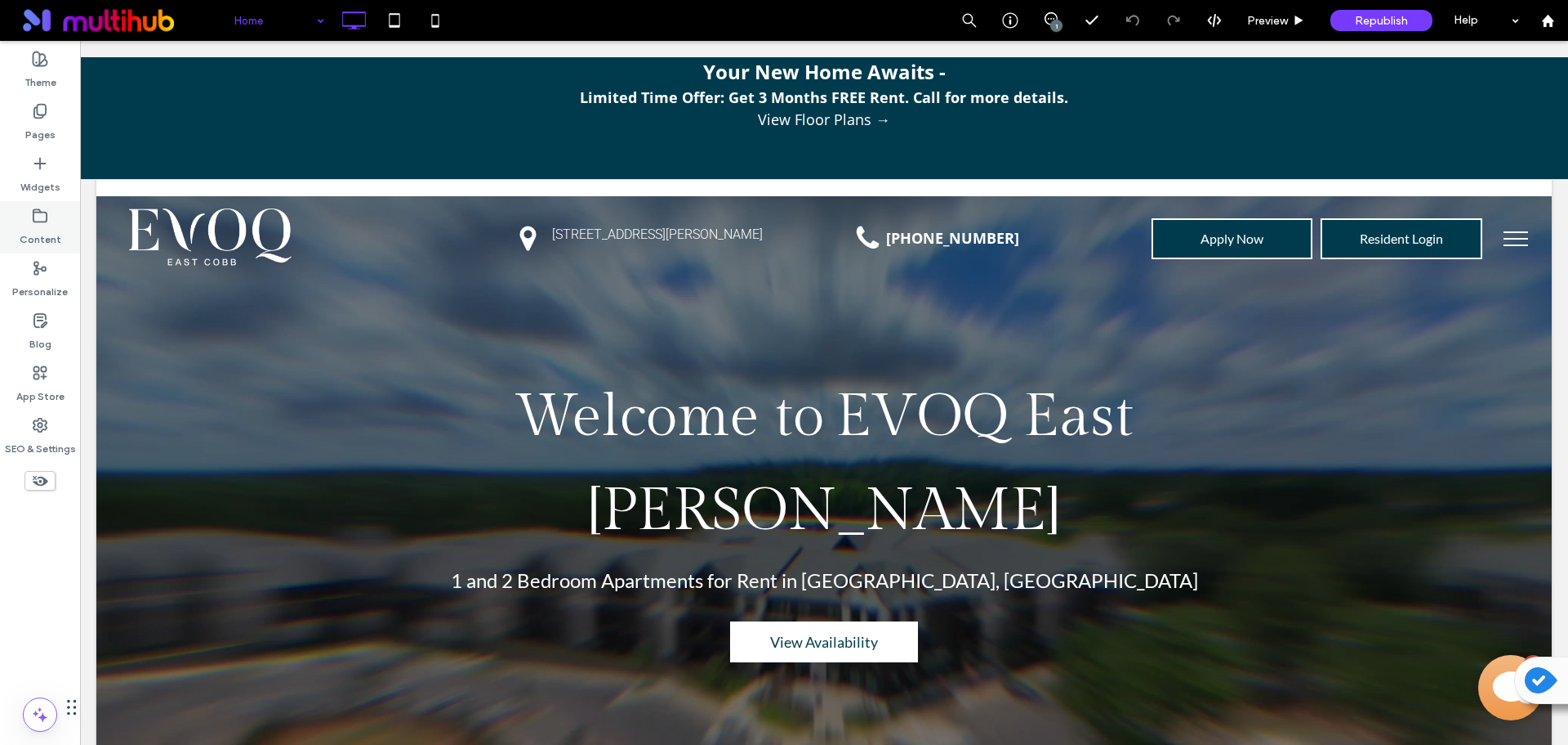
click at [47, 214] on icon at bounding box center [39, 216] width 16 height 16
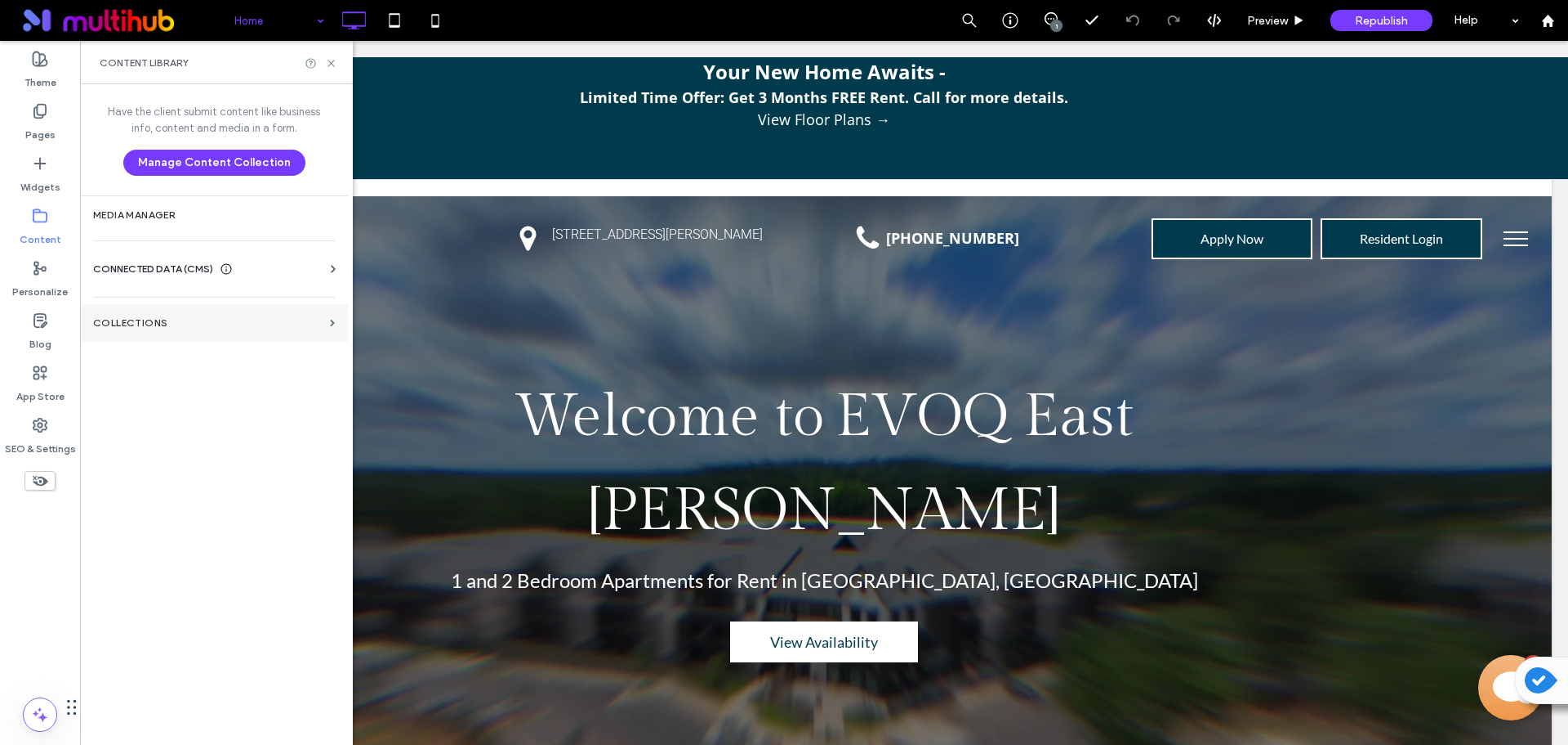
click at [125, 314] on section "Collections" at bounding box center [214, 322] width 268 height 38
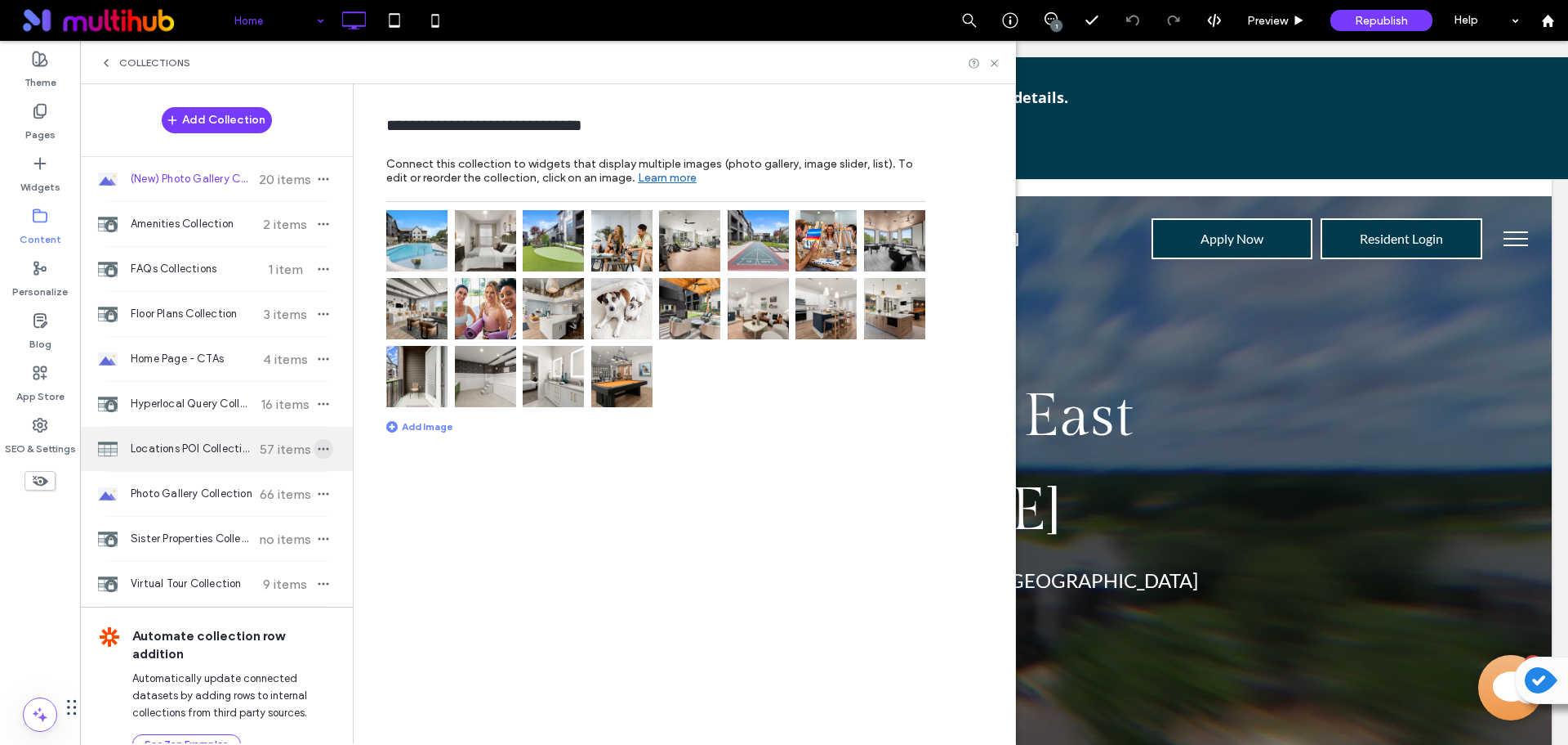
click at [316, 450] on icon "button" at bounding box center [323, 449] width 13 height 13
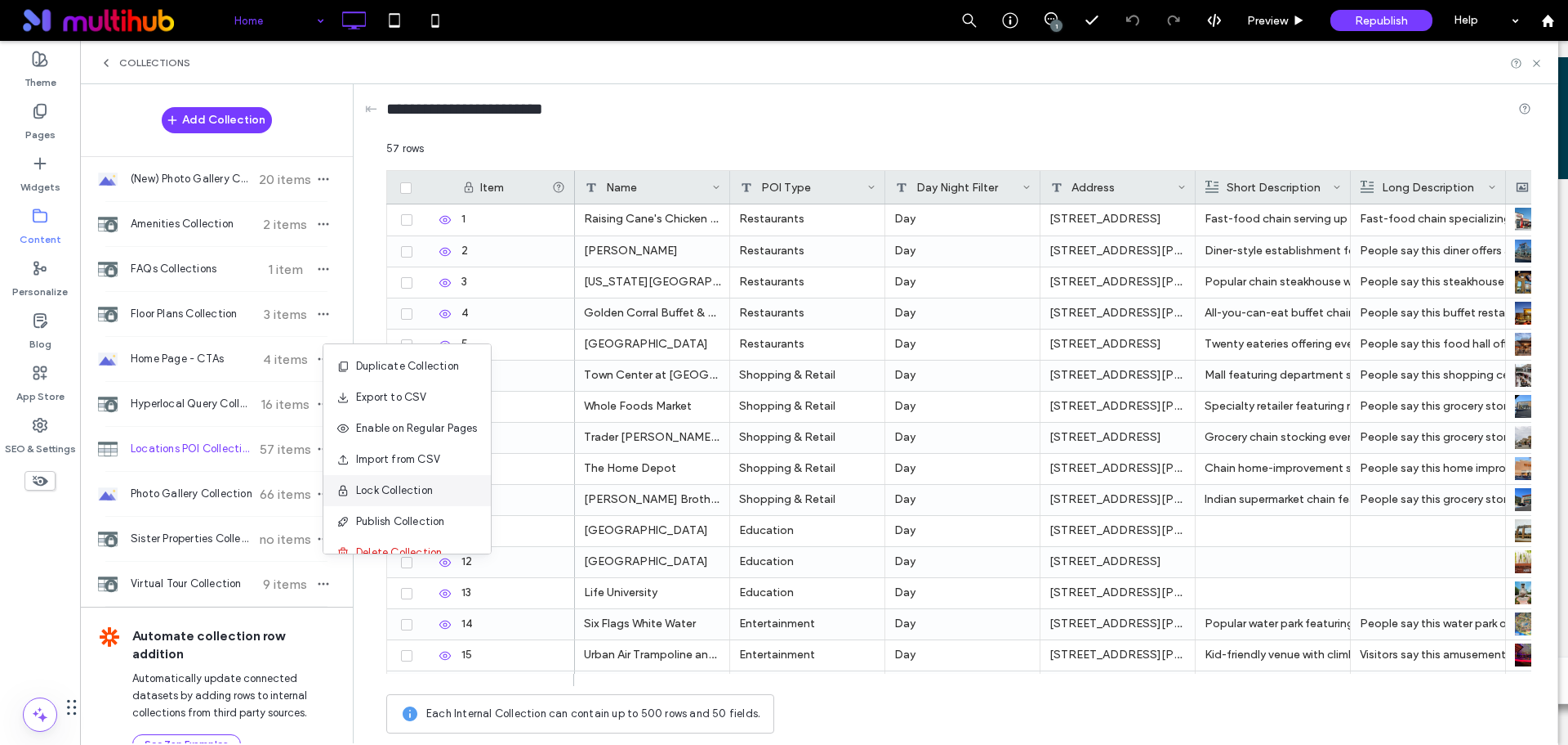
click at [435, 499] on div "Lock Collection" at bounding box center [407, 490] width 167 height 31
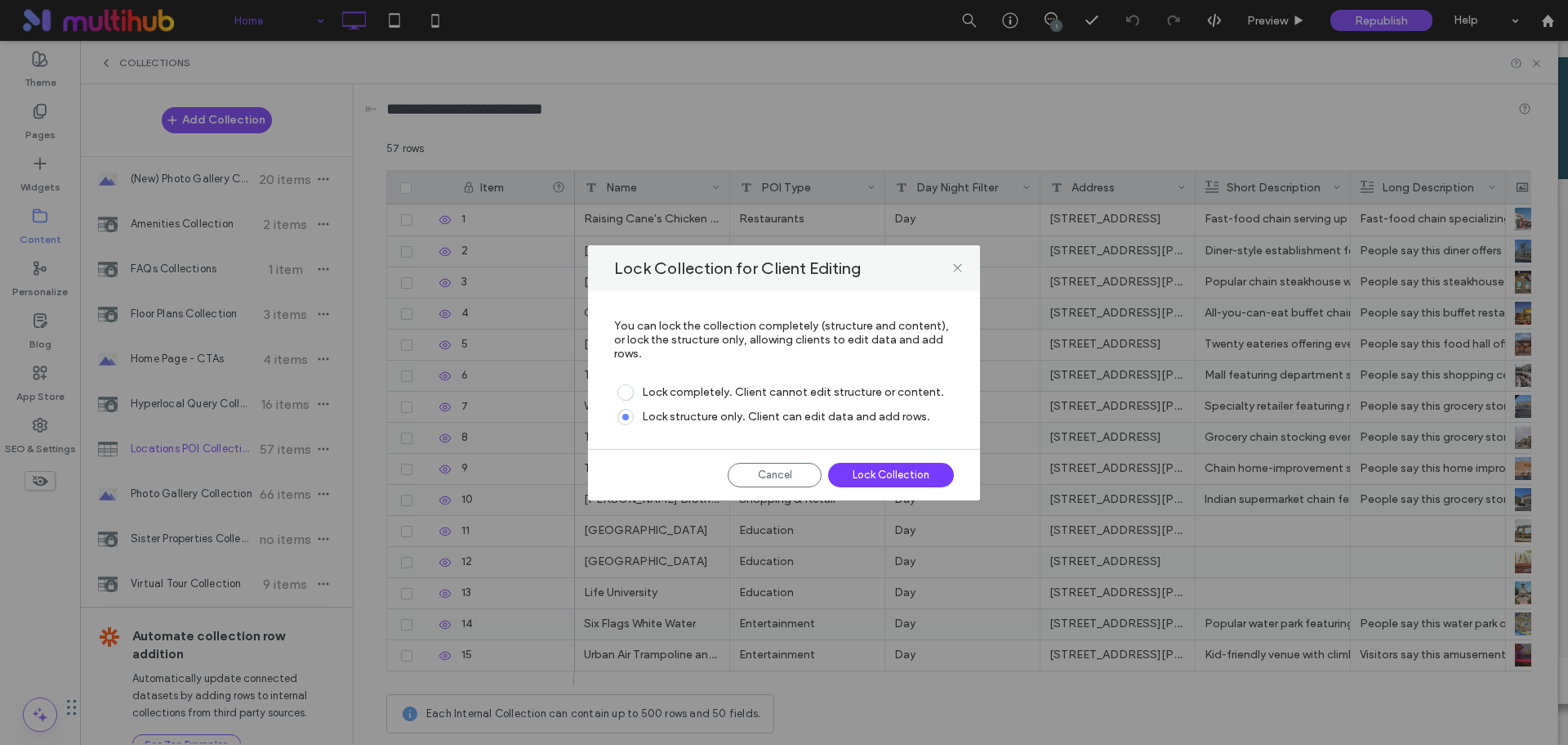
click at [887, 470] on div "Lock Collection" at bounding box center [891, 475] width 126 height 24
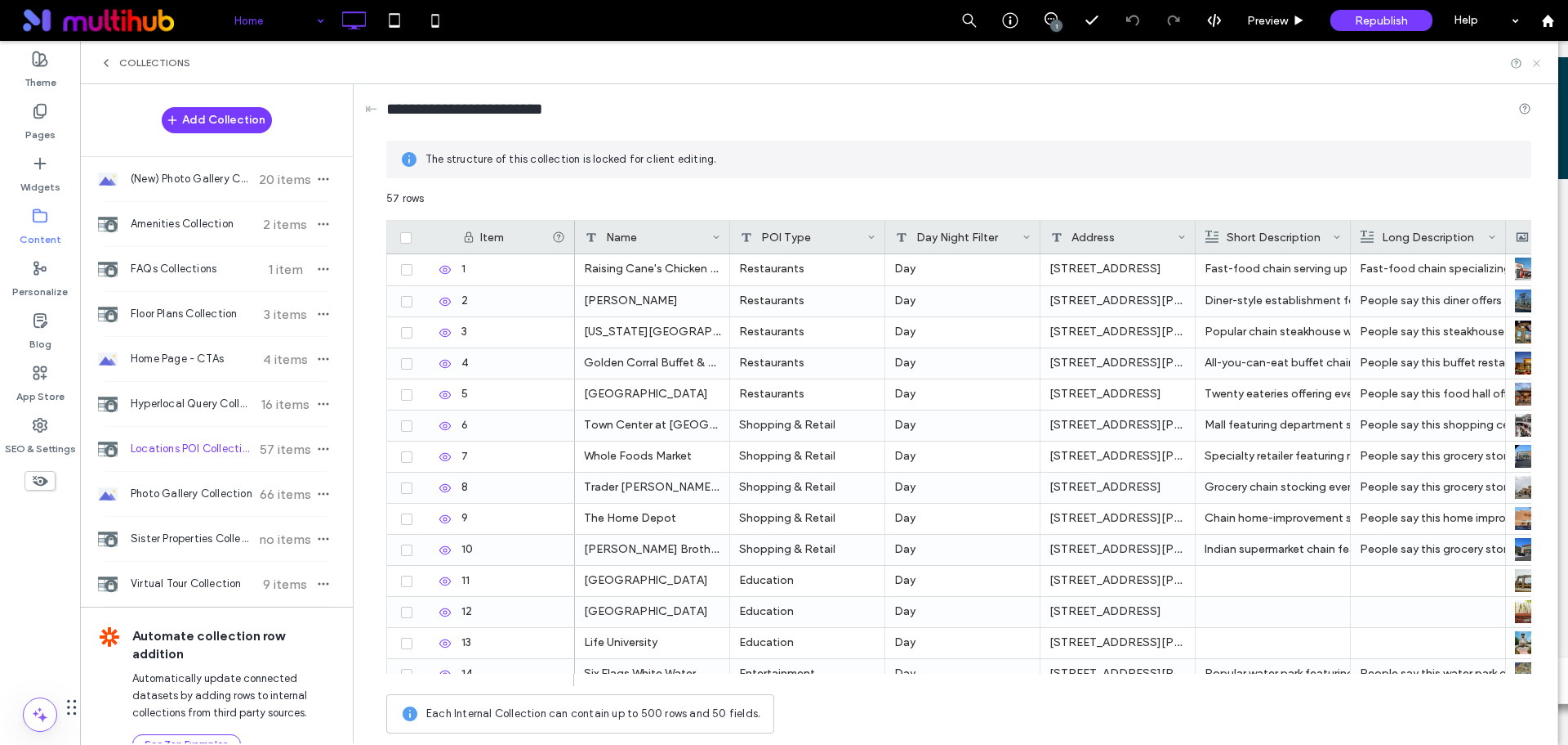
click at [1534, 62] on icon at bounding box center [1536, 63] width 13 height 13
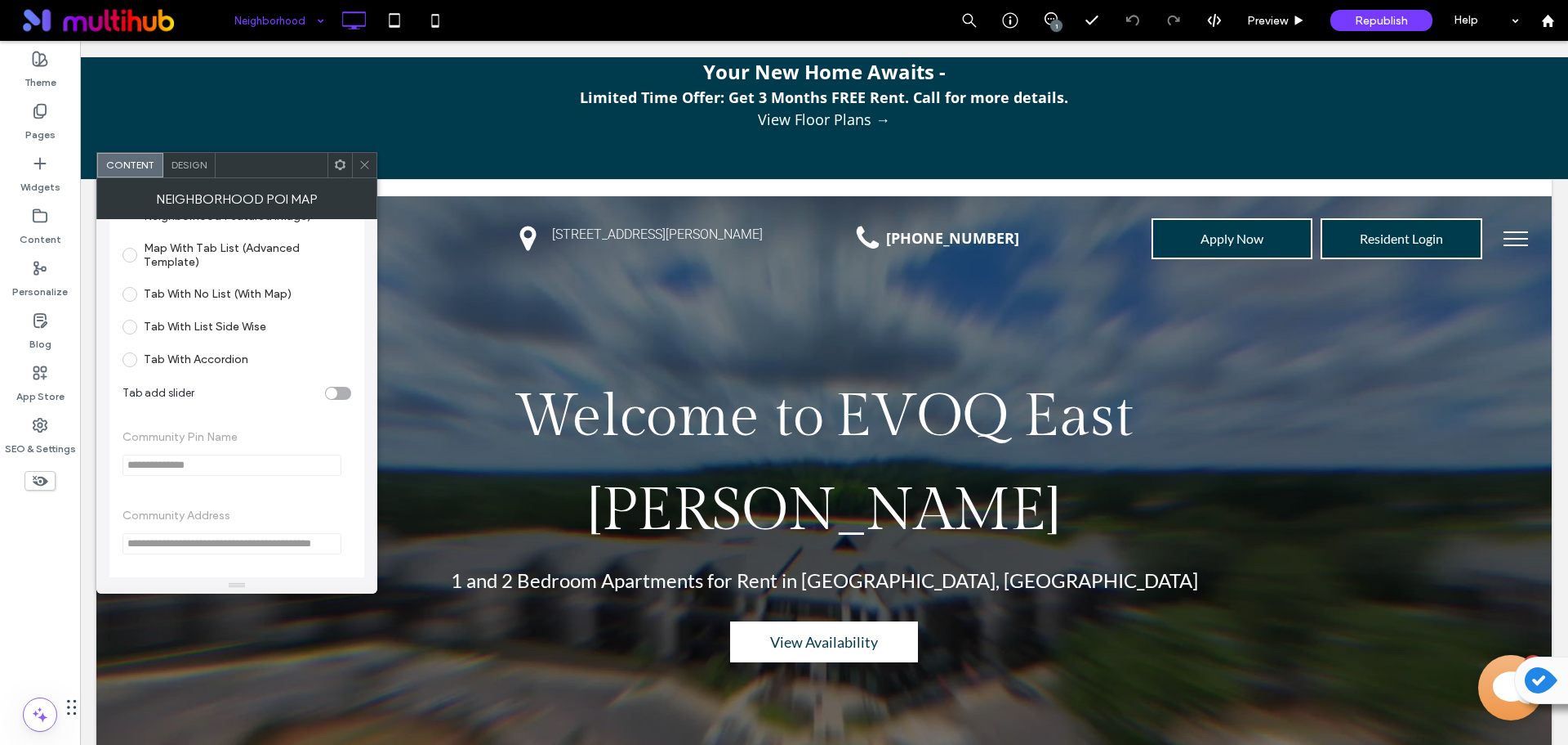
scroll to position [654, 0]
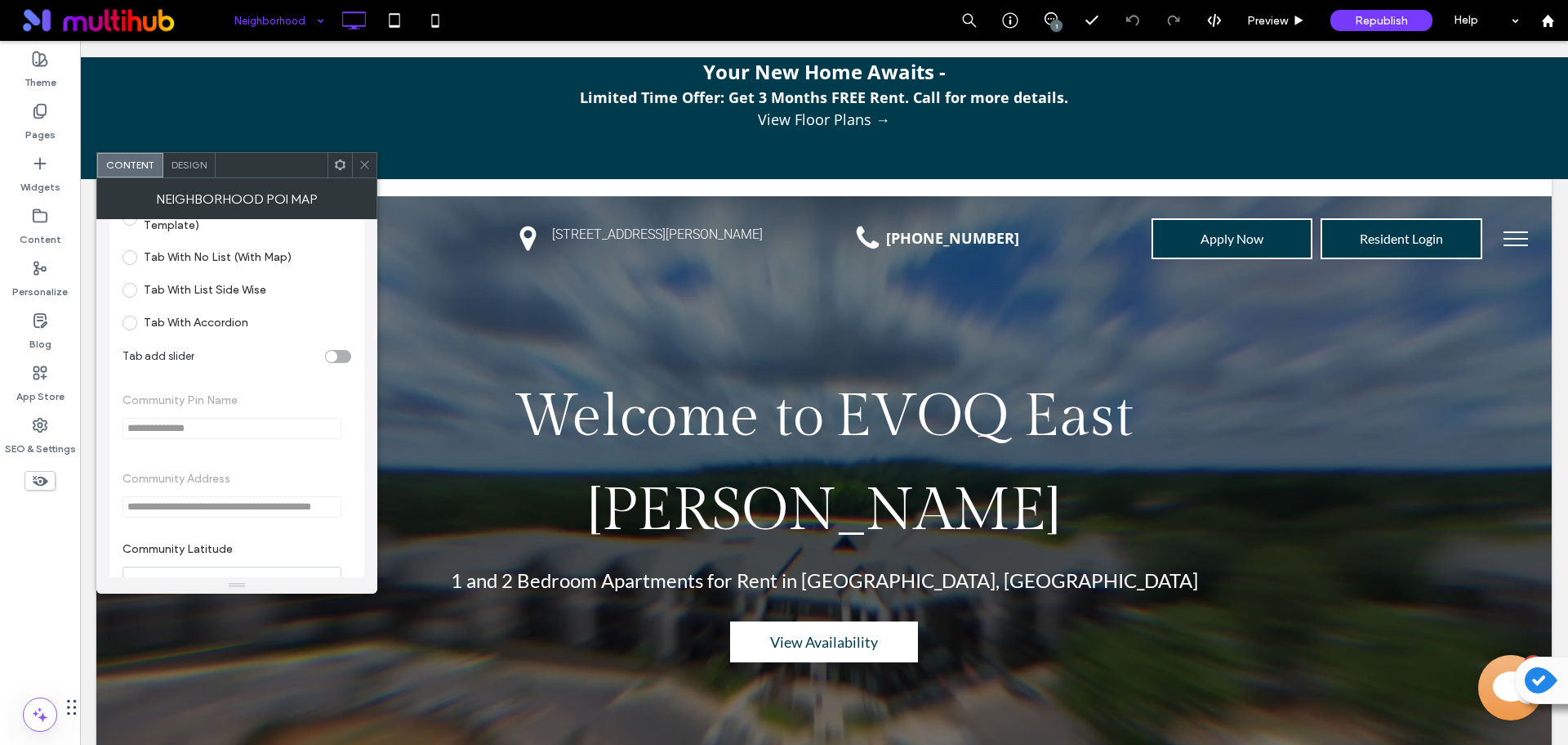
click at [360, 163] on icon at bounding box center [365, 165] width 13 height 13
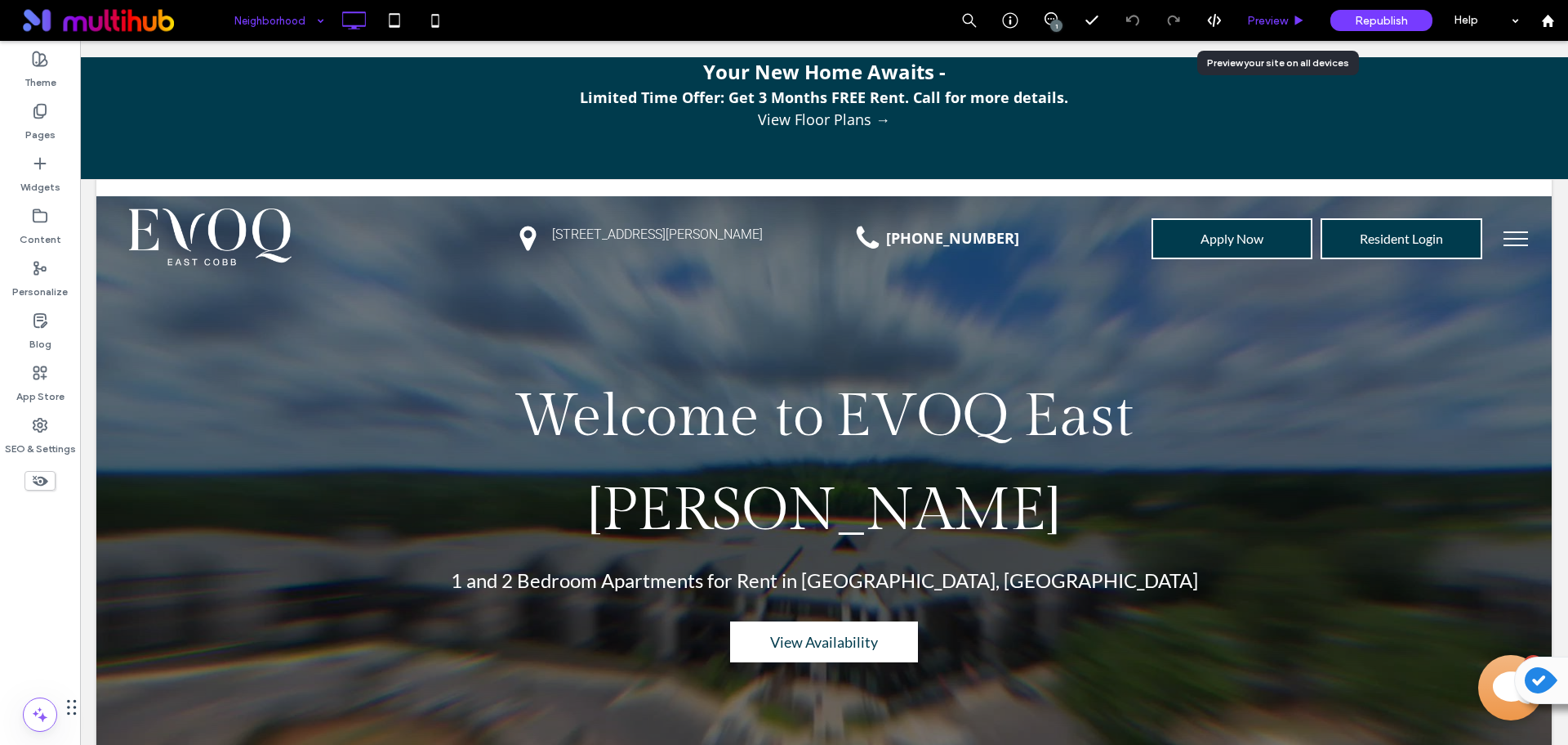
click at [1259, 23] on span "Preview" at bounding box center [1268, 20] width 40 height 13
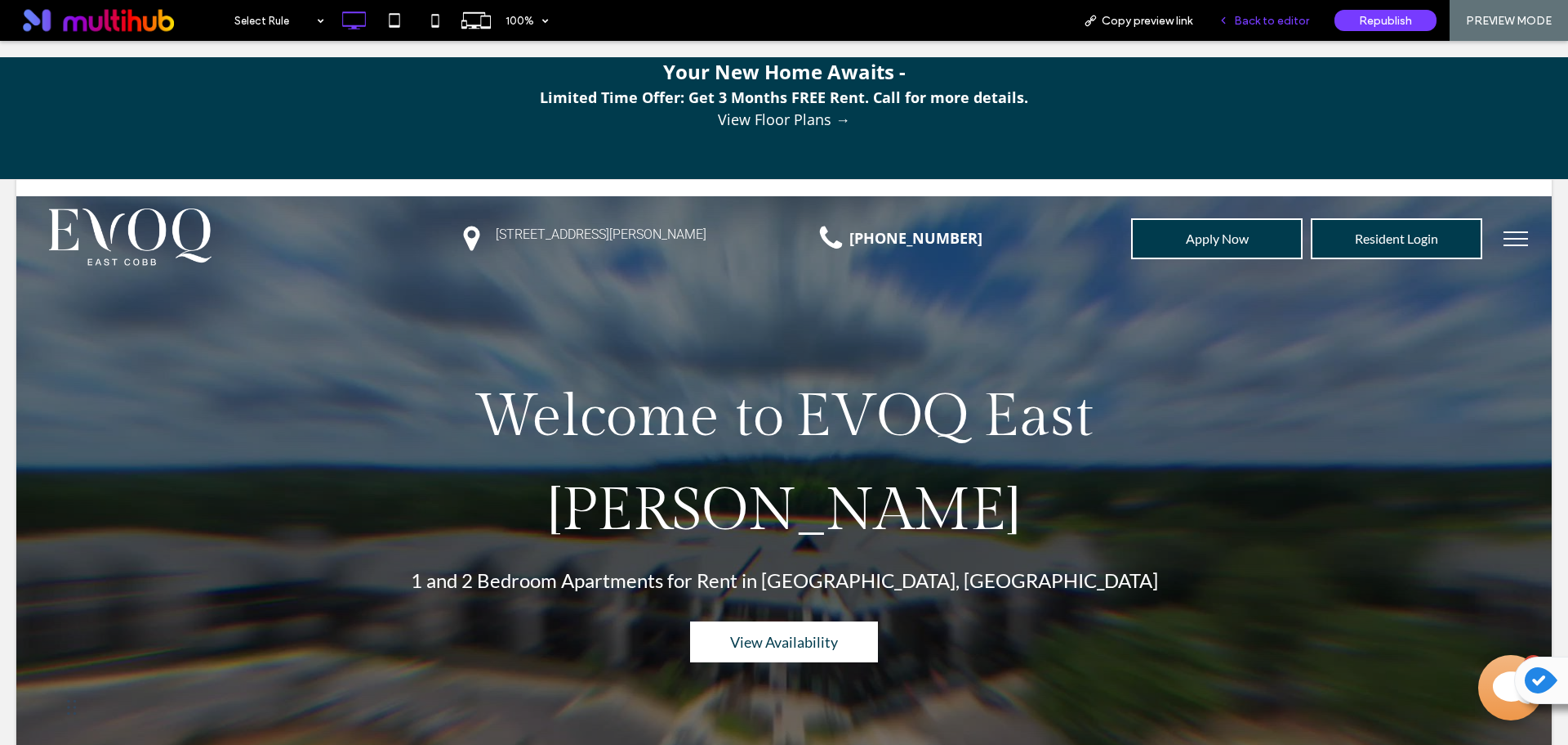
click at [1270, 24] on span "Back to editor" at bounding box center [1272, 20] width 75 height 13
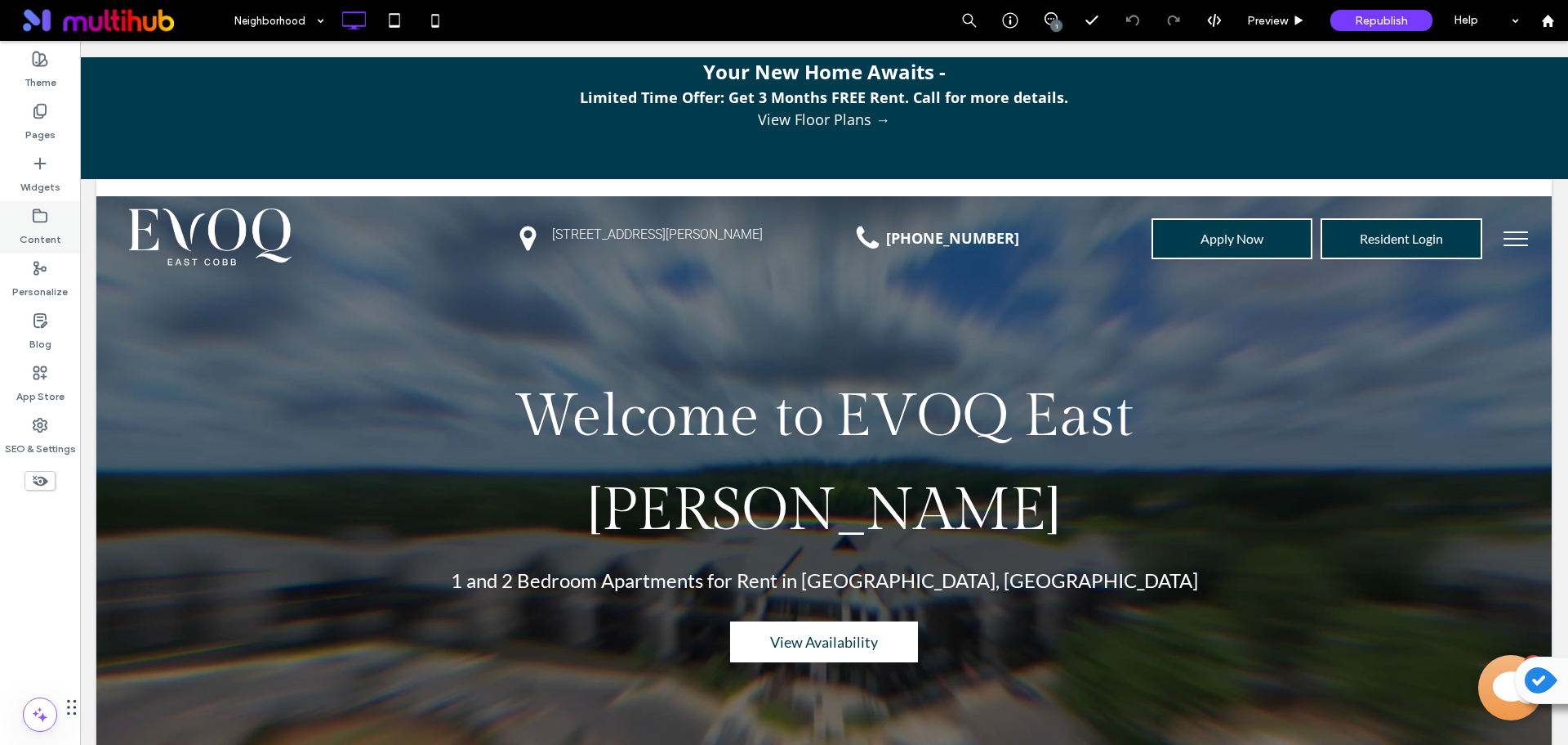
click at [34, 209] on use at bounding box center [40, 215] width 13 height 13
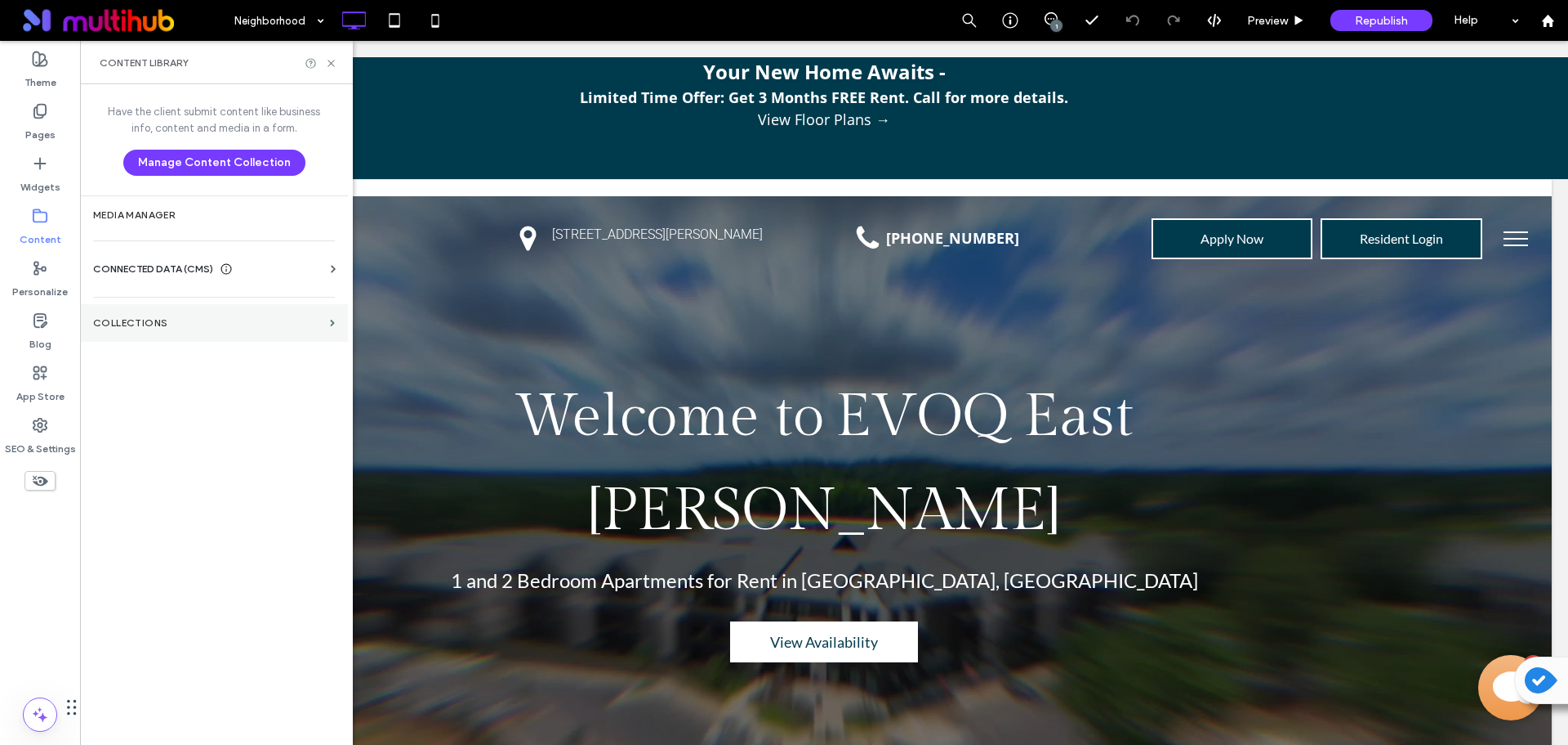
click at [192, 331] on section "Collections" at bounding box center [214, 322] width 268 height 38
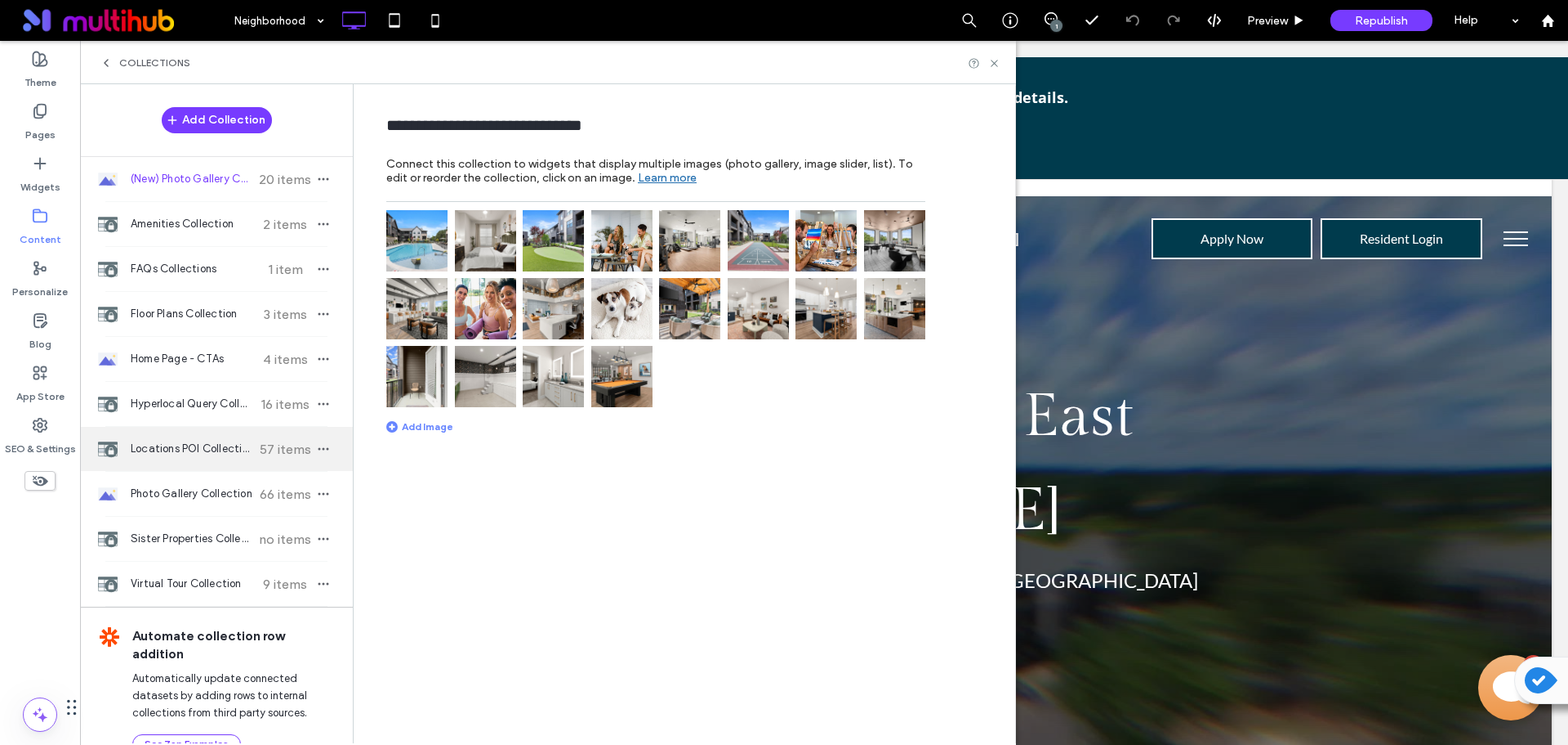
click at [242, 444] on span "Locations POI Collection" at bounding box center [191, 449] width 122 height 16
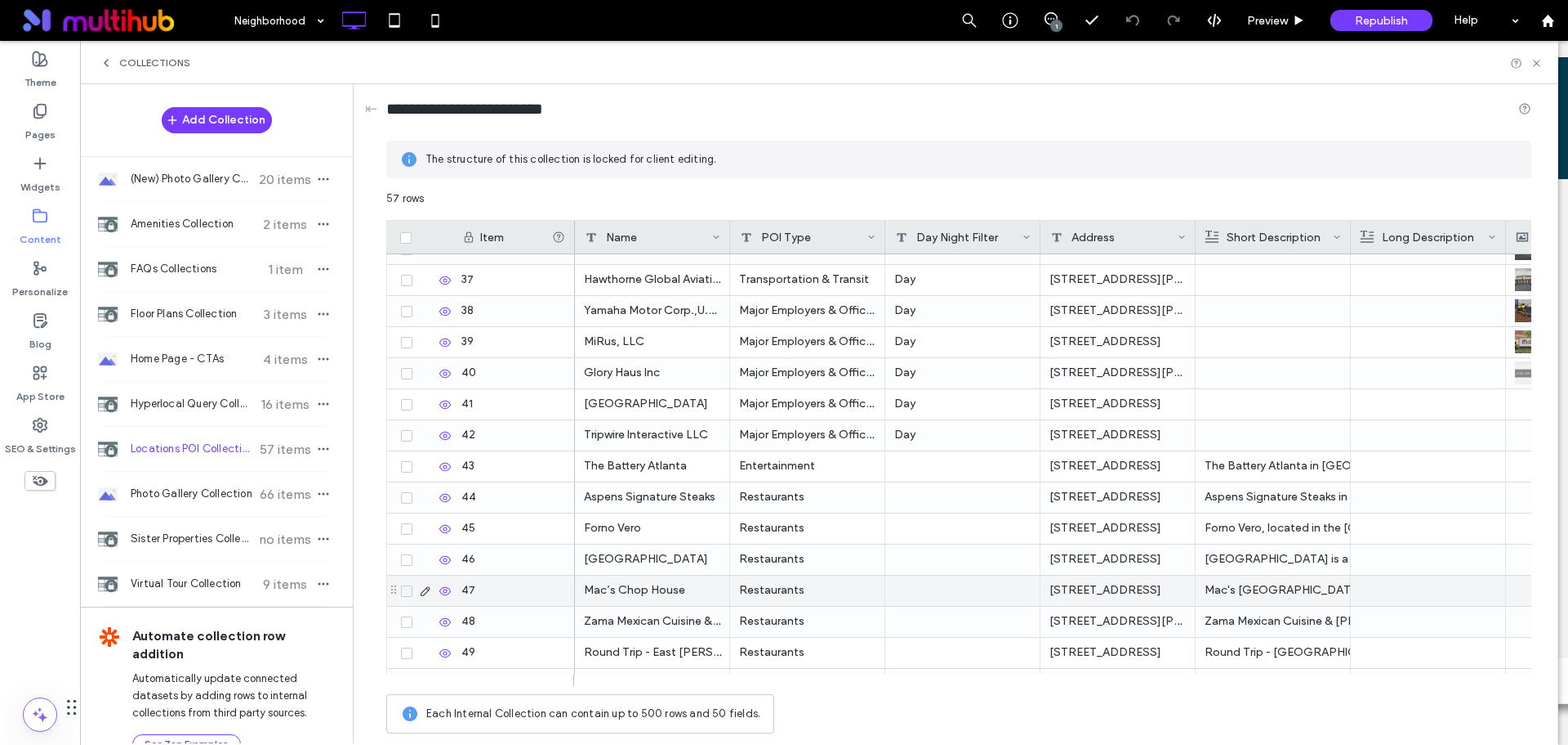
scroll to position [1144, 0]
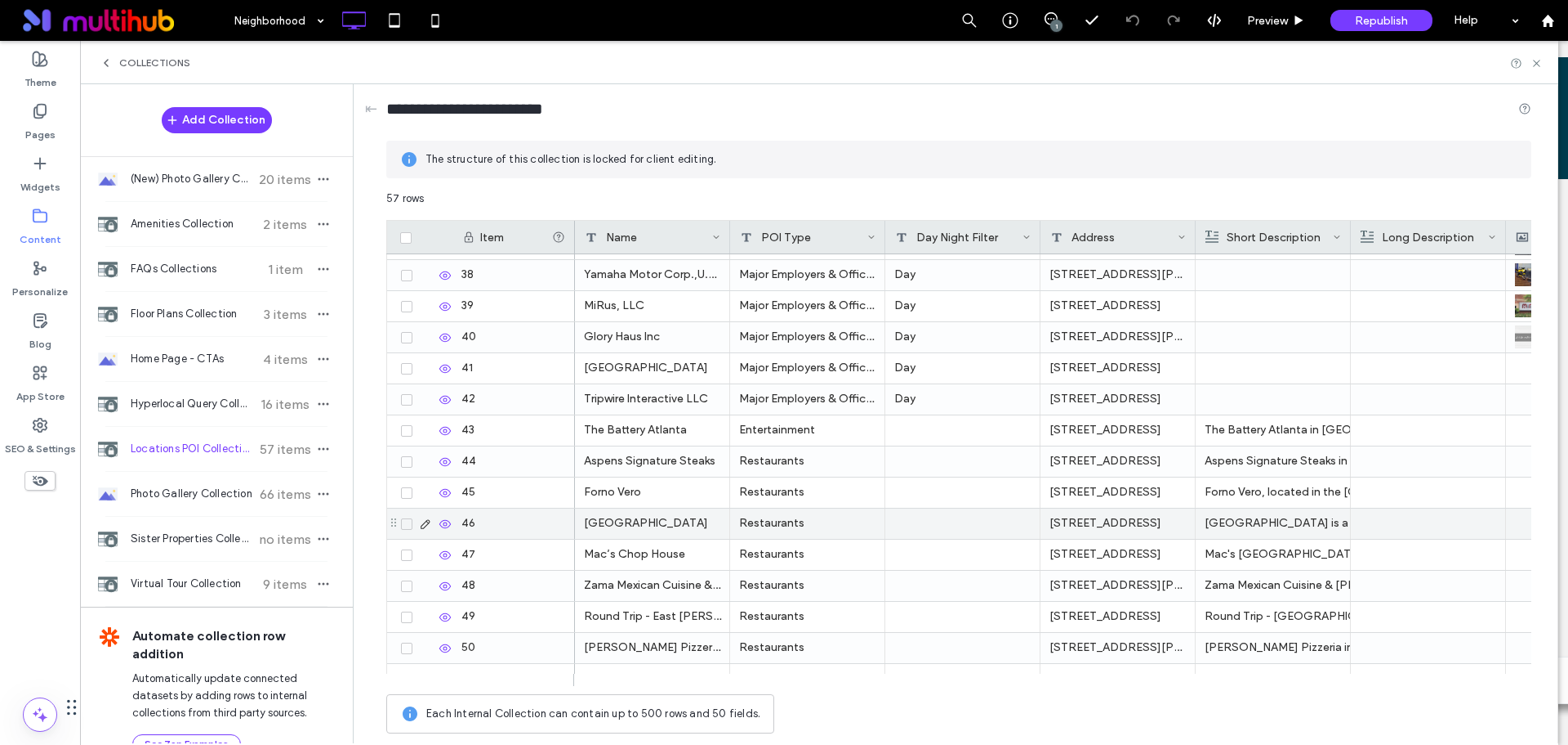
click at [440, 525] on icon at bounding box center [445, 525] width 13 height 13
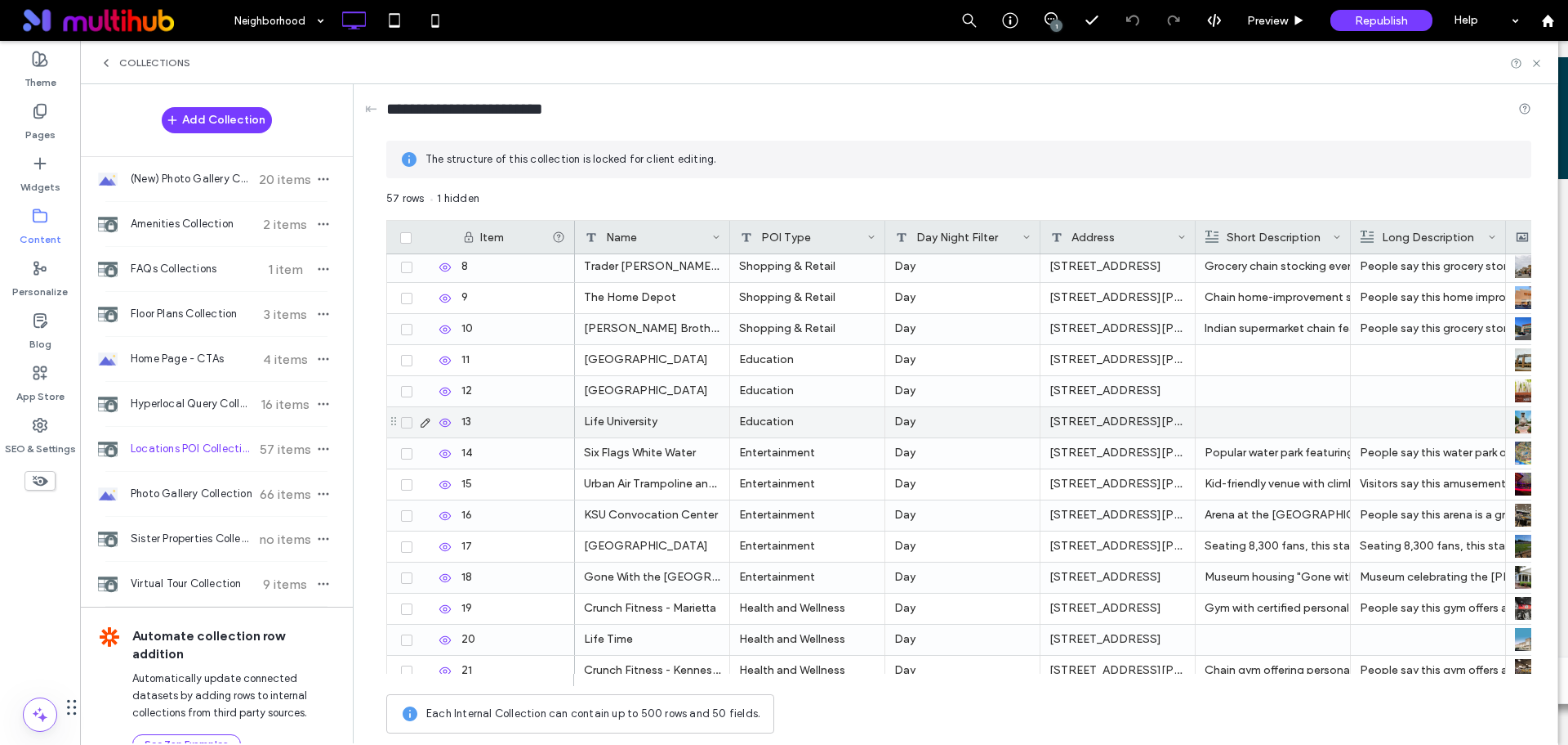
scroll to position [0, 0]
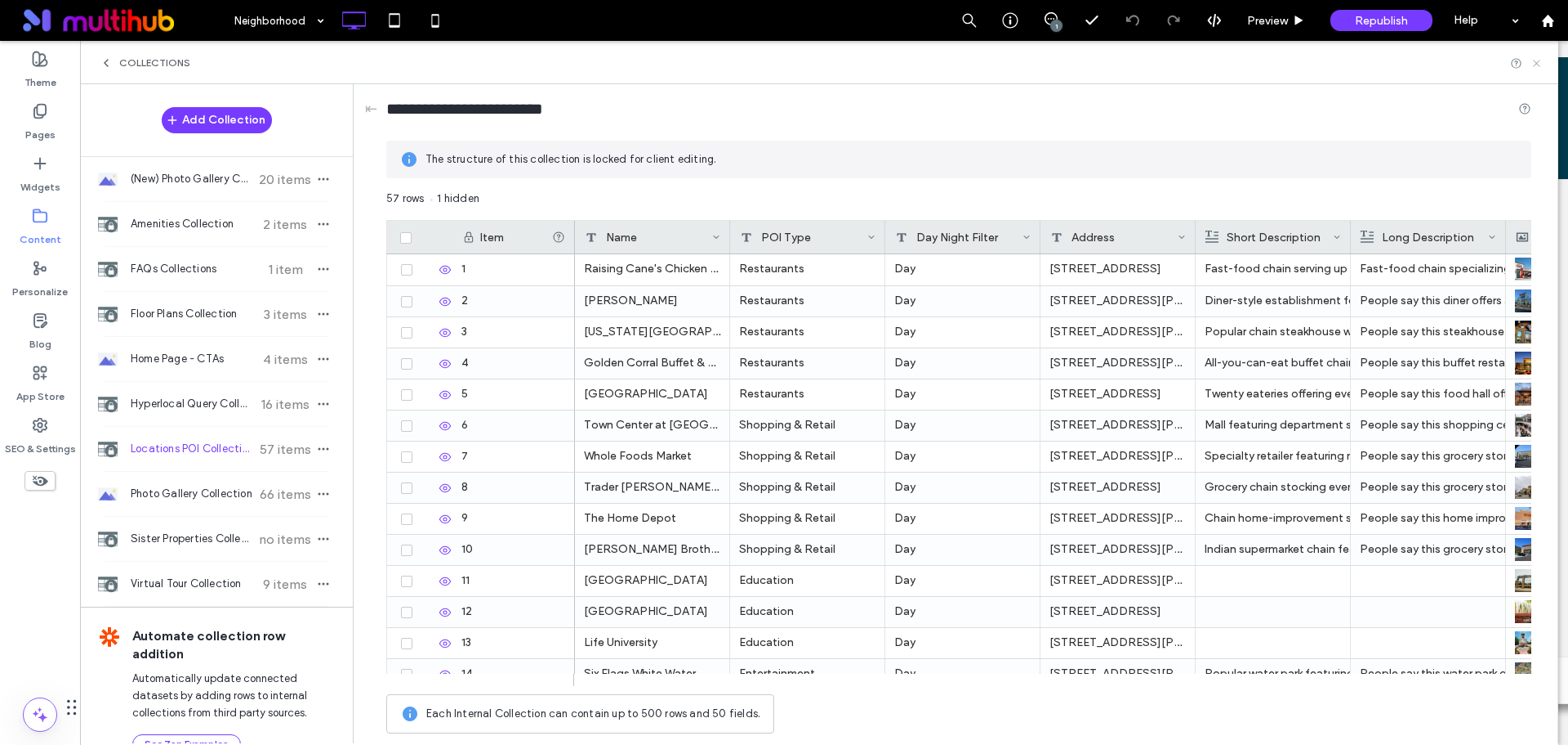
click at [1535, 62] on use at bounding box center [1536, 63] width 7 height 7
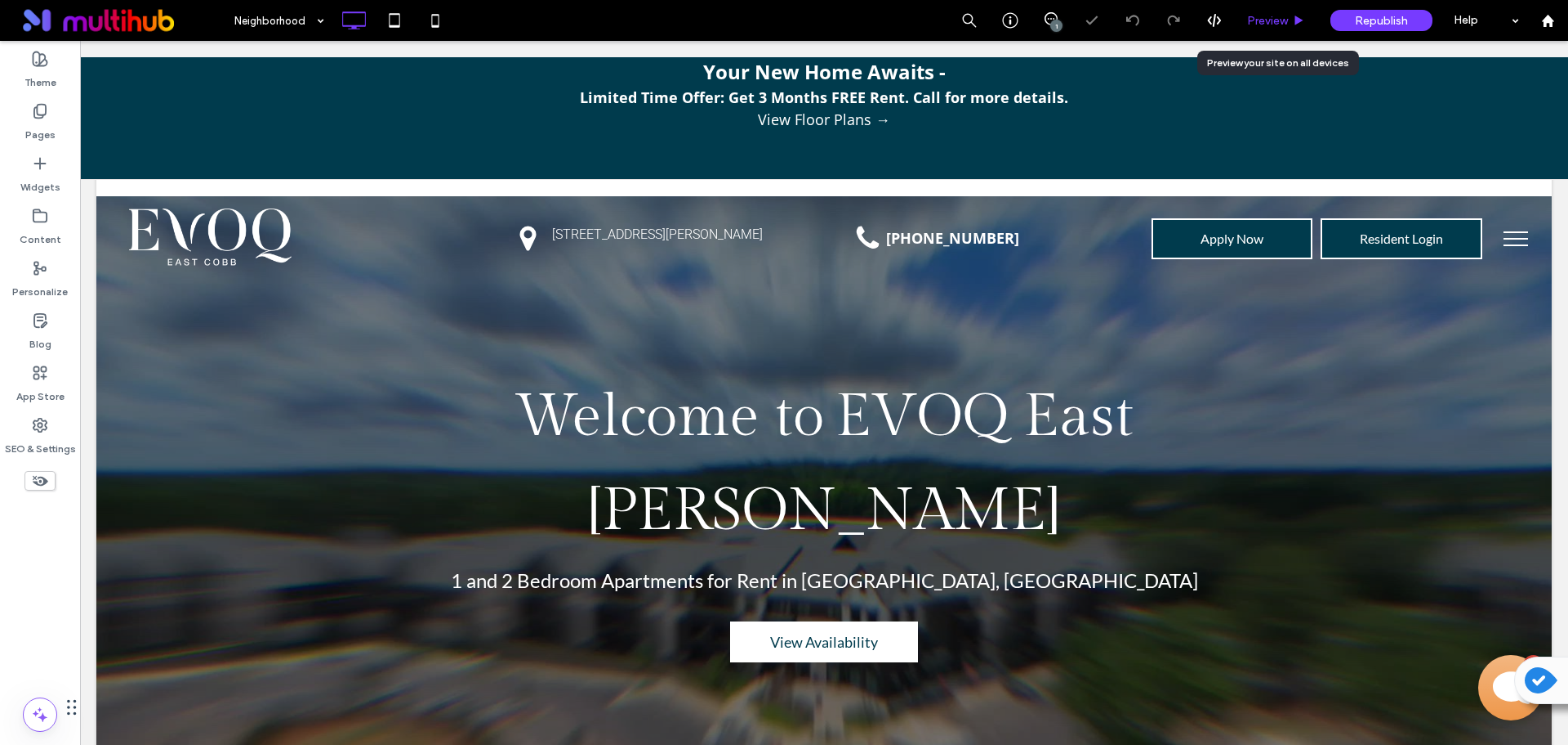
click at [1300, 24] on icon at bounding box center [1299, 20] width 13 height 13
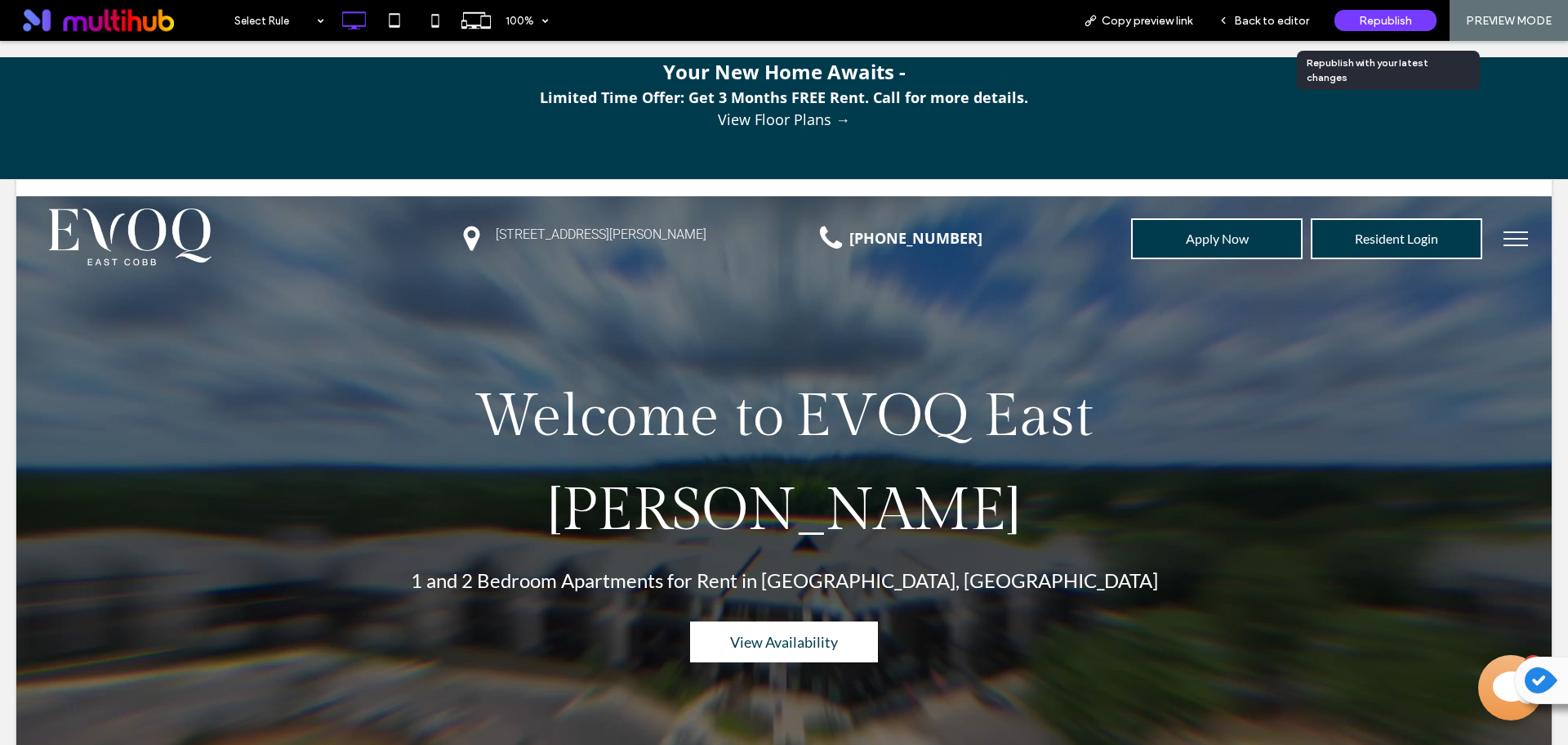
click at [1381, 24] on span "Republish" at bounding box center [1385, 20] width 53 height 13
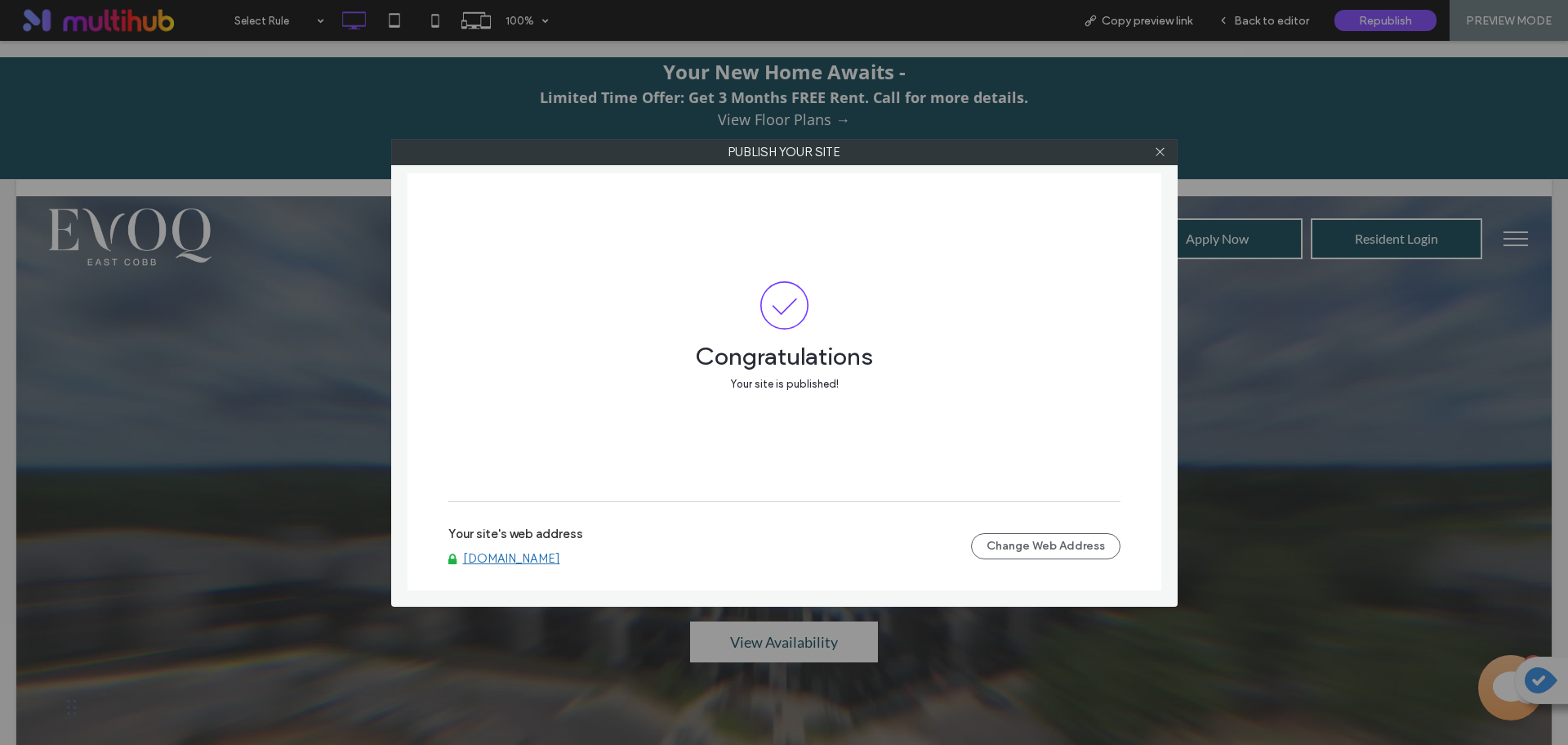
click at [558, 561] on link "www.evoqeastcobb.com" at bounding box center [511, 557] width 97 height 14
click at [1158, 150] on icon at bounding box center [1160, 151] width 13 height 13
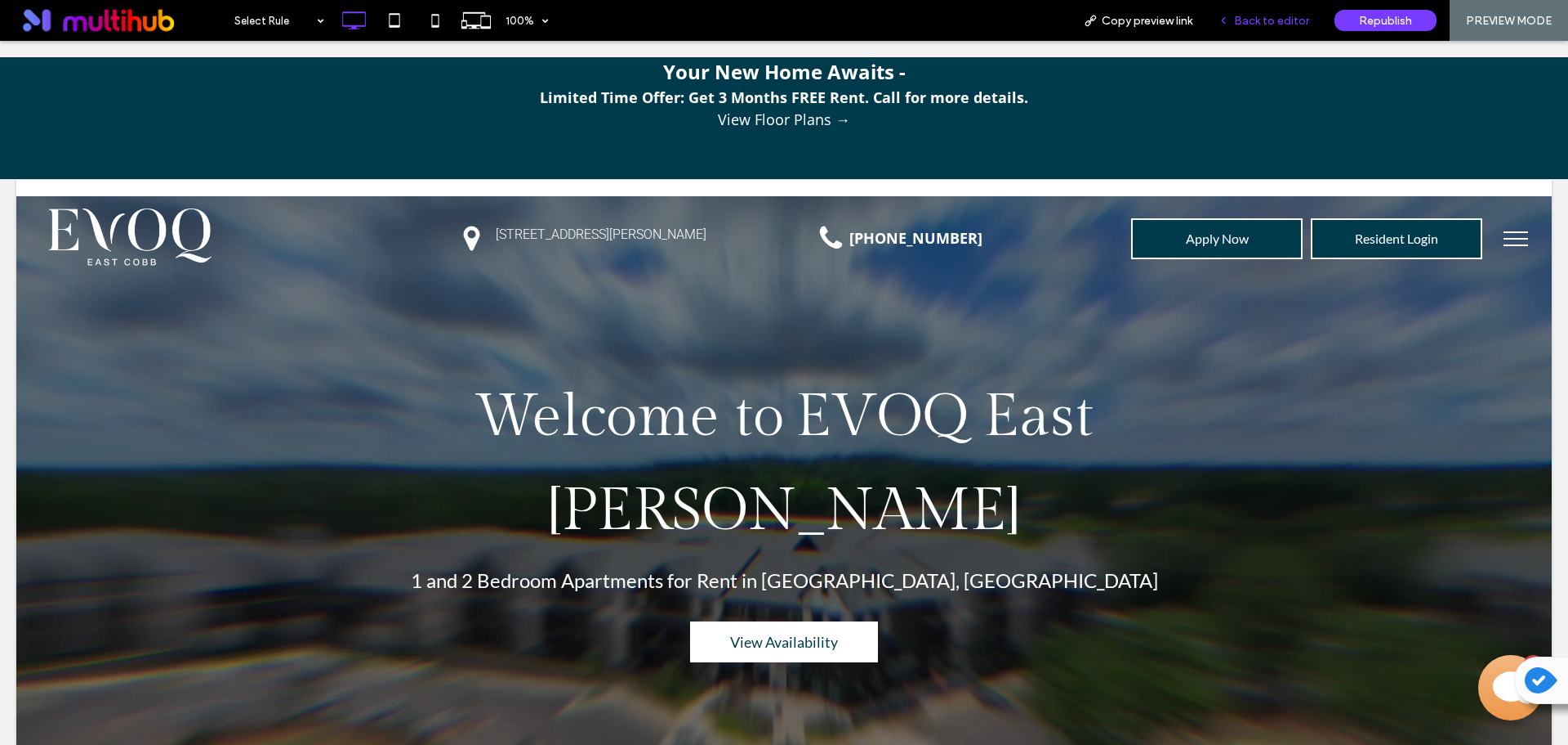
click at [1265, 29] on div "Back to editor" at bounding box center [1263, 20] width 116 height 40
click at [1259, 24] on span "Back to editor" at bounding box center [1272, 20] width 75 height 13
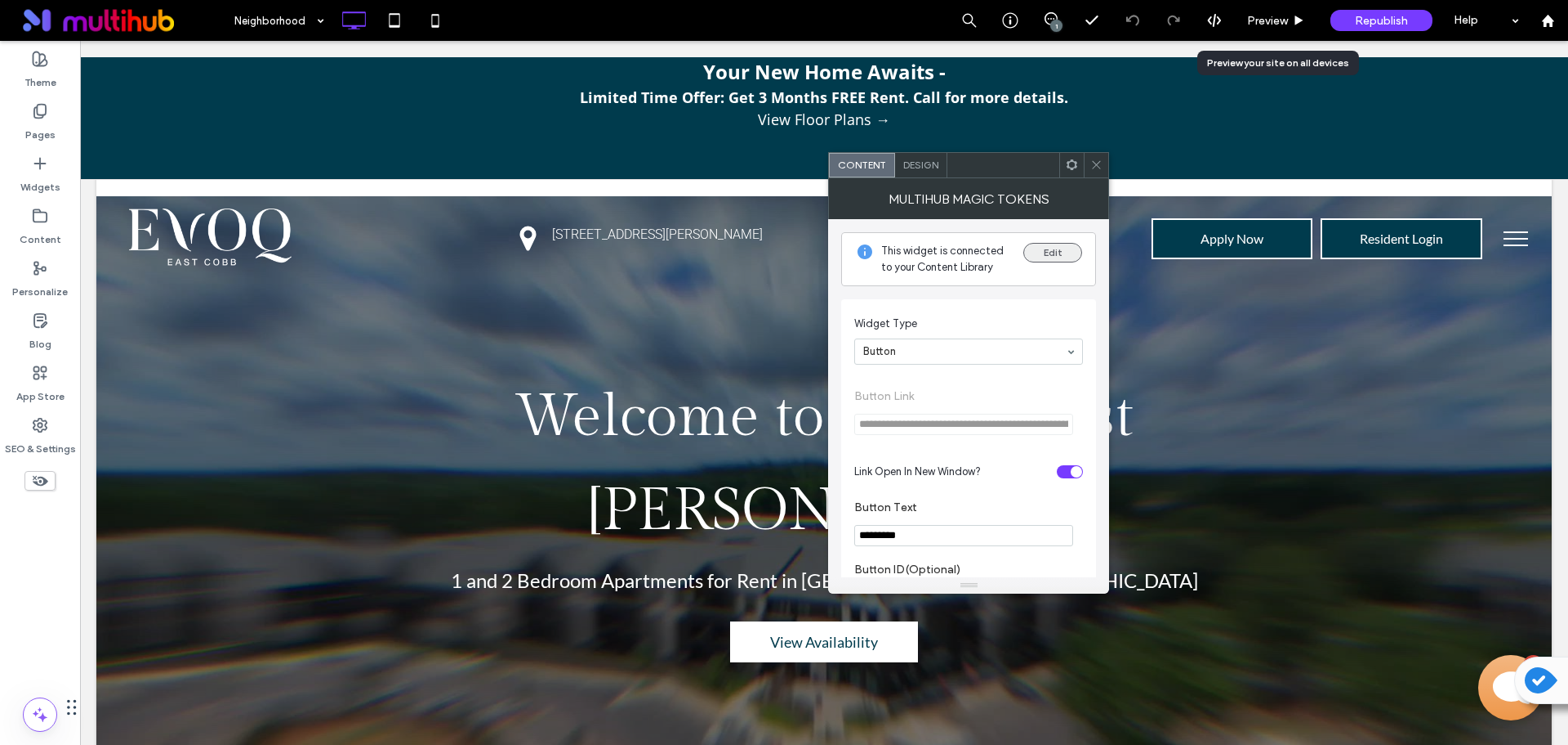
click at [1063, 254] on button "Edit" at bounding box center [1052, 252] width 59 height 19
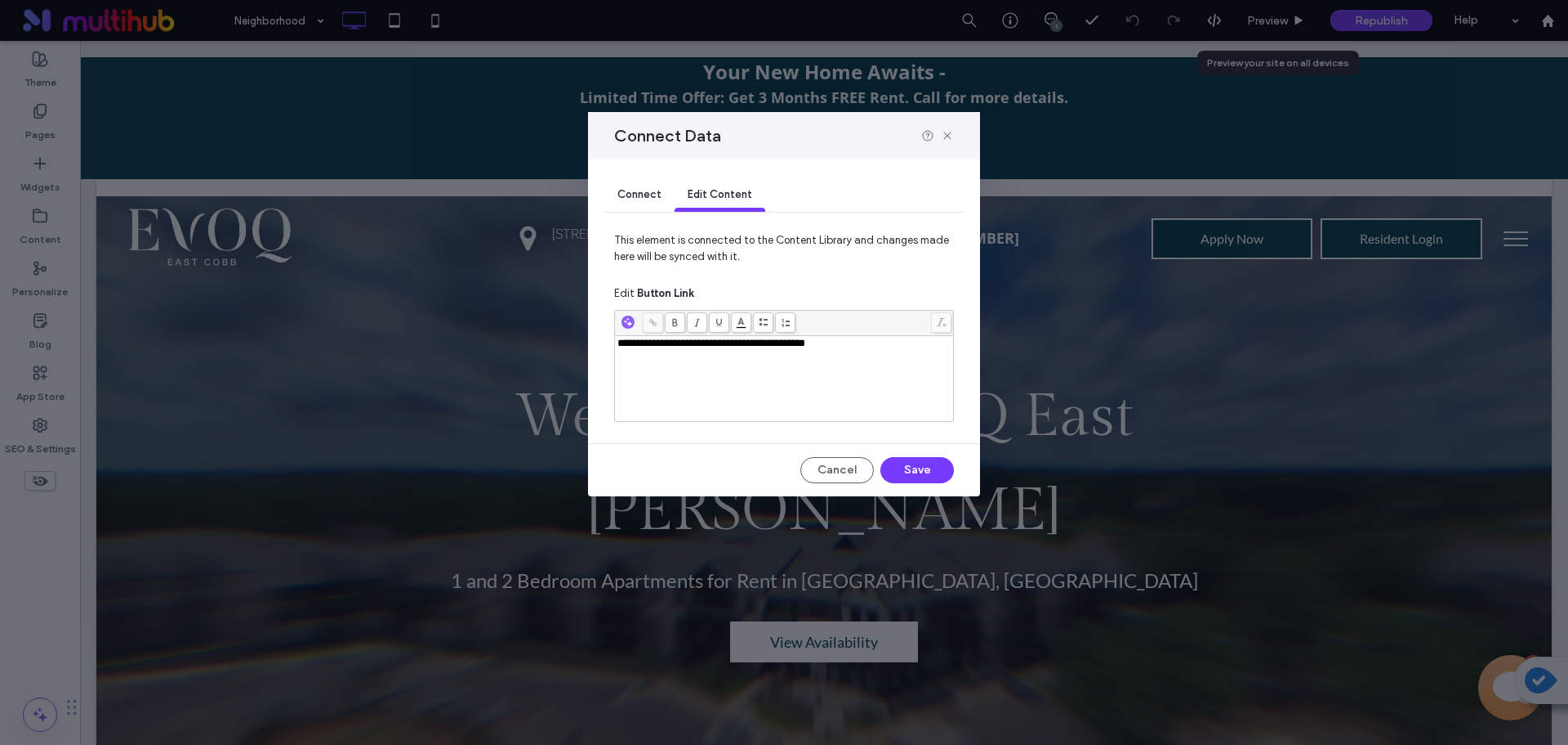
click at [656, 347] on span "**********" at bounding box center [711, 343] width 188 height 11
click at [937, 469] on button "Save" at bounding box center [917, 470] width 73 height 26
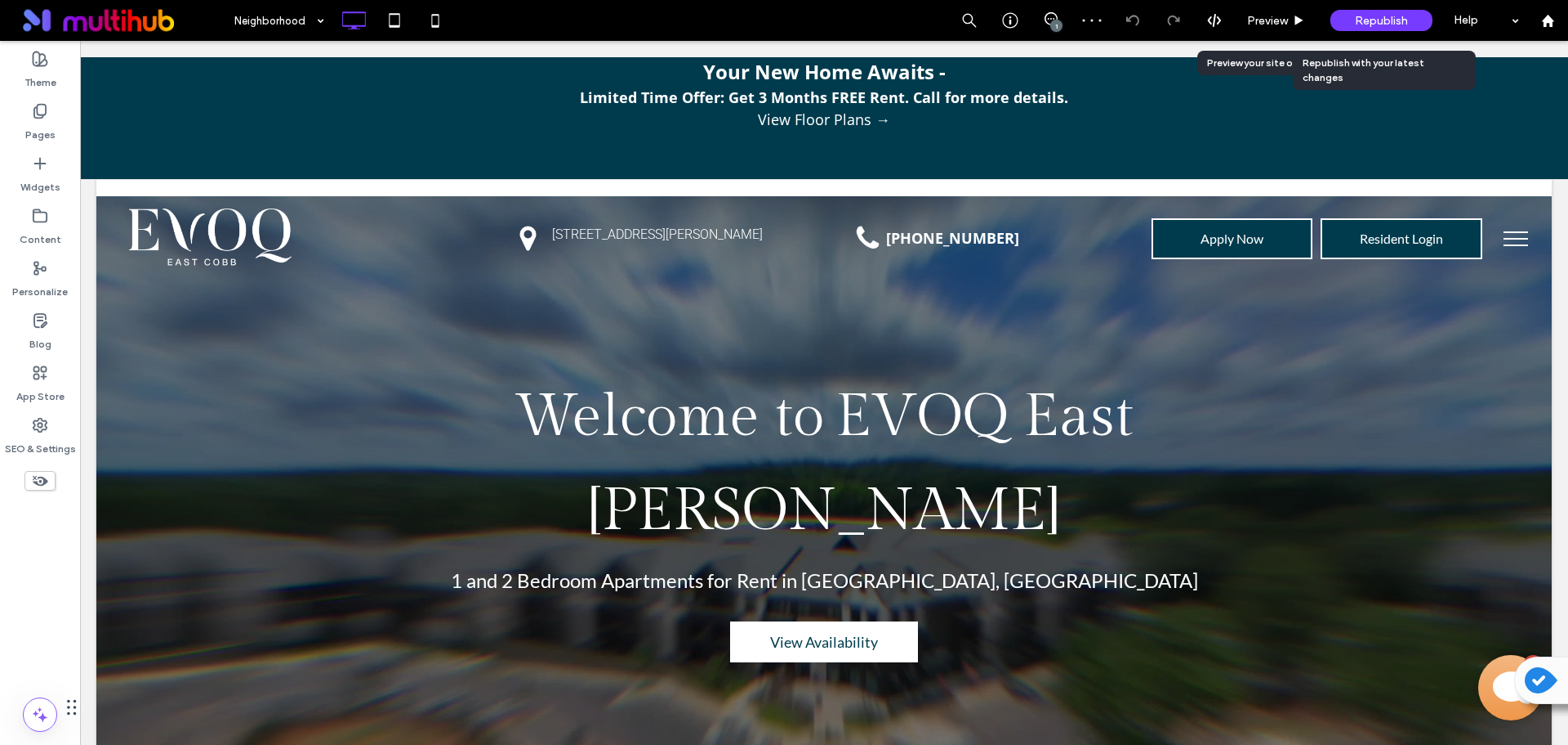
click at [1376, 16] on span "Republish" at bounding box center [1381, 20] width 53 height 13
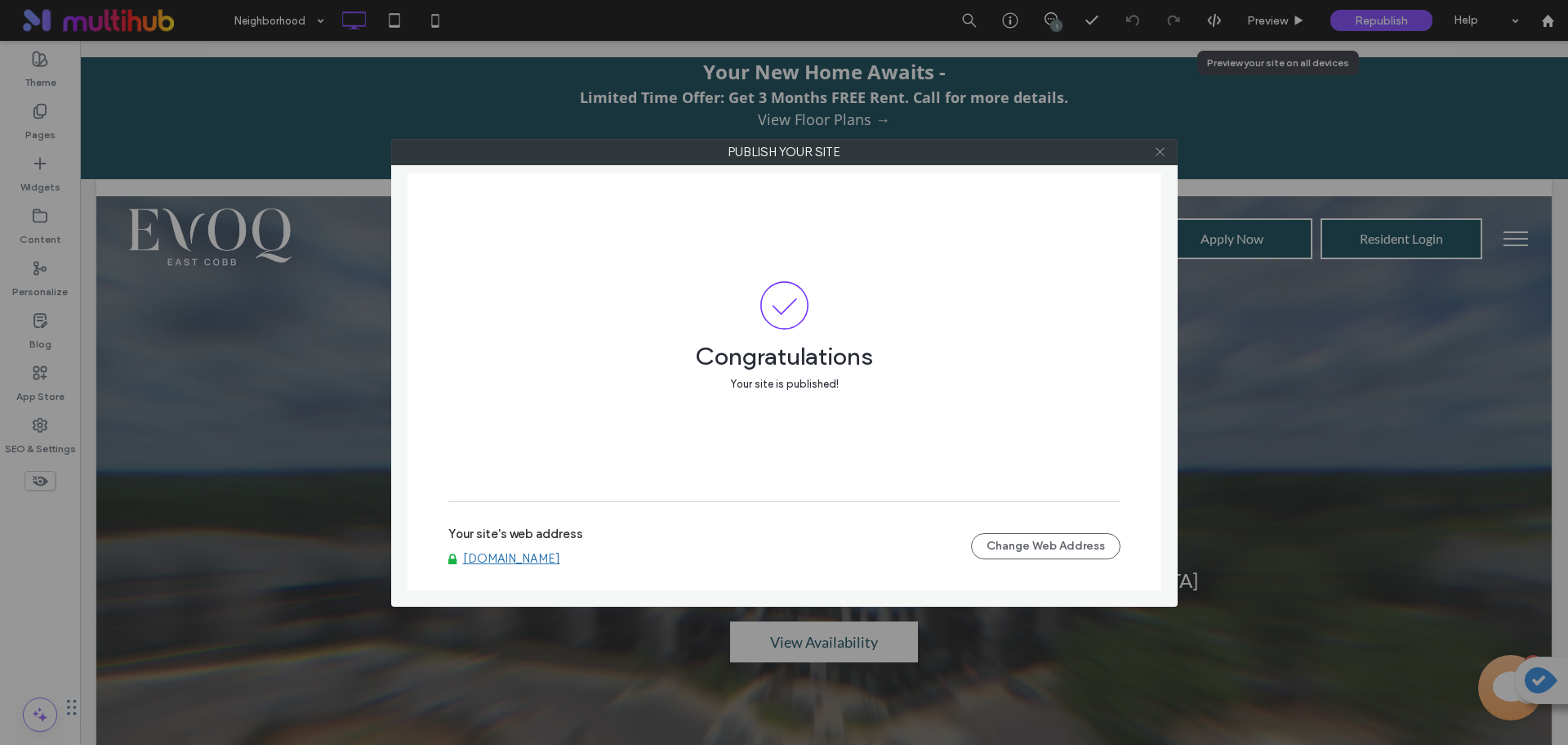
click at [1155, 152] on icon at bounding box center [1160, 151] width 13 height 13
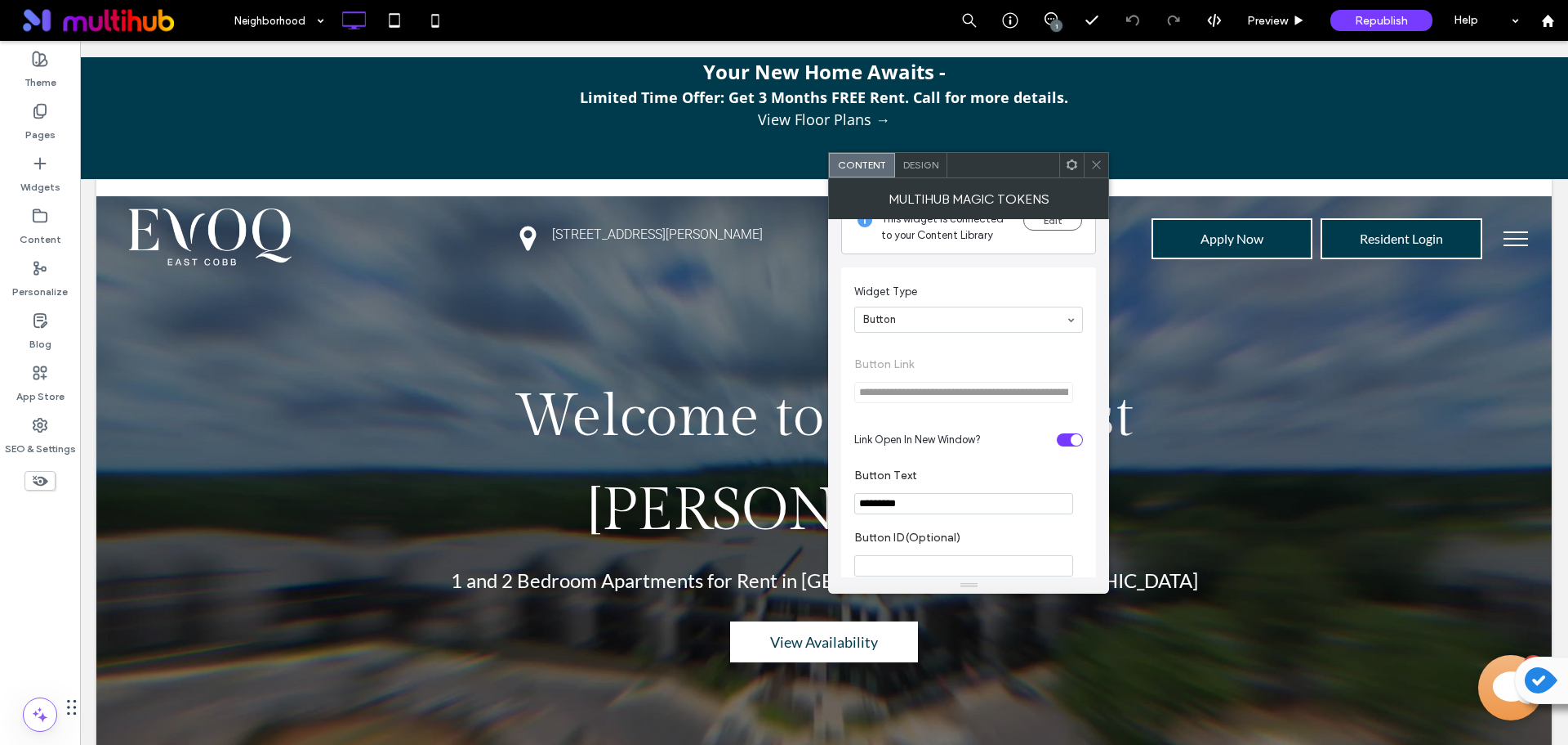
scroll to position [66, 0]
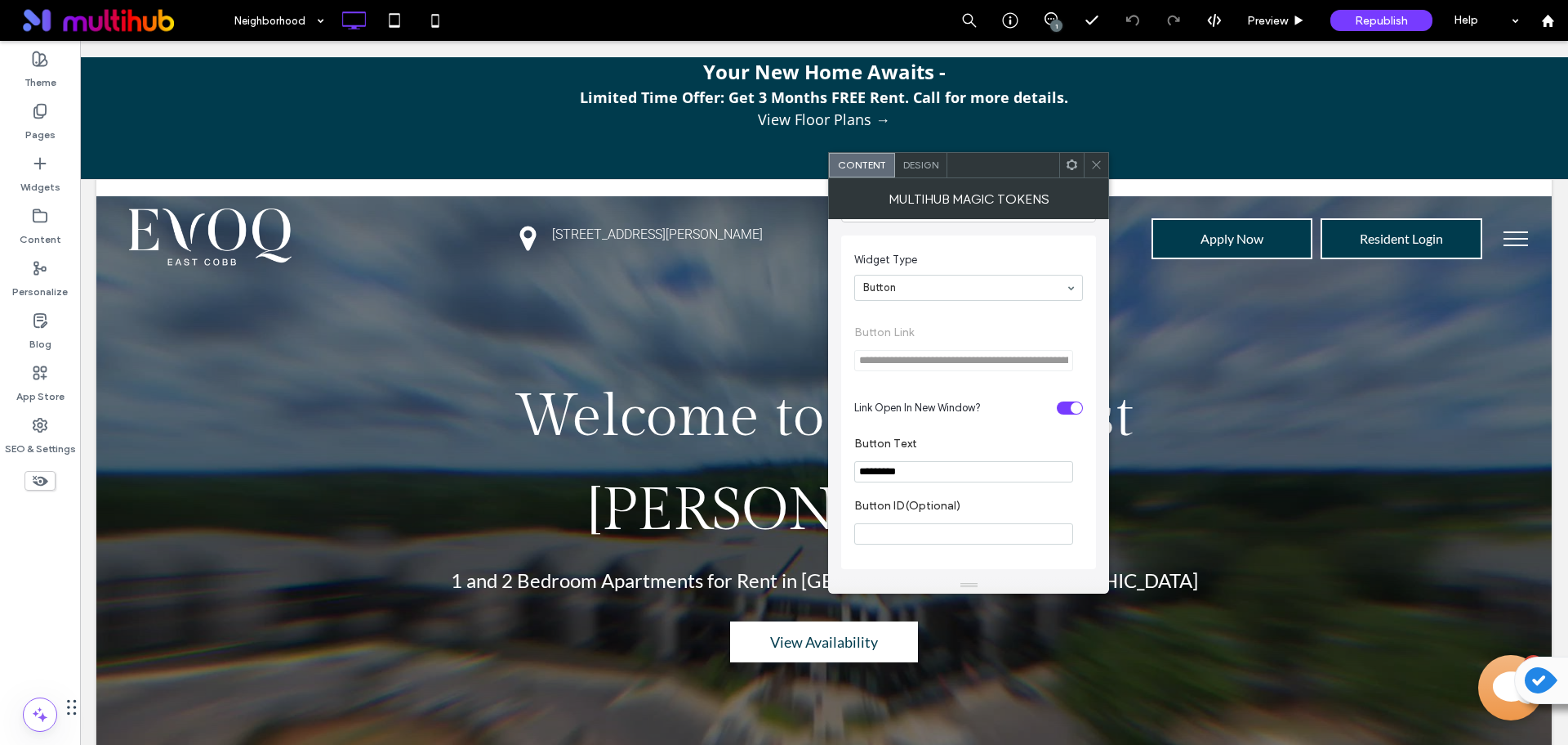
click at [1072, 401] on div "toggle" at bounding box center [1070, 408] width 26 height 13
click at [1102, 166] on icon at bounding box center [1097, 165] width 13 height 13
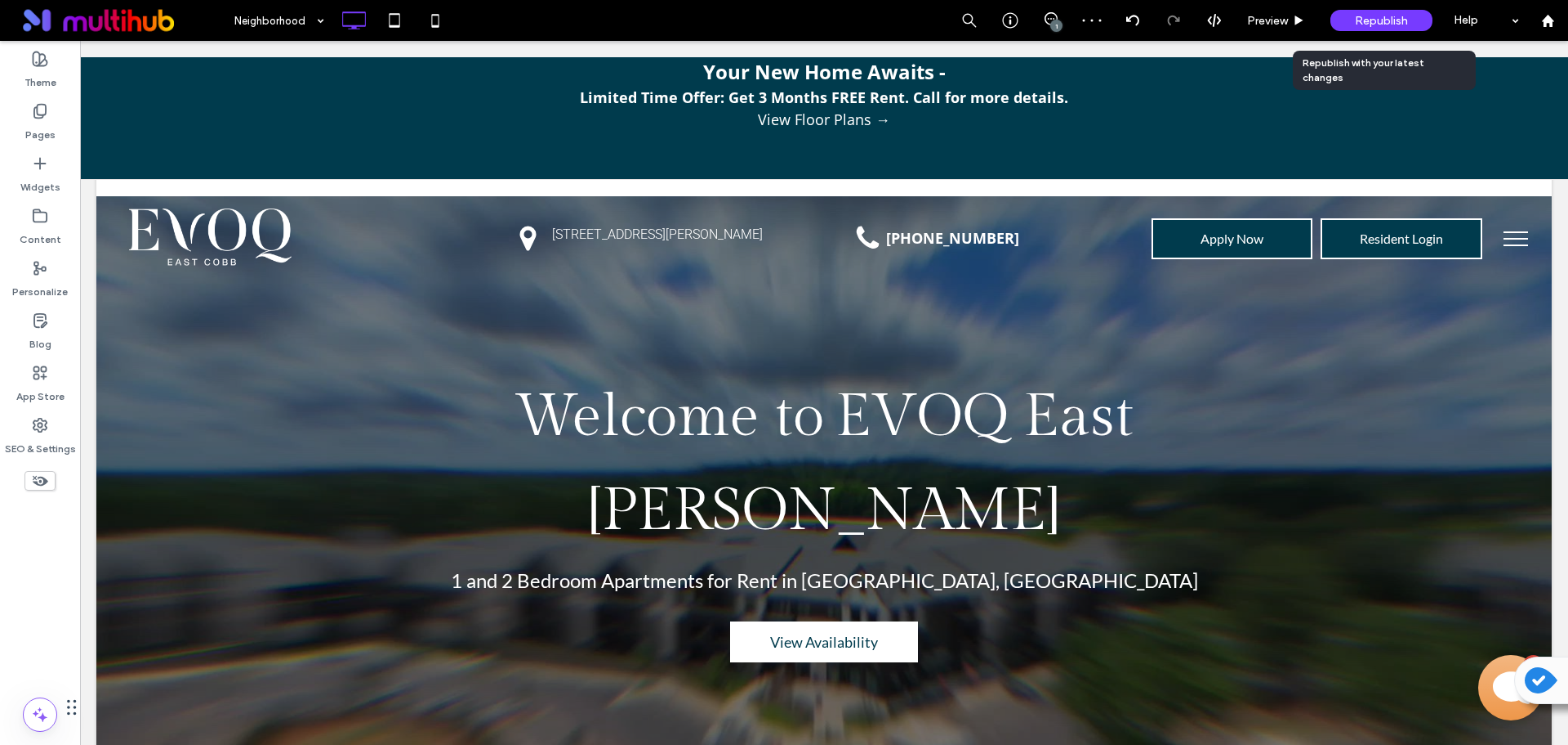
click at [1368, 23] on span "Republish" at bounding box center [1381, 20] width 53 height 13
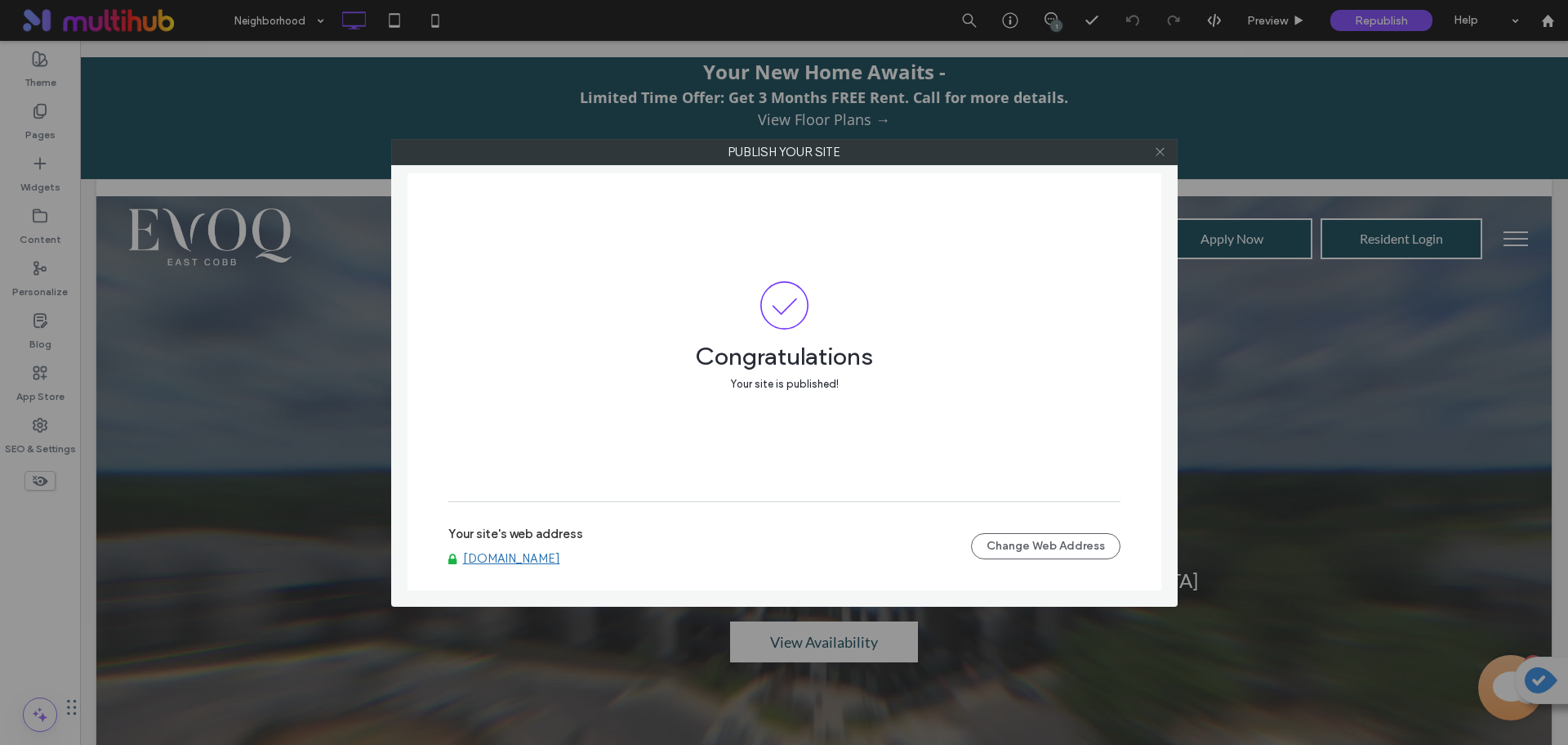
click at [1157, 154] on icon at bounding box center [1160, 151] width 13 height 13
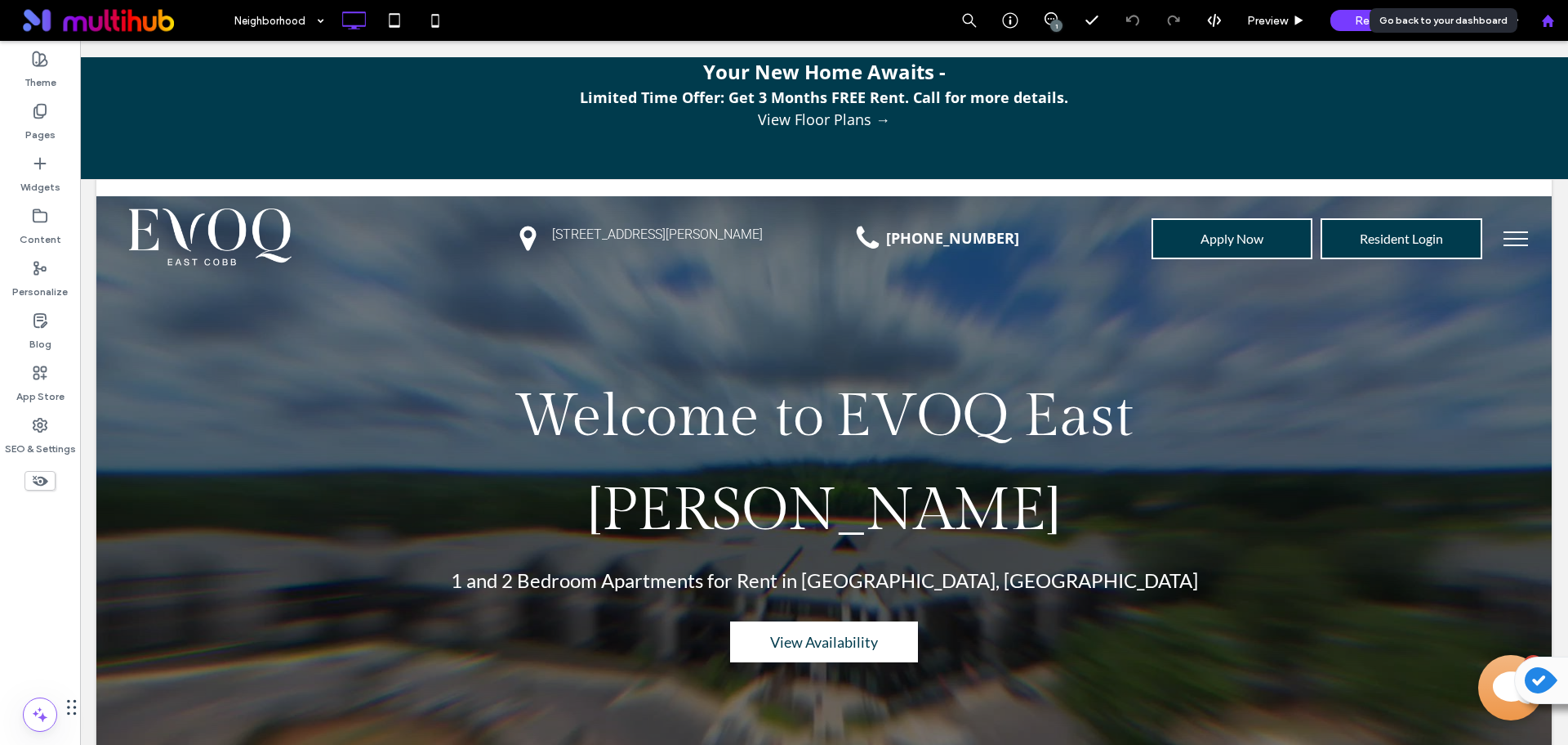
click at [1552, 13] on icon at bounding box center [1548, 20] width 13 height 13
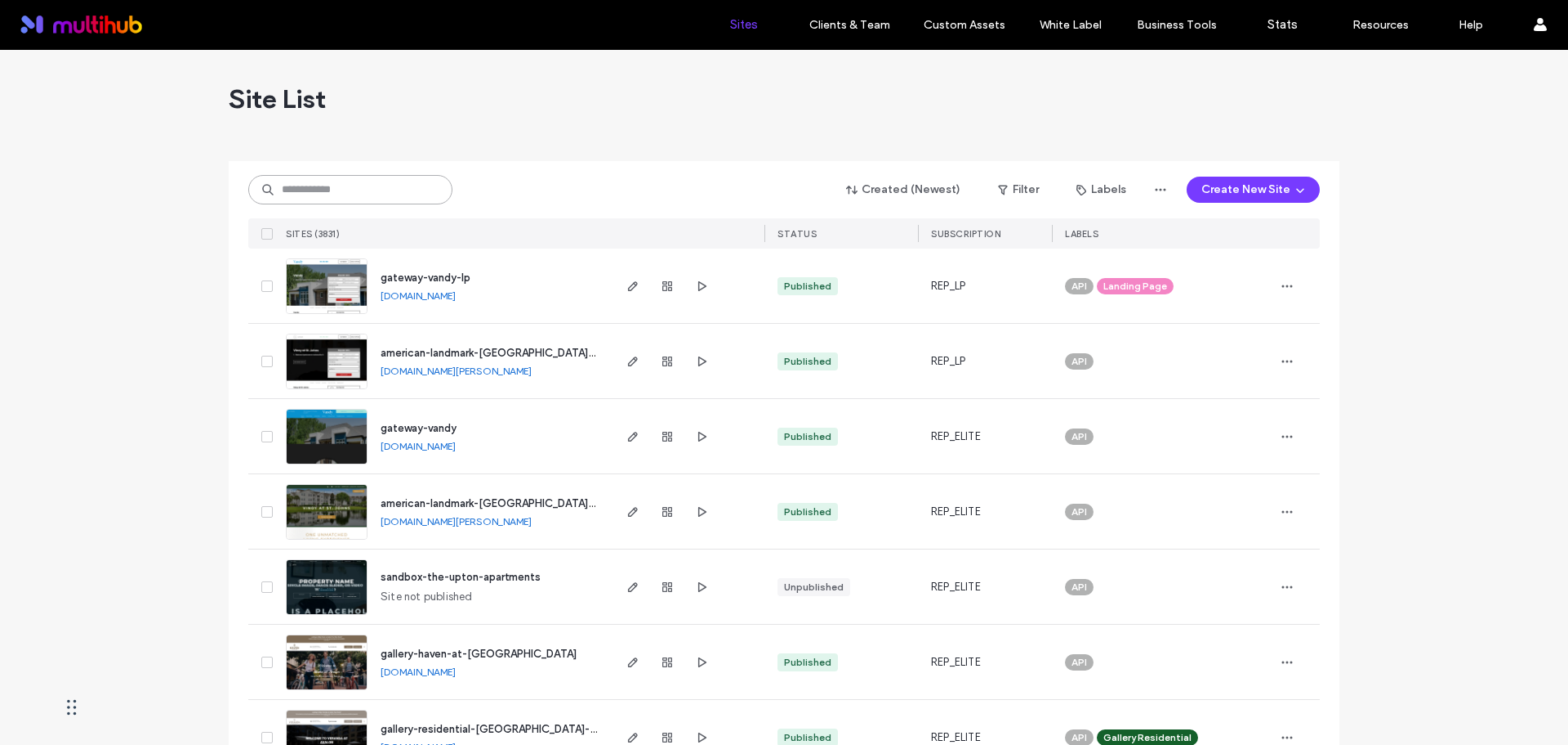
click at [424, 181] on input at bounding box center [350, 190] width 204 height 30
paste input "**********"
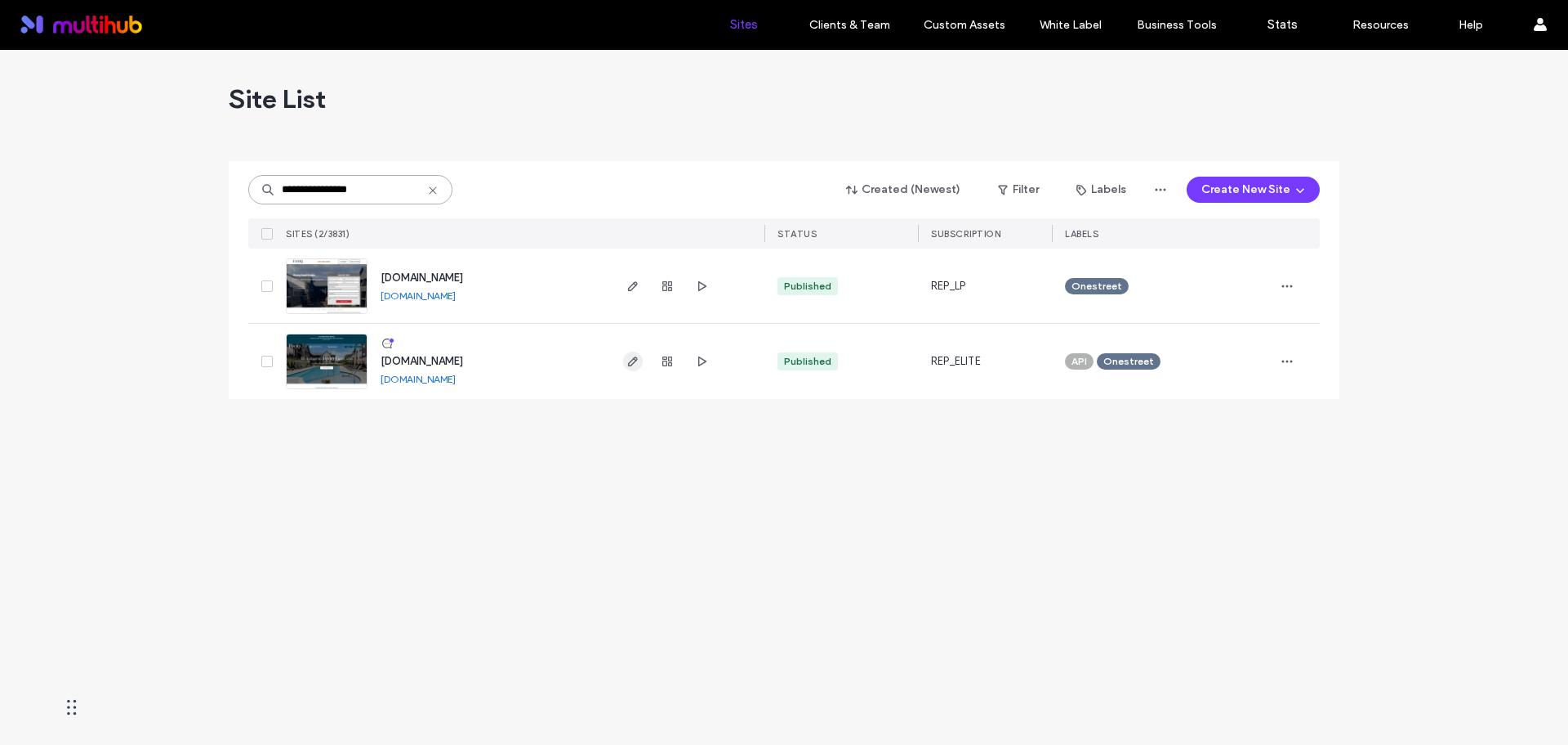
type input "**********"
click at [640, 364] on span "button" at bounding box center [633, 361] width 19 height 19
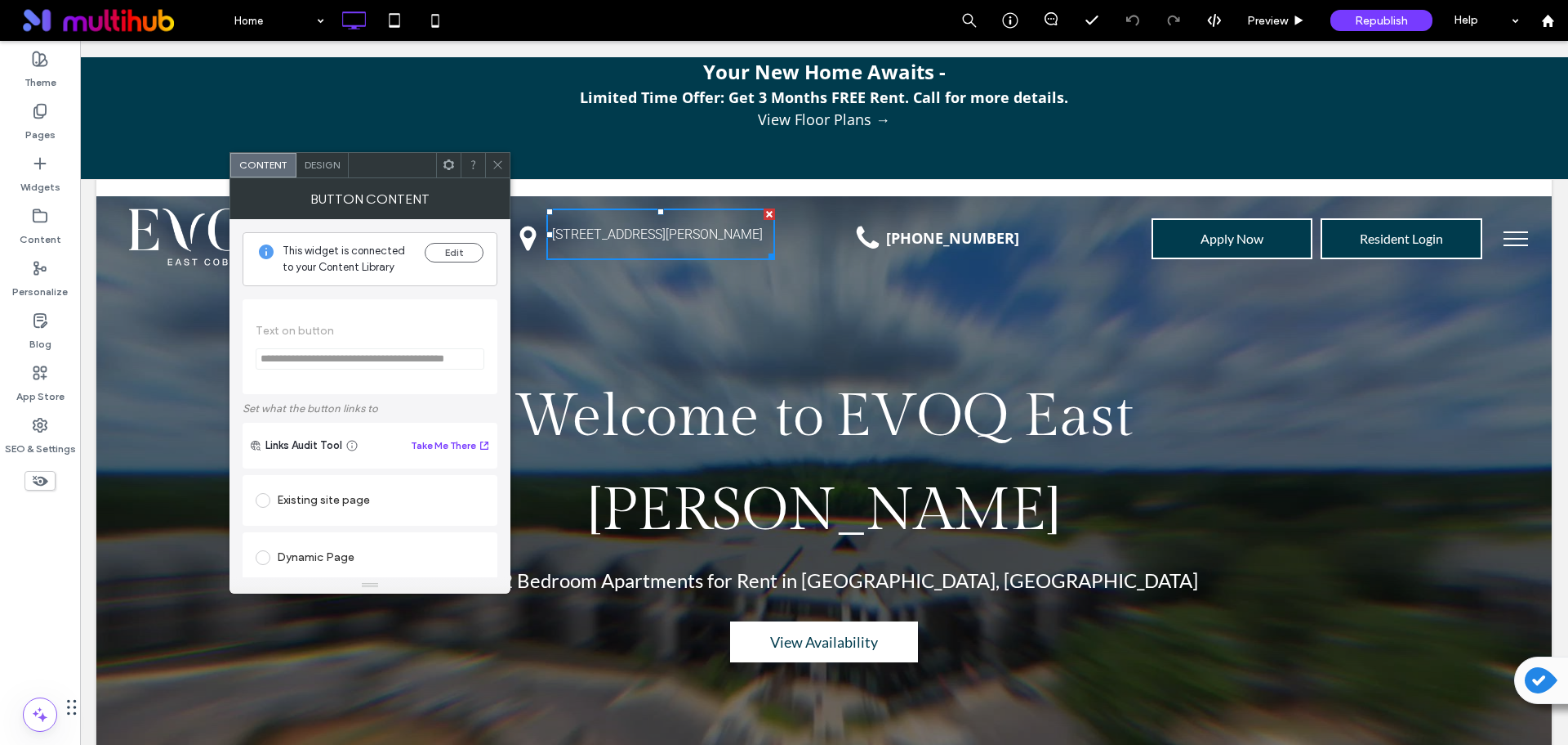
click at [497, 165] on use at bounding box center [497, 165] width 8 height 8
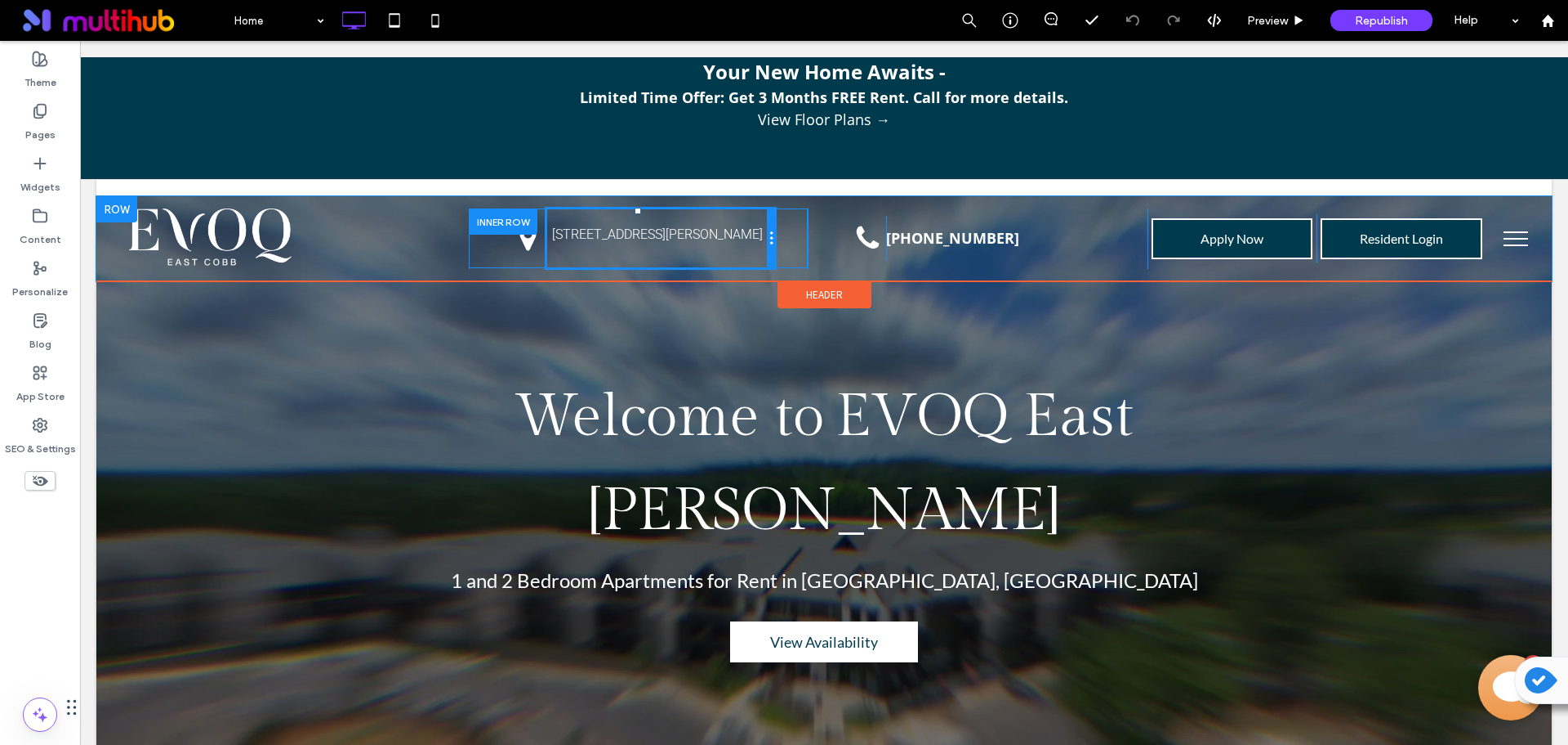
drag, startPoint x: 768, startPoint y: 244, endPoint x: 779, endPoint y: 244, distance: 11.0
click at [779, 244] on div "White background. Click To Paste [STREET_ADDRESS][PERSON_NAME] Click To Paste" at bounding box center [638, 239] width 340 height 60
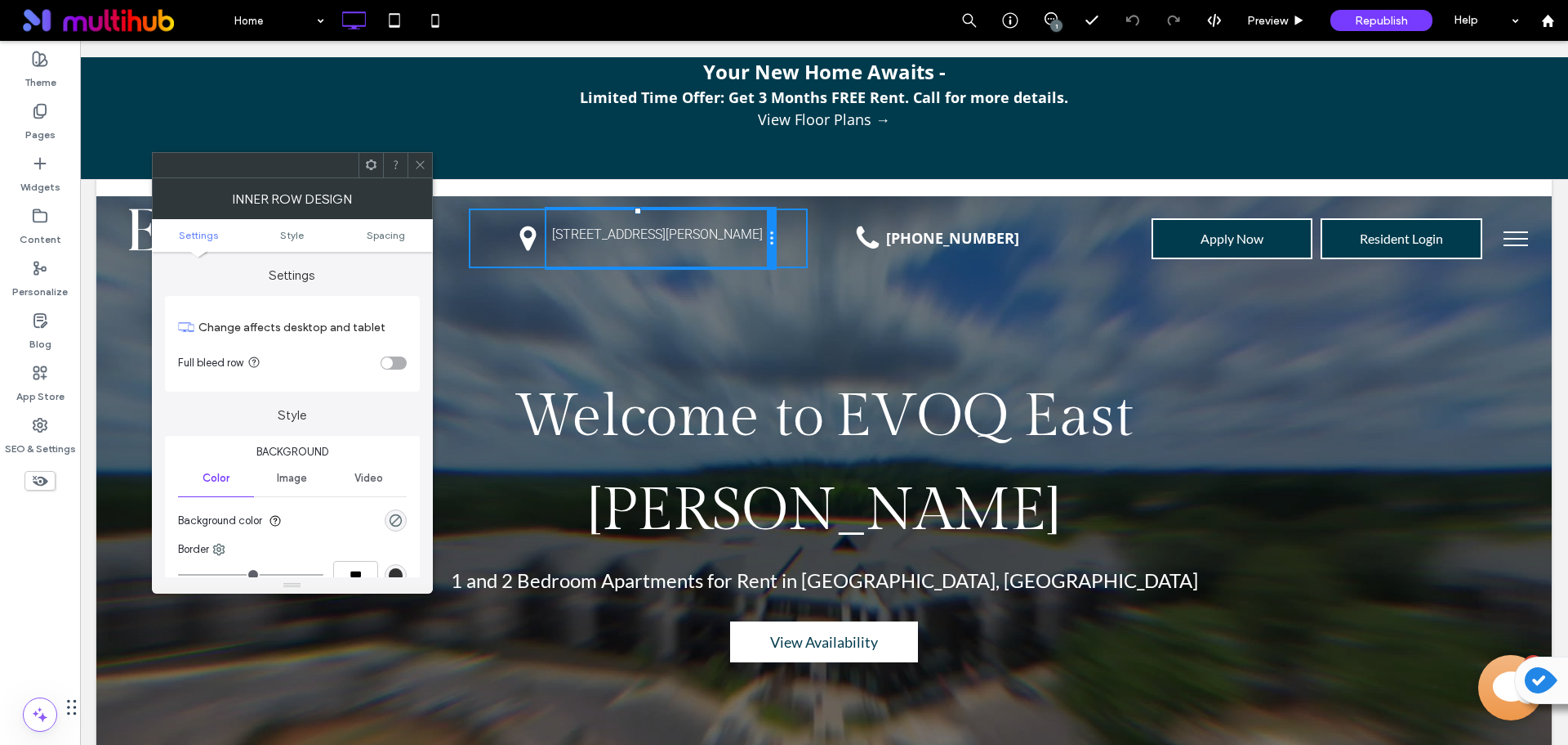
click at [419, 164] on icon at bounding box center [420, 165] width 13 height 13
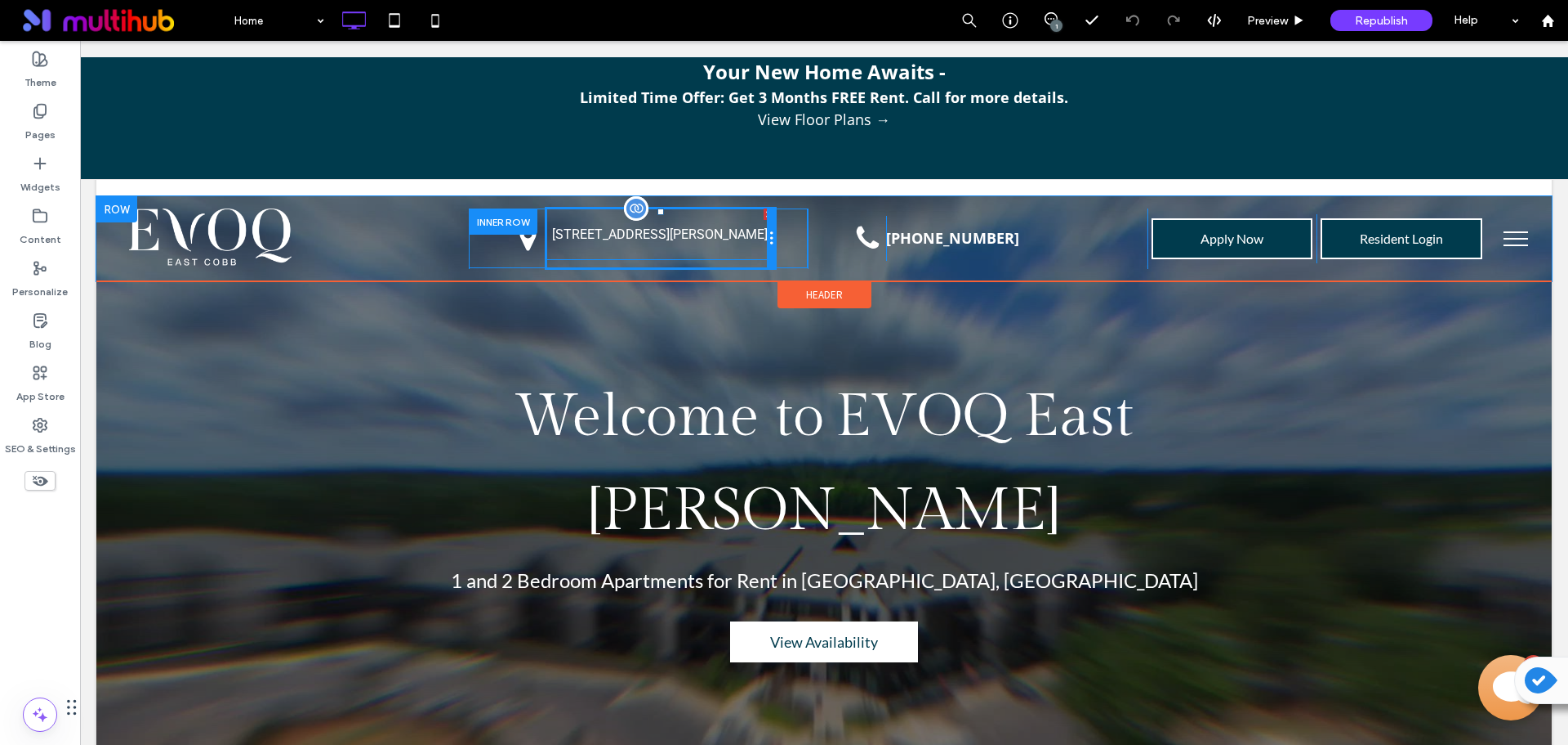
click at [636, 242] on span "[STREET_ADDRESS][PERSON_NAME]" at bounding box center [660, 234] width 215 height 15
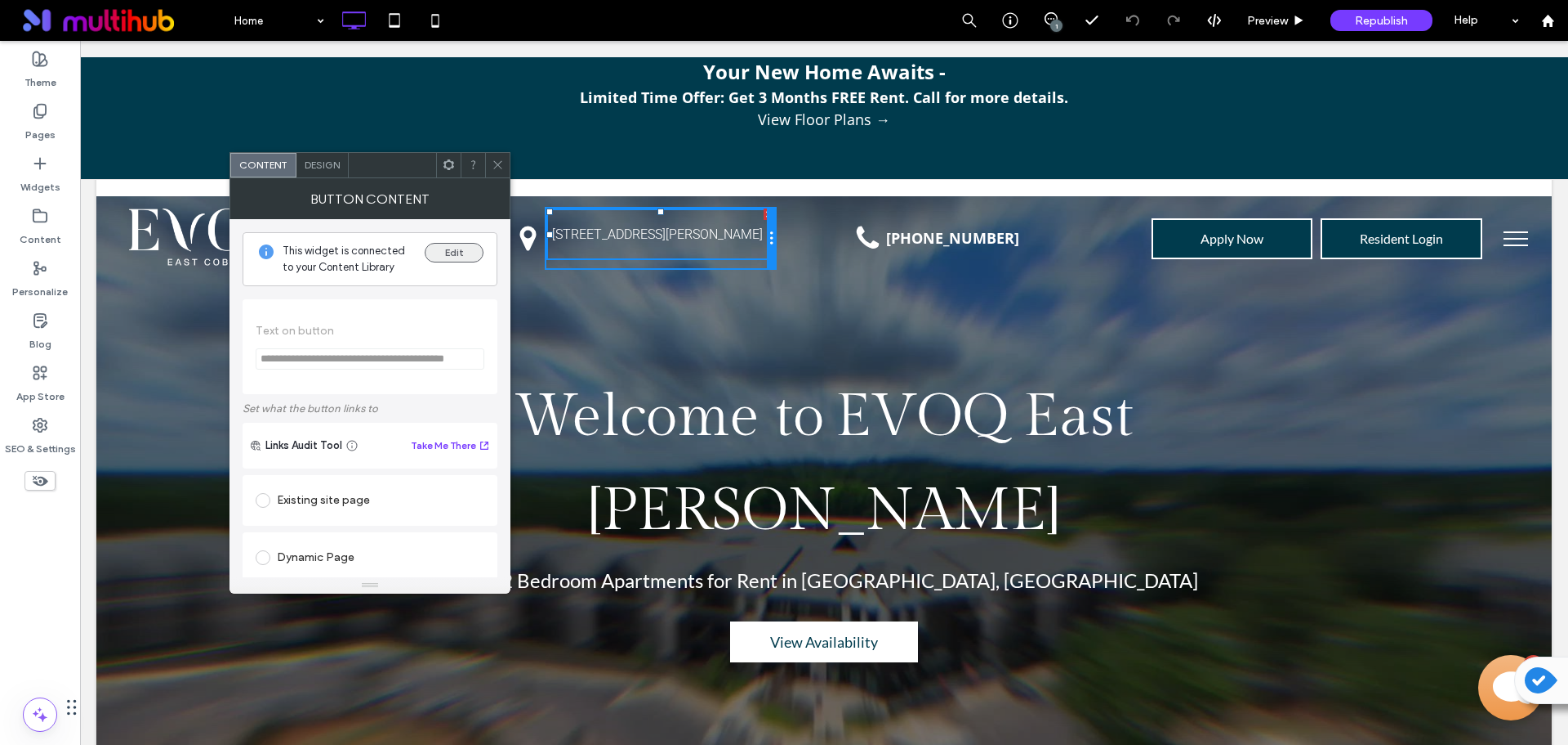
click at [465, 251] on button "Edit" at bounding box center [454, 252] width 59 height 19
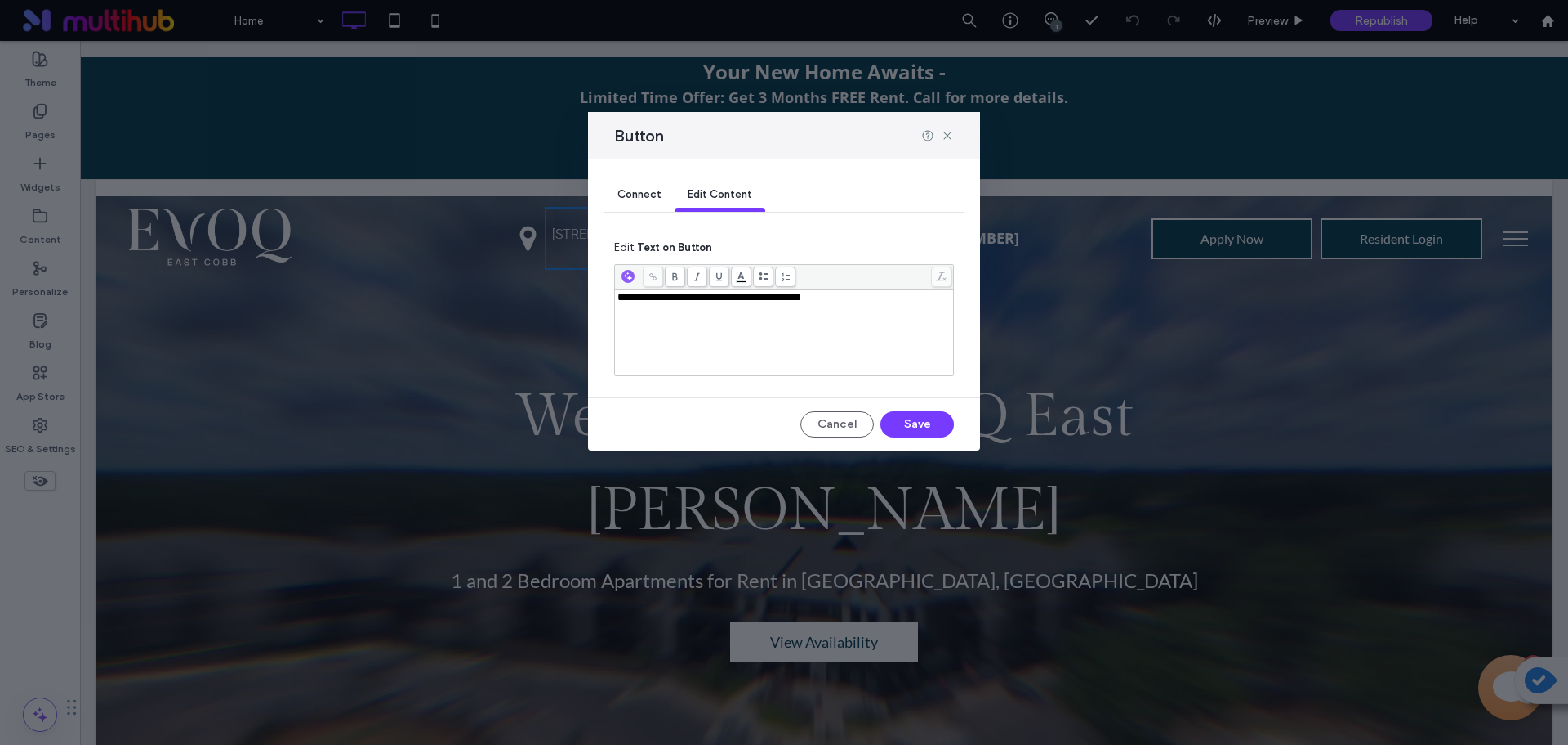
click at [801, 298] on span "**********" at bounding box center [709, 296] width 184 height 11
click at [935, 435] on button "Save" at bounding box center [917, 424] width 73 height 26
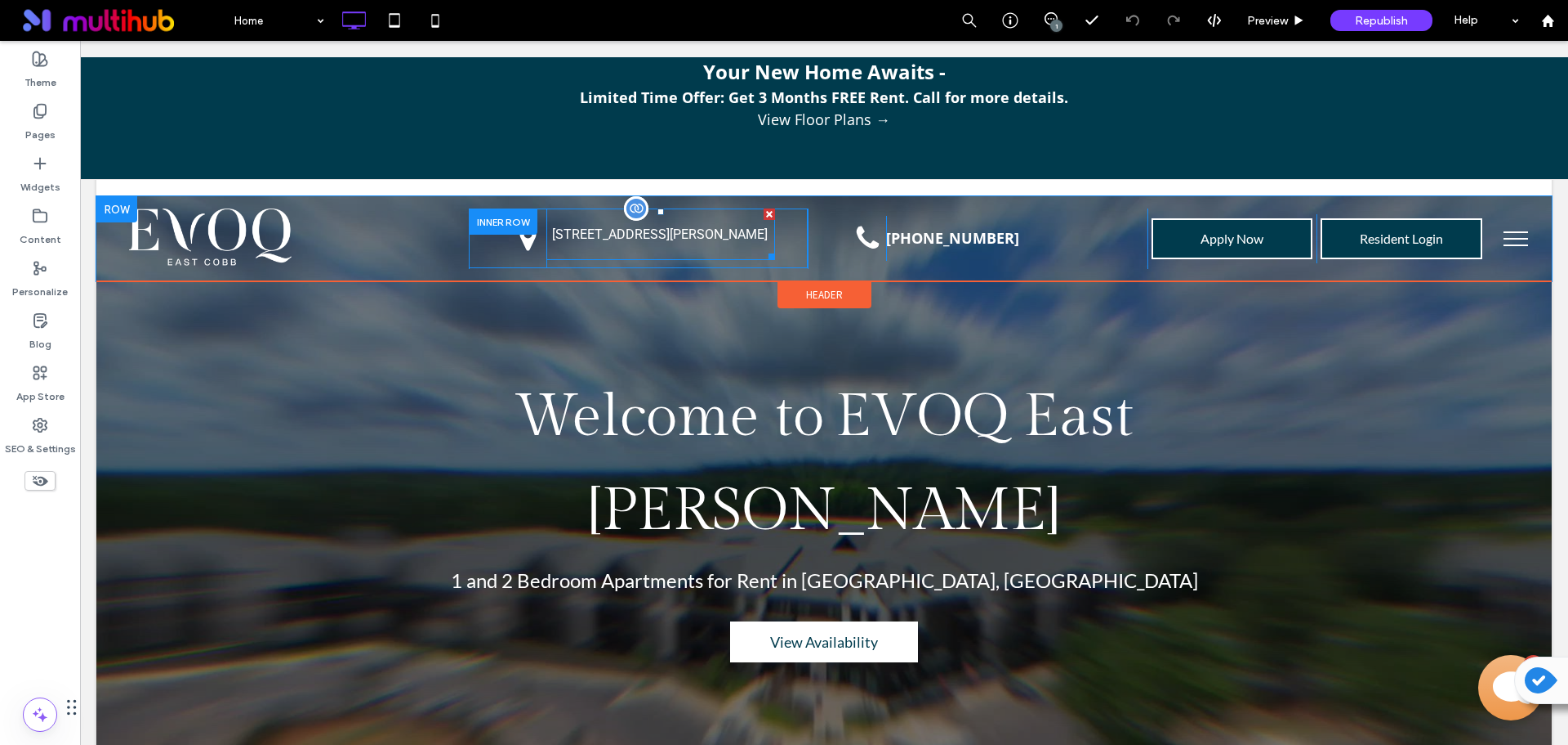
click at [680, 237] on p "[STREET_ADDRESS][PERSON_NAME]" at bounding box center [660, 234] width 215 height 15
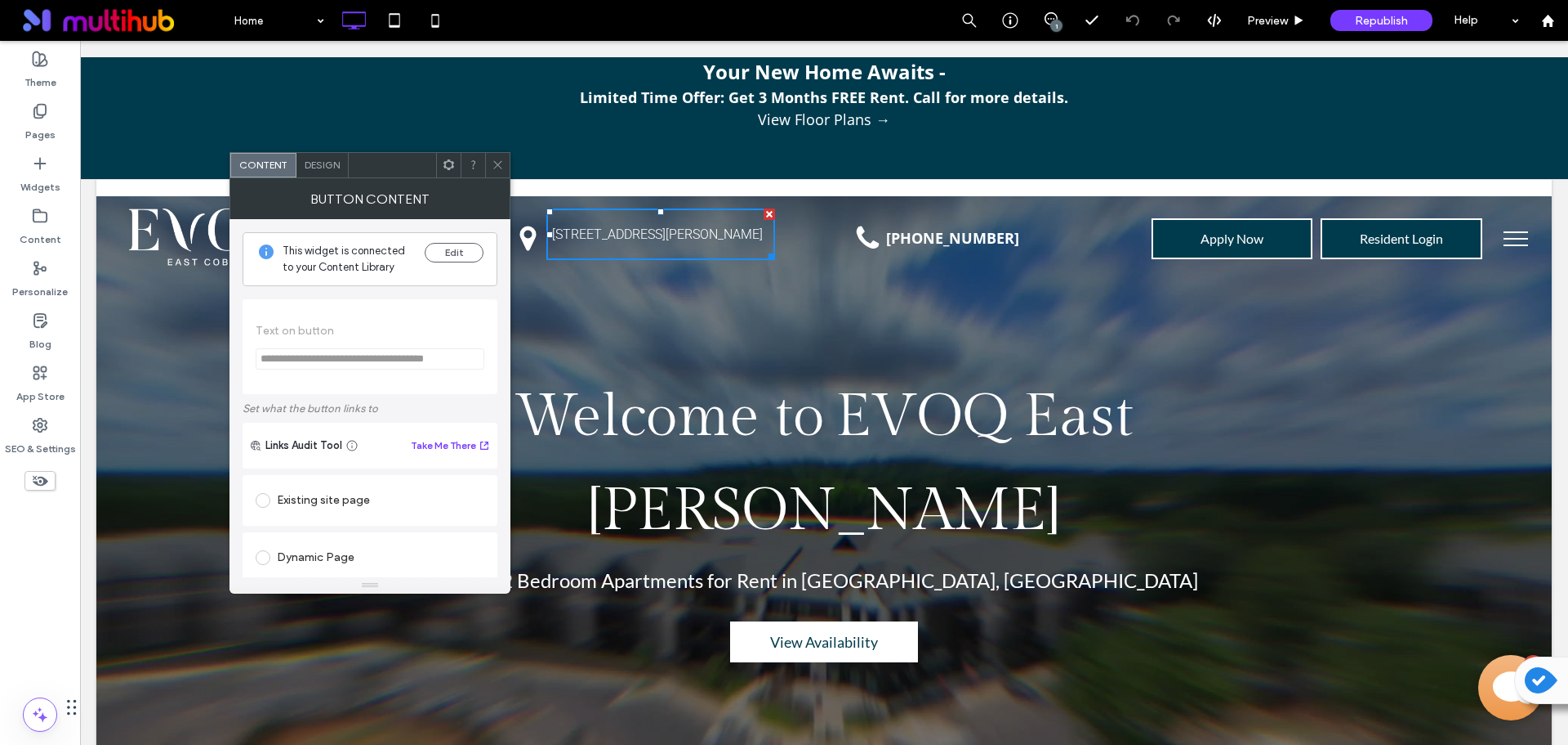
click at [496, 167] on icon at bounding box center [497, 165] width 13 height 13
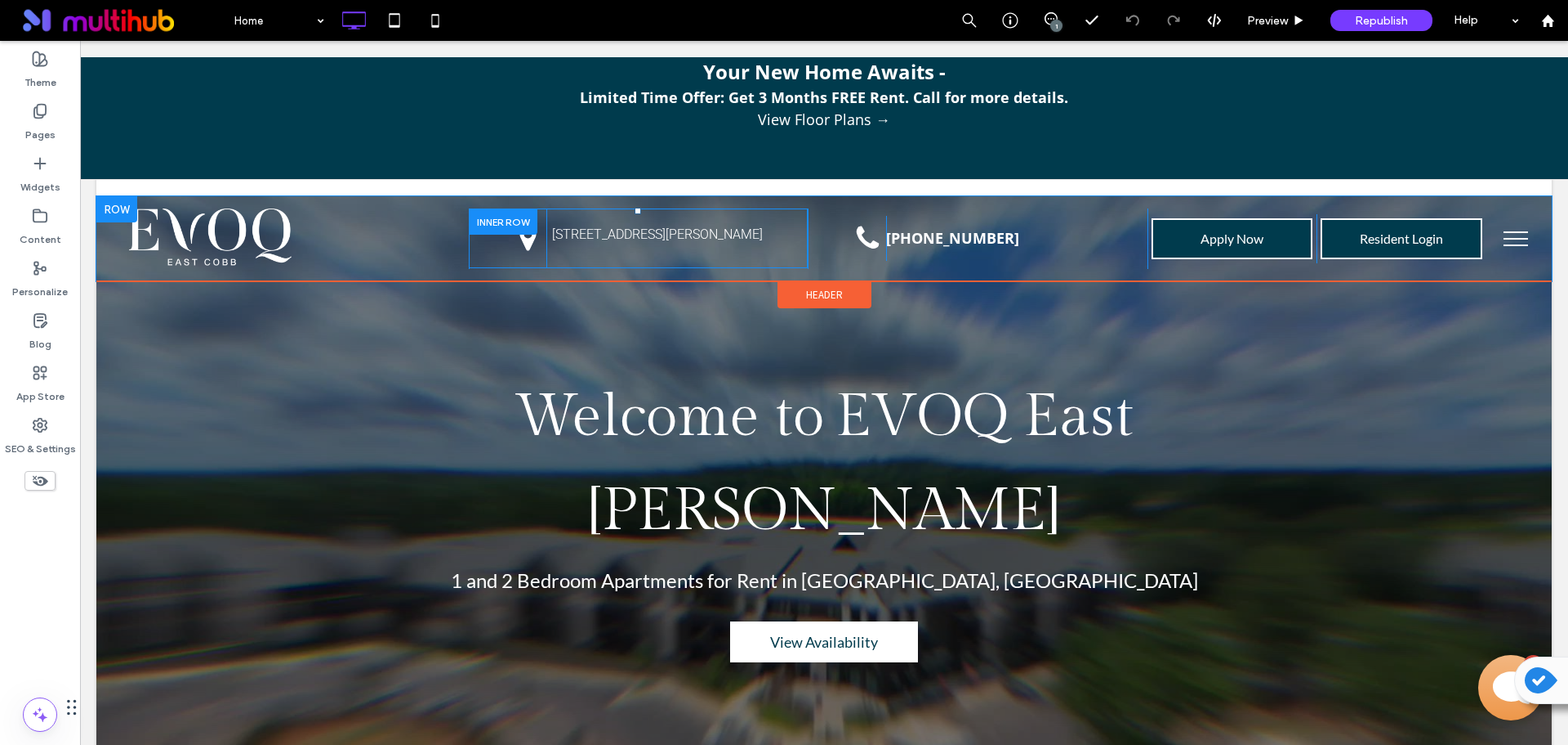
click at [793, 250] on div "White background. Click To Paste [STREET_ADDRESS][PERSON_NAME] Click To Paste" at bounding box center [638, 239] width 340 height 60
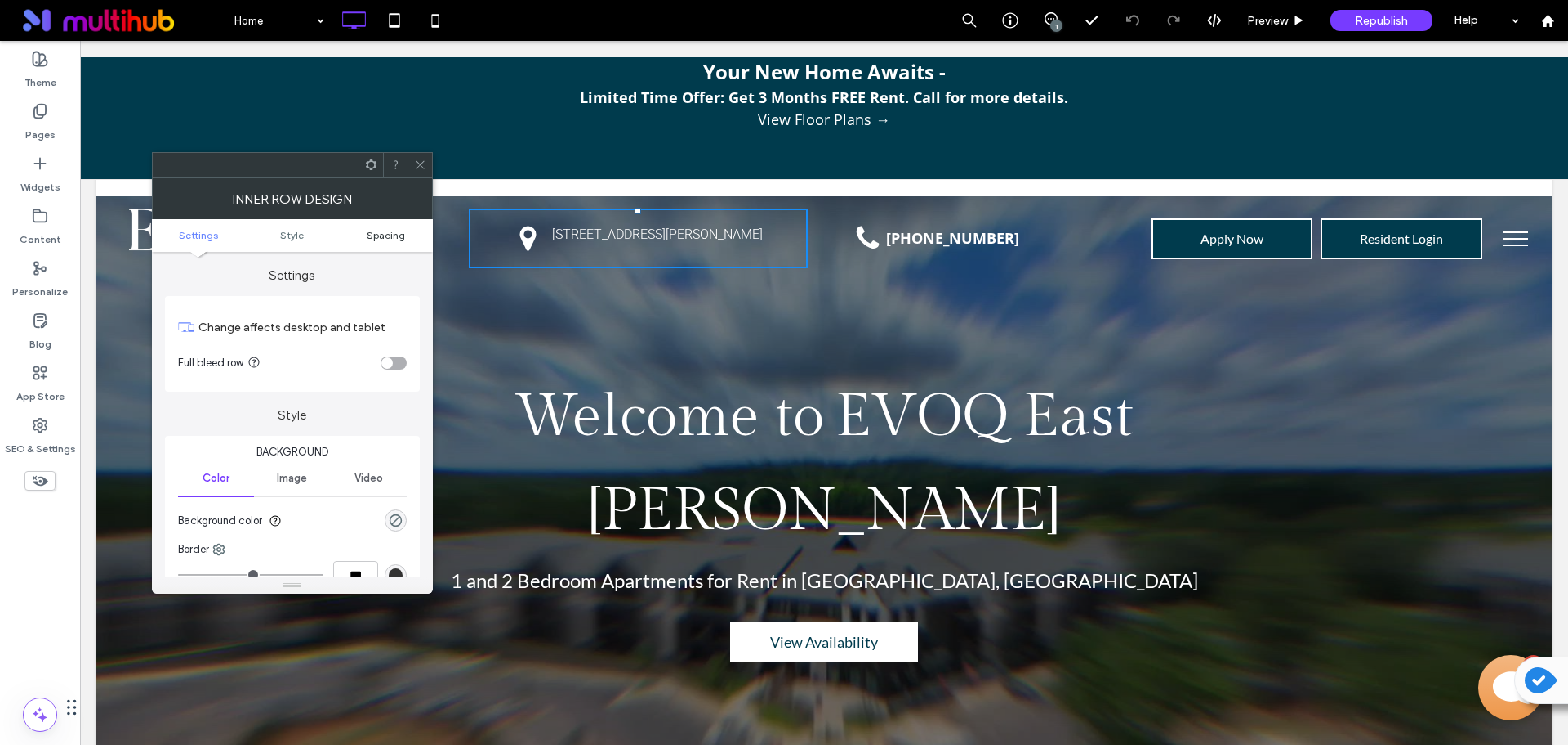
click at [363, 231] on link "Spacing" at bounding box center [386, 235] width 94 height 13
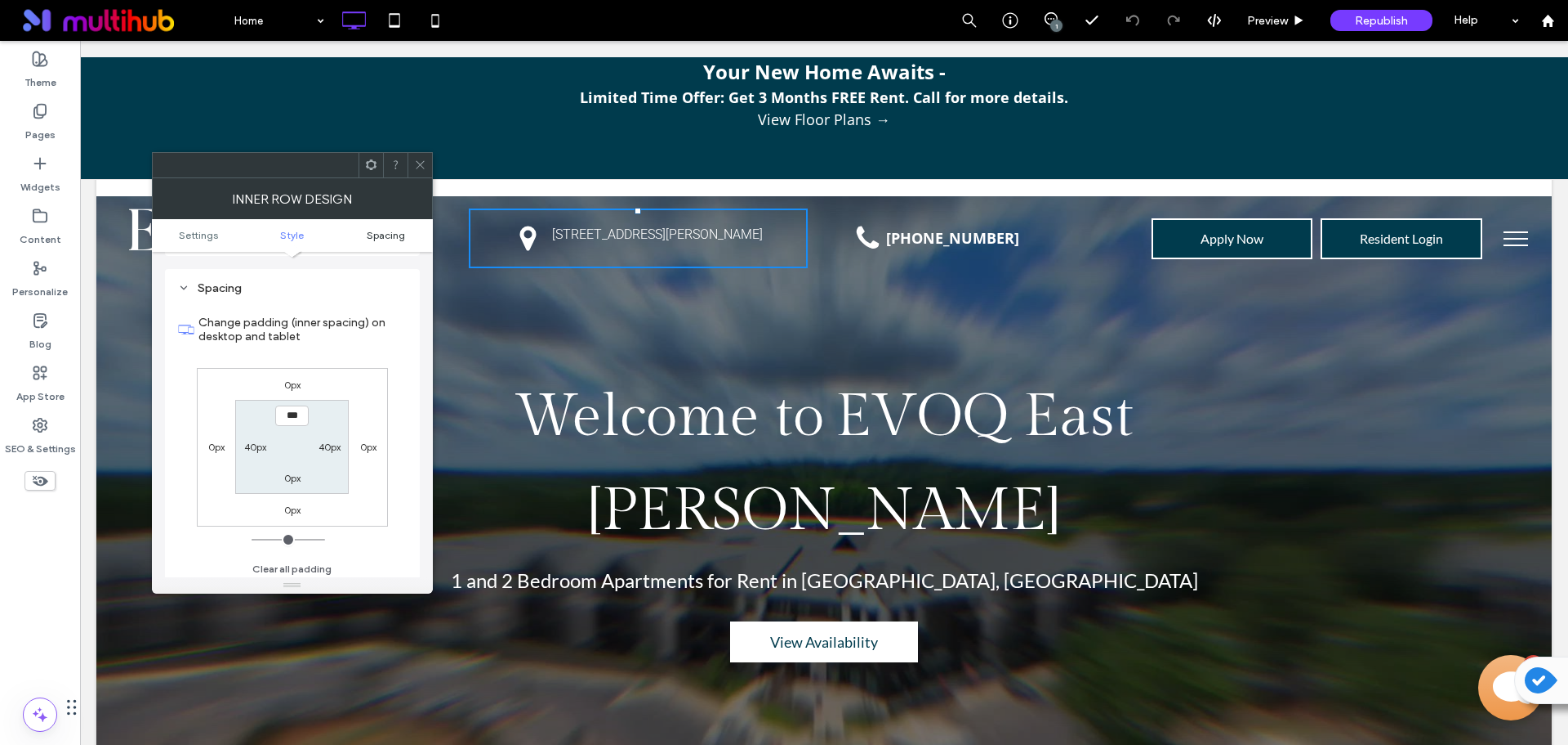
scroll to position [472, 0]
click at [329, 446] on label "40px" at bounding box center [329, 442] width 22 height 13
type input "**"
type input "*"
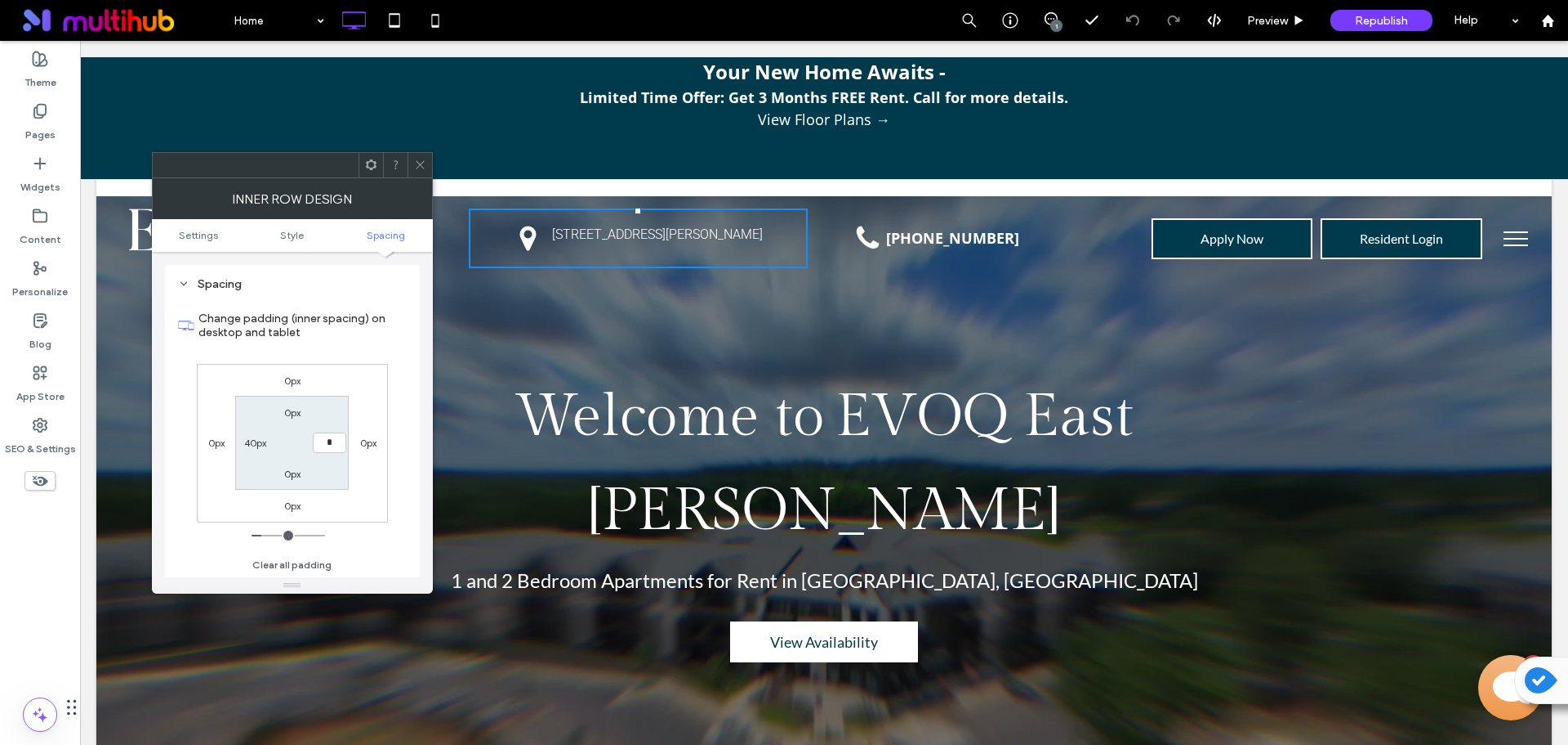
type input "***"
drag, startPoint x: 425, startPoint y: 166, endPoint x: 431, endPoint y: 175, distance: 10.8
click at [425, 166] on icon at bounding box center [420, 165] width 13 height 13
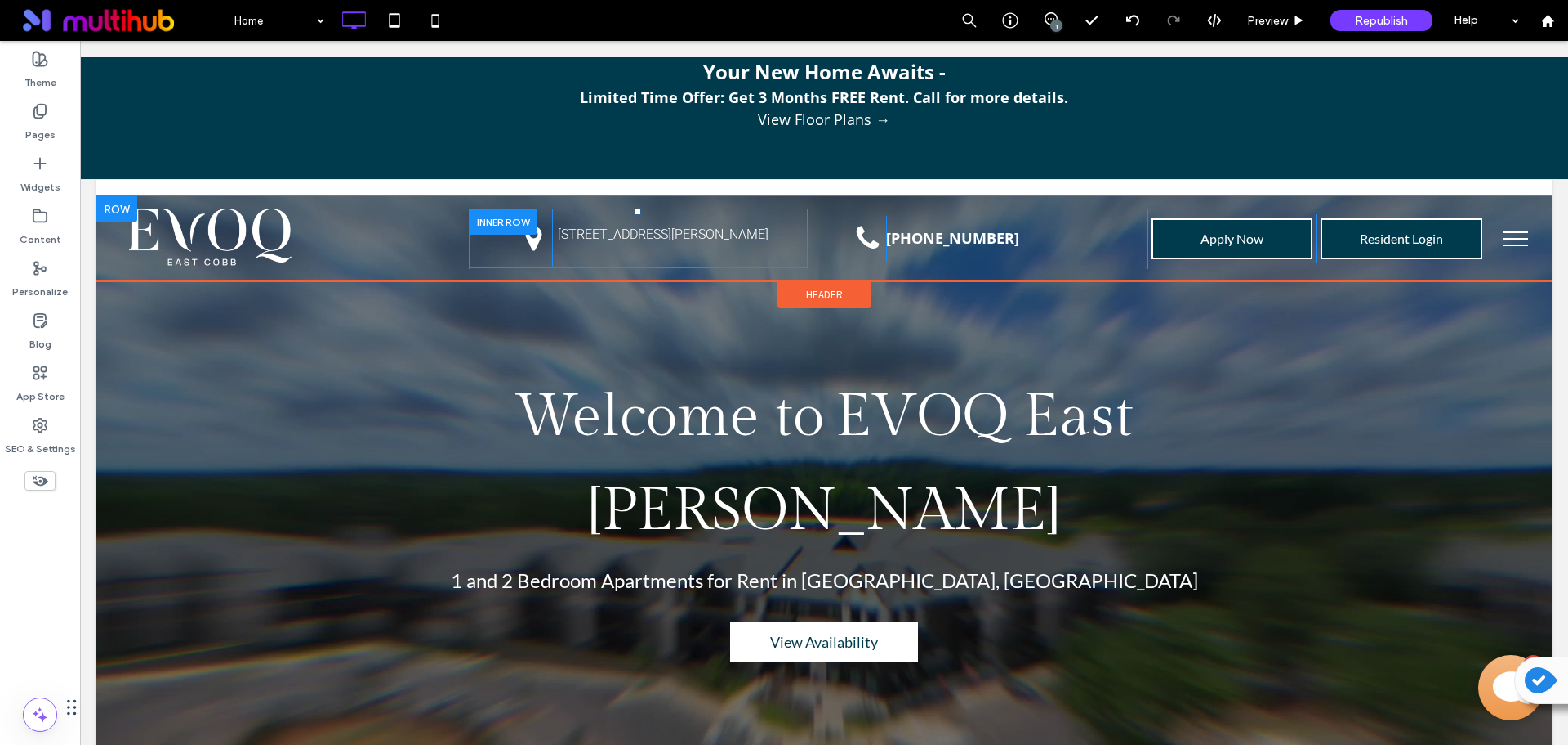
click at [473, 250] on div "White background. Click To Paste [STREET_ADDRESS][PERSON_NAME] Click To Paste" at bounding box center [638, 239] width 340 height 60
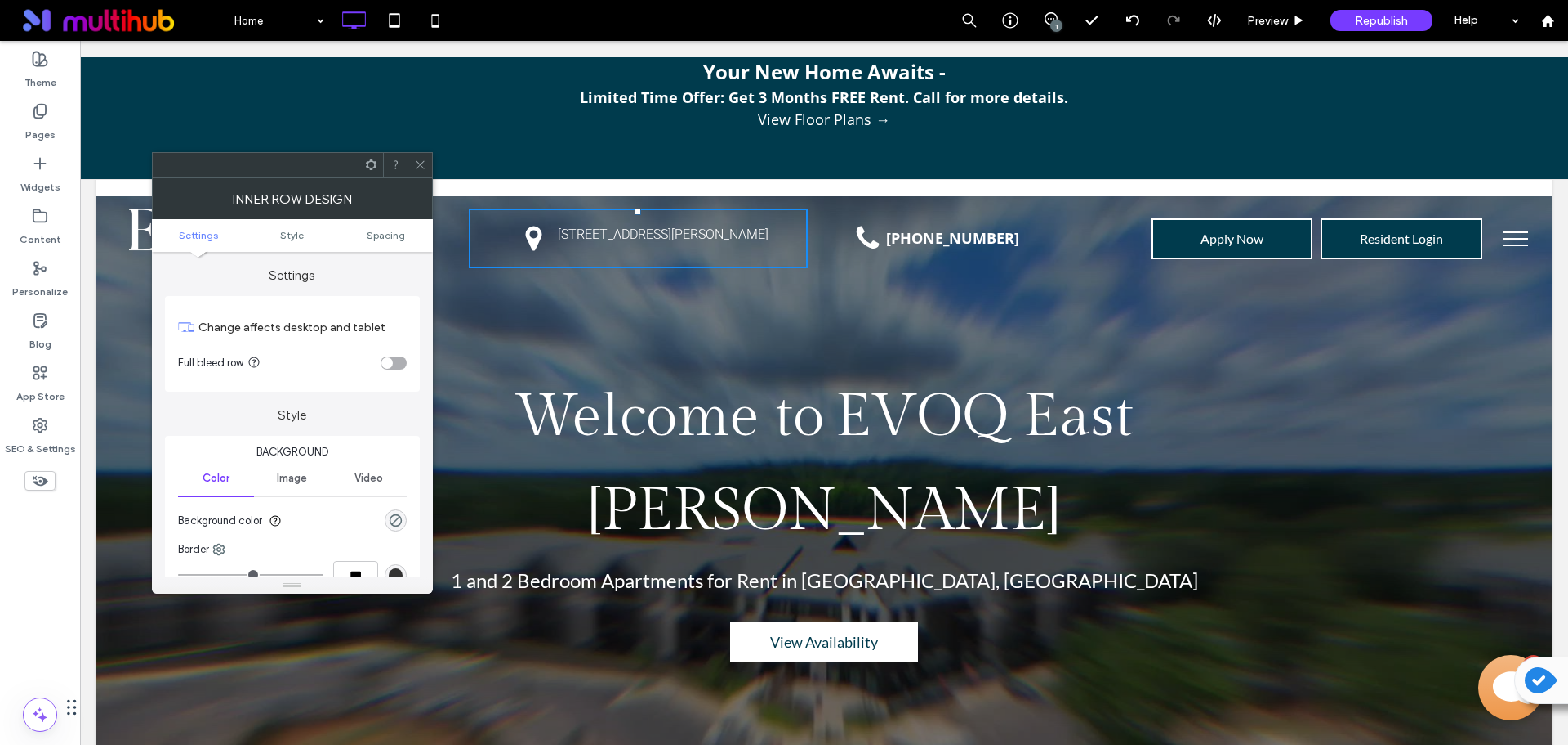
click at [420, 171] on span at bounding box center [420, 165] width 13 height 24
